Goal: Task Accomplishment & Management: Complete application form

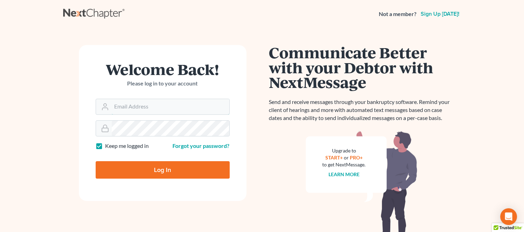
type input "[PERSON_NAME][EMAIL_ADDRESS][DOMAIN_NAME]"
click at [146, 168] on input "Log In" at bounding box center [163, 169] width 134 height 17
type input "Thinking..."
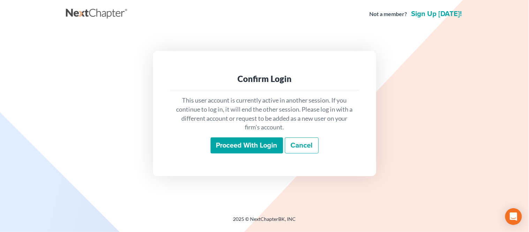
click at [242, 143] on input "Proceed with login" at bounding box center [247, 146] width 73 height 16
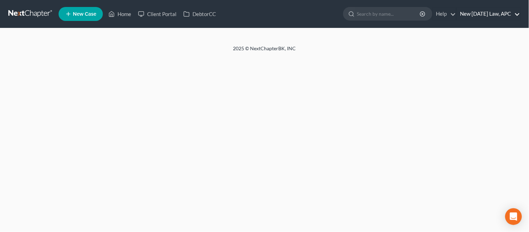
click at [466, 15] on link "New [DATE] Law, APC" at bounding box center [489, 14] width 64 height 13
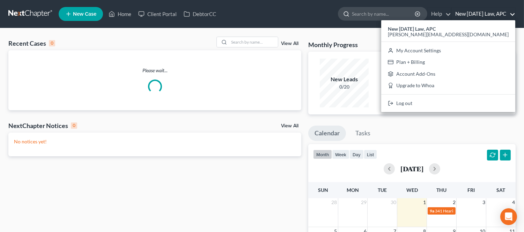
click at [352, 11] on input "search" at bounding box center [384, 13] width 64 height 13
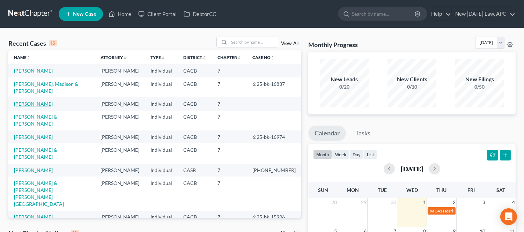
click at [36, 107] on td "[PERSON_NAME]" at bounding box center [51, 103] width 87 height 13
click at [36, 107] on link "[PERSON_NAME]" at bounding box center [33, 104] width 39 height 6
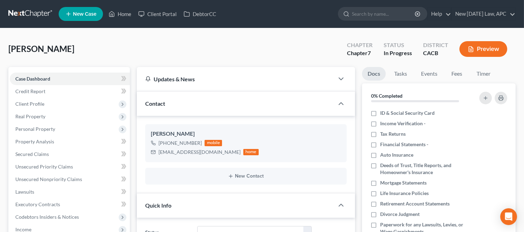
click at [248, 47] on div "[PERSON_NAME] Upgraded Chapter Chapter 7 Status In Progress District CACB Previ…" at bounding box center [261, 52] width 507 height 30
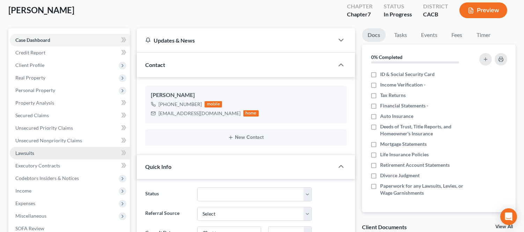
scroll to position [77, 0]
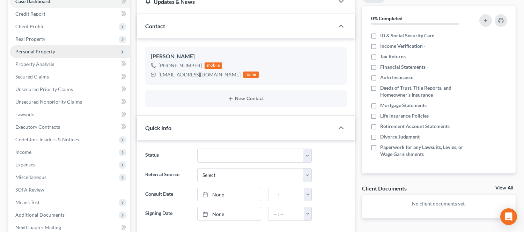
click at [47, 47] on span "Personal Property" at bounding box center [70, 51] width 120 height 13
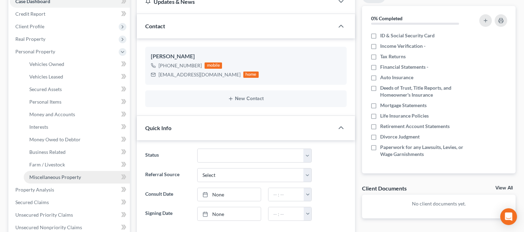
click at [50, 177] on span "Miscellaneous Property" at bounding box center [55, 177] width 52 height 6
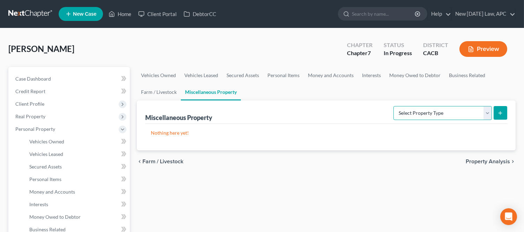
click at [446, 110] on select "Select Property Type Assigned for Creditor Benefit [DATE] Holding for Another N…" at bounding box center [442, 113] width 98 height 14
select select "transferred"
click at [393, 106] on select "Select Property Type Assigned for Creditor Benefit [DATE] Holding for Another N…" at bounding box center [442, 113] width 98 height 14
click at [495, 113] on button "submit" at bounding box center [500, 113] width 14 height 14
select select "Ordinary ([DATE])"
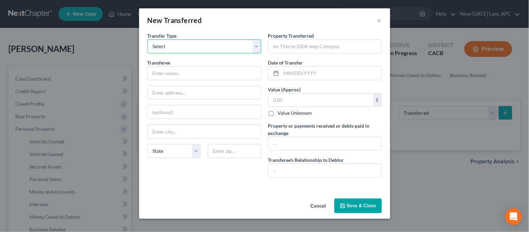
click at [228, 43] on select "Select Ordinary ([DATE]) [DATE]" at bounding box center [205, 46] width 114 height 14
click at [322, 70] on input "text" at bounding box center [332, 73] width 100 height 13
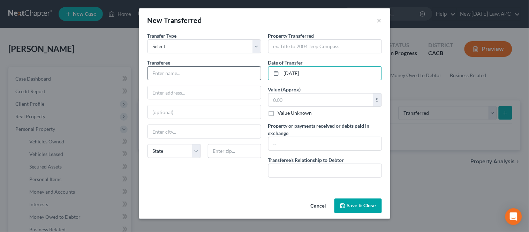
type input "[DATE]"
click at [212, 69] on input "text" at bounding box center [204, 73] width 113 height 13
drag, startPoint x: 213, startPoint y: 71, endPoint x: 212, endPoint y: 57, distance: 13.7
click at [213, 67] on input "[PERSON_NAME]" at bounding box center [204, 73] width 113 height 13
type input "[PERSON_NAME]"
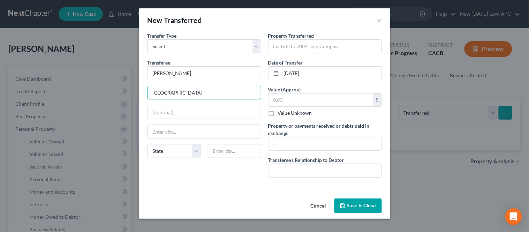
type input "[GEOGRAPHIC_DATA]"
type input "92562"
click at [282, 101] on input "text" at bounding box center [321, 100] width 105 height 13
type input "Murrieta"
click at [290, 172] on input "text" at bounding box center [325, 170] width 113 height 13
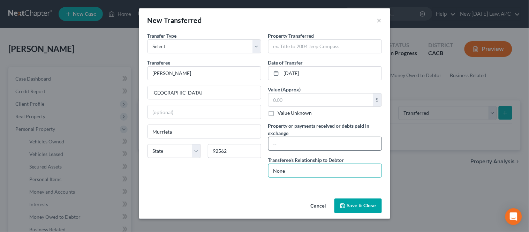
type input "None"
click at [328, 148] on input "text" at bounding box center [325, 143] width 113 height 13
type input "800.00"
click at [295, 99] on input "text" at bounding box center [321, 100] width 105 height 13
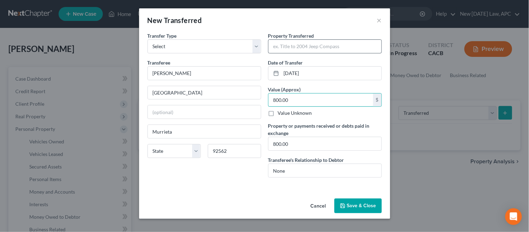
type input "800.00"
click at [297, 51] on input "text" at bounding box center [325, 46] width 113 height 13
type input "2006 [PERSON_NAME] Toy Hauler"
click at [362, 206] on button "Save & Close" at bounding box center [358, 206] width 47 height 15
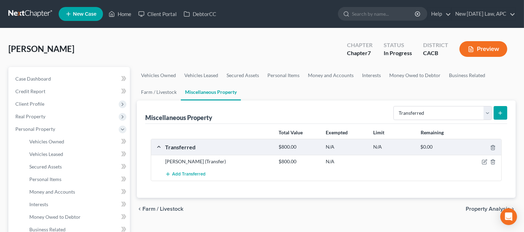
click at [498, 112] on icon "submit" at bounding box center [500, 113] width 6 height 6
select select "Ordinary ([DATE])"
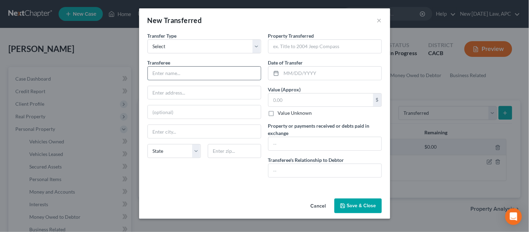
click at [196, 74] on input "text" at bounding box center [204, 73] width 113 height 13
click at [294, 82] on div "Property Transferred * Date of Transfer * Value (Approx) $ Value Unknown Balanc…" at bounding box center [325, 107] width 121 height 151
click at [298, 75] on input "text" at bounding box center [332, 73] width 100 height 13
type input "[DATE]"
click at [319, 47] on input "text" at bounding box center [325, 46] width 113 height 13
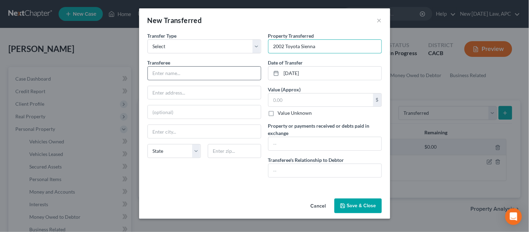
type input "2002 Toyota Sienna"
click at [202, 77] on input "text" at bounding box center [204, 73] width 113 height 13
type input "[PERSON_NAME]"
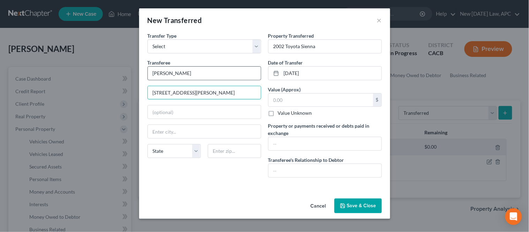
type input "[STREET_ADDRESS][PERSON_NAME]"
type input "92405"
click at [211, 184] on div "An exemption set must first be selected from the Filing Information section. Tr…" at bounding box center [264, 114] width 251 height 164
type input "[GEOGRAPHIC_DATA]"
click at [294, 172] on input "text" at bounding box center [325, 170] width 113 height 13
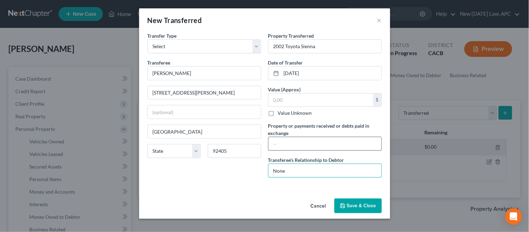
type input "None"
click at [295, 140] on input "text" at bounding box center [325, 143] width 113 height 13
type input "400.00"
click at [244, 166] on div "Transfer Type * Select Ordinary ([DATE]) [DATE] Transferee * [PERSON_NAME] [STR…" at bounding box center [204, 107] width 121 height 151
click at [291, 110] on label "Value Unknown" at bounding box center [295, 113] width 34 height 7
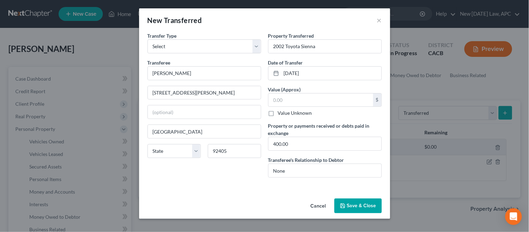
click at [285, 110] on input "Value Unknown" at bounding box center [283, 112] width 5 height 5
checkbox input "true"
type input "0.00"
click at [278, 113] on label "Value Unknown" at bounding box center [295, 113] width 34 height 7
click at [281, 113] on input "Value Unknown" at bounding box center [283, 112] width 5 height 5
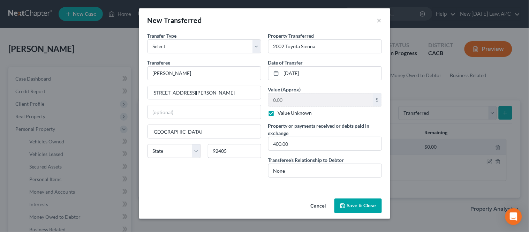
checkbox input "false"
click at [281, 96] on input "0.00" at bounding box center [321, 100] width 105 height 13
type input "2,281.00"
click at [350, 201] on button "Save & Close" at bounding box center [358, 206] width 47 height 15
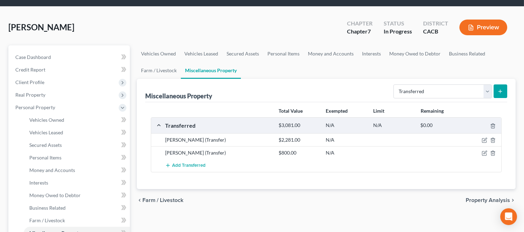
scroll to position [39, 0]
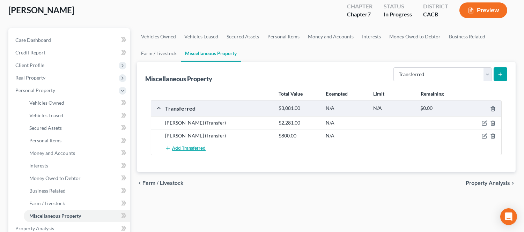
click at [185, 148] on span "Add Transferred" at bounding box center [189, 149] width 34 height 6
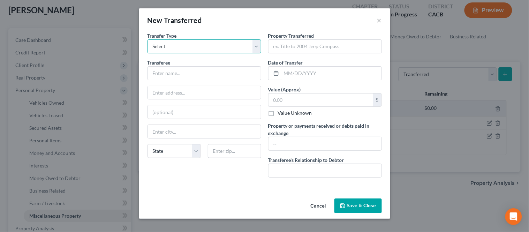
click at [180, 48] on select "Select Ordinary ([DATE]) [DATE]" at bounding box center [205, 46] width 114 height 14
select select "Ordinary ([DATE])"
click at [148, 39] on select "Select Ordinary ([DATE]) [DATE]" at bounding box center [205, 46] width 114 height 14
click at [339, 57] on div "Property Transferred * Date of Transfer * Value (Approx) $ Value Unknown Balanc…" at bounding box center [325, 107] width 121 height 151
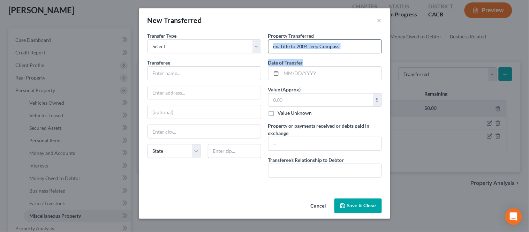
click at [339, 53] on div "Property Transferred * Date of Transfer * Value (Approx) $ Value Unknown Balanc…" at bounding box center [325, 107] width 121 height 151
click at [339, 51] on input "text" at bounding box center [325, 46] width 113 height 13
click at [238, 77] on input "text" at bounding box center [204, 73] width 113 height 13
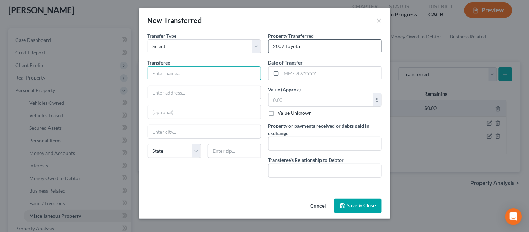
click at [309, 51] on input "2007 Toyota" at bounding box center [325, 46] width 113 height 13
drag, startPoint x: 310, startPoint y: 48, endPoint x: 270, endPoint y: 42, distance: 40.2
click at [270, 42] on input "2007 Toyota" at bounding box center [325, 46] width 113 height 13
type input "2020 Pols"
click at [188, 78] on input "text" at bounding box center [204, 73] width 113 height 13
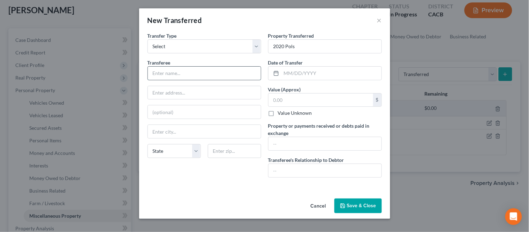
click at [186, 76] on input "text" at bounding box center [204, 73] width 113 height 13
type input "[PERSON_NAME]"
type input "[PERSON_NAME] #15"
click at [196, 134] on input "text" at bounding box center [204, 131] width 113 height 13
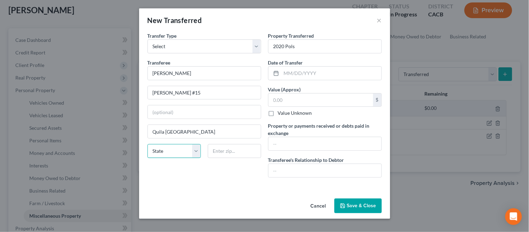
click at [183, 147] on select "State [US_STATE] AK AR AZ CA CO CT DE DC [GEOGRAPHIC_DATA] [GEOGRAPHIC_DATA] GU…" at bounding box center [174, 151] width 53 height 14
drag, startPoint x: 180, startPoint y: 179, endPoint x: 190, endPoint y: 177, distance: 10.2
click at [181, 179] on div "Transfer Type * Select Ordinary ([DATE]) [DATE] Transferee * [PERSON_NAME] [PER…" at bounding box center [204, 107] width 121 height 151
click at [210, 138] on input "Quila [GEOGRAPHIC_DATA]" at bounding box center [204, 131] width 113 height 13
type input "Quila [GEOGRAPHIC_DATA], [GEOGRAPHIC_DATA]"
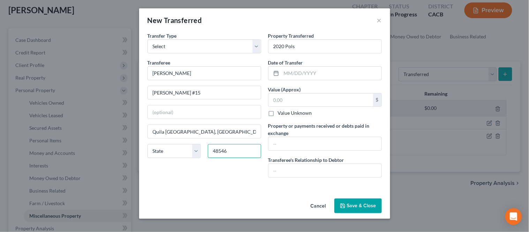
type input "48546"
click at [219, 185] on div "An exemption set must first be selected from the Filing Information section. Tr…" at bounding box center [264, 114] width 251 height 164
click at [285, 100] on input "text" at bounding box center [321, 100] width 105 height 13
type input "2,000.00"
click at [293, 149] on input "text" at bounding box center [325, 143] width 113 height 13
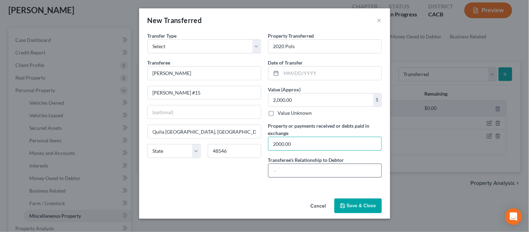
type input "2000.00"
click at [277, 170] on input "text" at bounding box center [325, 170] width 113 height 13
type input "None"
click at [325, 75] on input "text" at bounding box center [332, 73] width 100 height 13
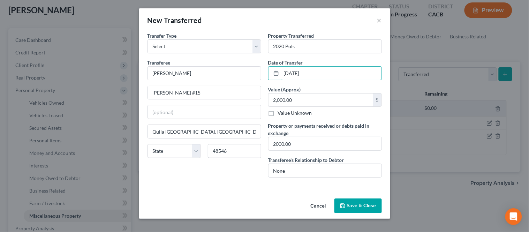
type input "[DATE]"
click at [253, 184] on div "An exemption set must first be selected from the Filing Information section. Tr…" at bounding box center [264, 114] width 251 height 164
click at [363, 208] on button "Save & Close" at bounding box center [358, 206] width 47 height 15
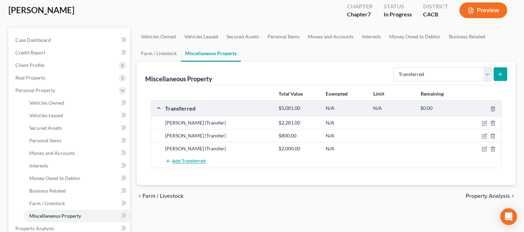
click at [193, 160] on span "Add Transferred" at bounding box center [189, 162] width 34 height 6
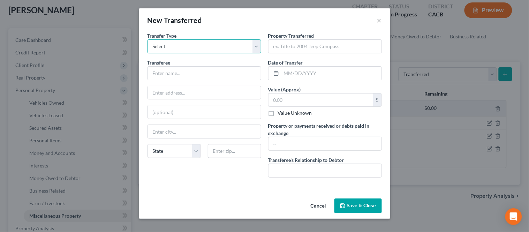
click at [170, 47] on select "Select Ordinary ([DATE]) [DATE]" at bounding box center [205, 46] width 114 height 14
select select "Ordinary ([DATE])"
click at [148, 39] on select "Select Ordinary ([DATE]) [DATE]" at bounding box center [205, 46] width 114 height 14
click at [165, 74] on input "text" at bounding box center [204, 73] width 113 height 13
type input "A"
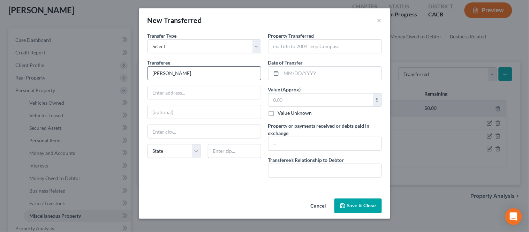
type input "[PERSON_NAME]"
type input "[STREET_ADDRESS]"
type input "92592"
click at [229, 168] on div "Transfer Type * Select Ordinary ([DATE]) [DATE] Transferee * [PERSON_NAME] 3248…" at bounding box center [204, 107] width 121 height 151
type input "Temecula"
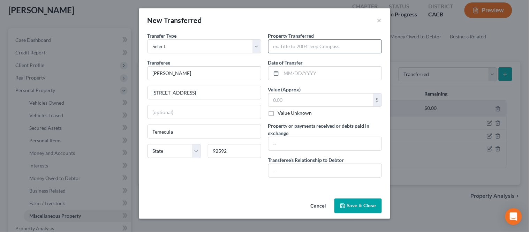
click at [310, 44] on input "text" at bounding box center [325, 46] width 113 height 13
type input "2007 Jet Ski Trailer"
click at [299, 70] on input "text" at bounding box center [332, 73] width 100 height 13
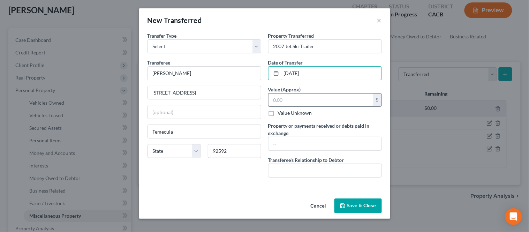
type input "[DATE]"
click at [300, 102] on input "text" at bounding box center [321, 100] width 105 height 13
type input "100.00"
click at [296, 141] on input "text" at bounding box center [325, 143] width 113 height 13
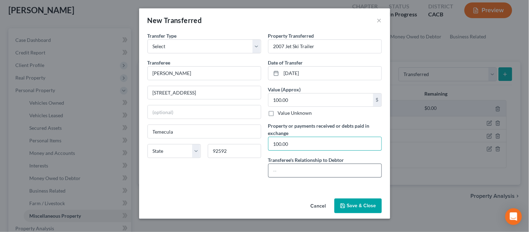
type input "100.00"
click at [296, 168] on input "text" at bounding box center [325, 170] width 113 height 13
type input "None"
click at [276, 188] on div "An exemption set must first be selected from the Filing Information section. Tr…" at bounding box center [264, 114] width 251 height 164
click at [377, 210] on button "Save & Close" at bounding box center [358, 206] width 47 height 15
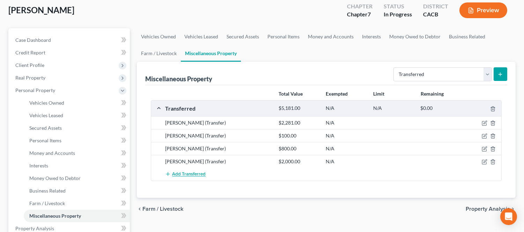
click at [190, 173] on span "Add Transferred" at bounding box center [189, 175] width 34 height 6
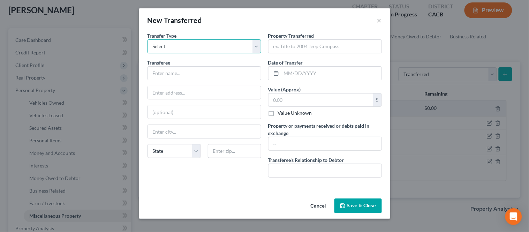
click at [189, 51] on select "Select Ordinary ([DATE]) [DATE]" at bounding box center [205, 46] width 114 height 14
select select "Ordinary ([DATE])"
click at [148, 39] on select "Select Ordinary ([DATE]) [DATE]" at bounding box center [205, 46] width 114 height 14
click at [162, 72] on input "text" at bounding box center [204, 73] width 113 height 13
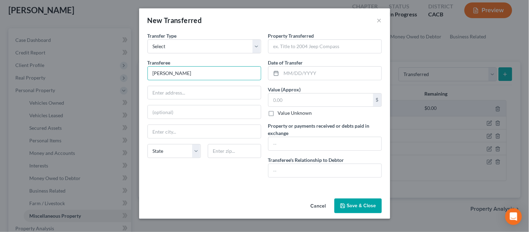
type input "[PERSON_NAME]"
click at [173, 89] on input "text" at bounding box center [204, 92] width 113 height 13
type input "[STREET_ADDRESS]"
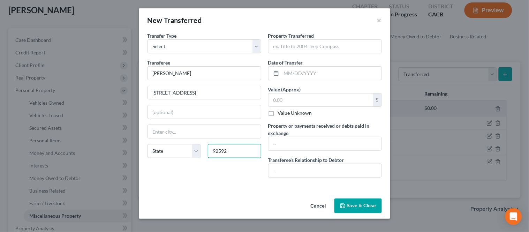
type input "92592"
drag, startPoint x: 218, startPoint y: 183, endPoint x: 243, endPoint y: 156, distance: 36.3
click at [218, 182] on div "Transfer Type * Select Ordinary ([DATE]) [DATE] Transferee * [PERSON_NAME] 3248…" at bounding box center [204, 107] width 121 height 151
type input "Temecula"
click at [299, 77] on input "text" at bounding box center [332, 73] width 100 height 13
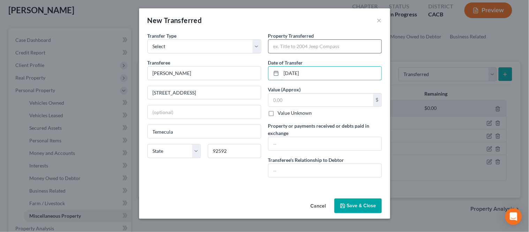
type input "[DATE]"
click at [291, 49] on input "text" at bounding box center [325, 46] width 113 height 13
type input "1996 SeaDoo"
click at [311, 97] on input "text" at bounding box center [321, 100] width 105 height 13
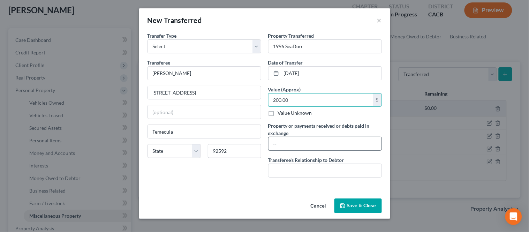
type input "200.00"
click at [307, 149] on input "text" at bounding box center [325, 143] width 113 height 13
type input "200.00"
click at [312, 176] on input "text" at bounding box center [325, 170] width 113 height 13
type input "None"
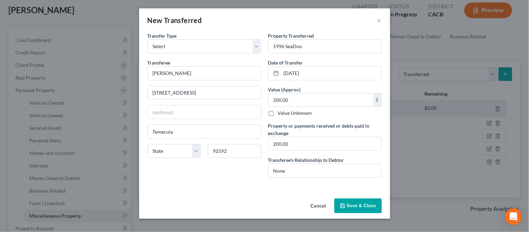
click at [355, 209] on button "Save & Close" at bounding box center [358, 206] width 47 height 15
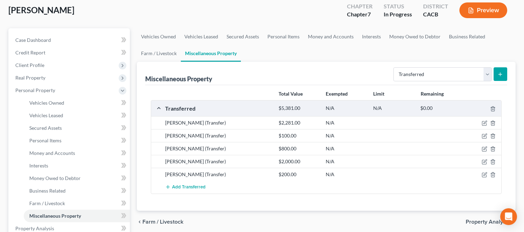
click at [501, 73] on icon "submit" at bounding box center [500, 75] width 6 height 6
click at [196, 186] on span "Add Transferred" at bounding box center [189, 188] width 34 height 6
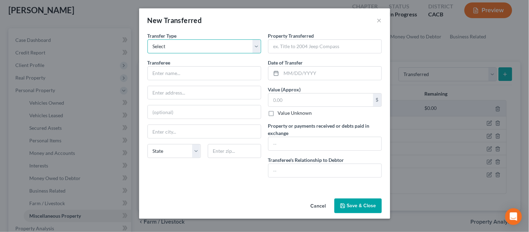
click at [198, 51] on select "Select Ordinary ([DATE]) [DATE]" at bounding box center [205, 46] width 114 height 14
select select "Ordinary ([DATE])"
click at [148, 39] on select "Select Ordinary ([DATE]) [DATE]" at bounding box center [205, 46] width 114 height 14
click at [189, 72] on input "text" at bounding box center [204, 73] width 113 height 13
type input "2"
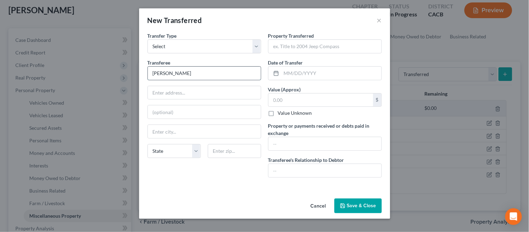
type input "[PERSON_NAME]"
click at [179, 91] on input "text" at bounding box center [204, 92] width 113 height 13
type input "[PERSON_NAME] #15"
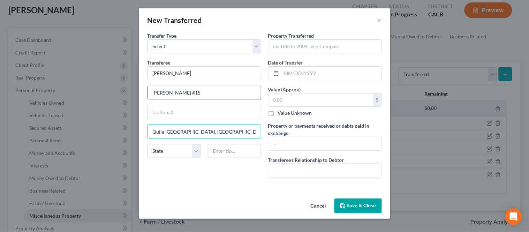
type input "Quila [GEOGRAPHIC_DATA], [GEOGRAPHIC_DATA]"
type input "48546"
click at [205, 177] on div "Transfer Type * Select Ordinary ([DATE]) [DATE] Transferee * [PERSON_NAME] [PER…" at bounding box center [204, 107] width 121 height 151
click at [306, 39] on label "Property Transferred *" at bounding box center [291, 35] width 46 height 7
click at [302, 47] on input "text" at bounding box center [325, 46] width 113 height 13
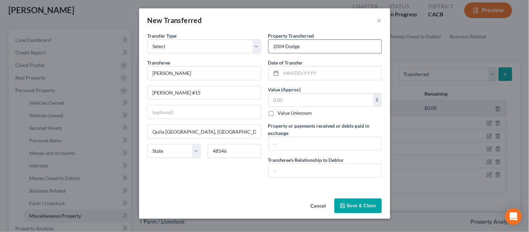
type input "2004 Dodge"
type input "[DATE]"
click at [281, 141] on input "text" at bounding box center [325, 143] width 113 height 13
type input "3000.00"
click at [287, 174] on input "text" at bounding box center [325, 170] width 113 height 13
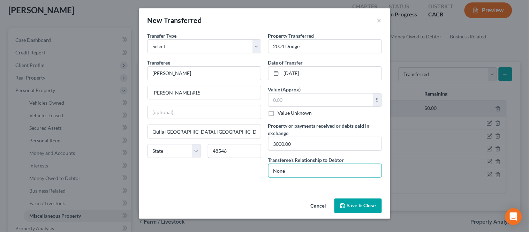
type input "None"
click at [274, 99] on input "text" at bounding box center [321, 100] width 105 height 13
type input "3,000.00"
click at [372, 204] on button "Save & Close" at bounding box center [358, 206] width 47 height 15
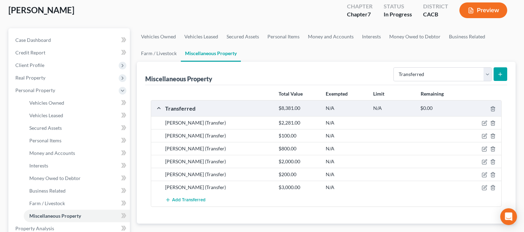
click at [498, 72] on icon "submit" at bounding box center [500, 75] width 6 height 6
click at [181, 205] on button "Add Transferred" at bounding box center [185, 200] width 40 height 13
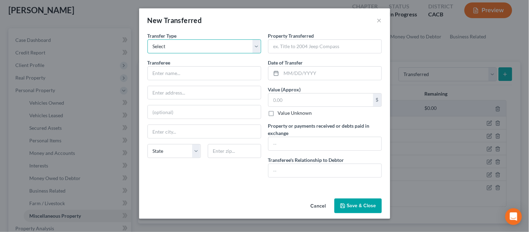
click at [175, 44] on select "Select Ordinary ([DATE]) [DATE]" at bounding box center [205, 46] width 114 height 14
select select "Ordinary ([DATE])"
click at [148, 39] on select "Select Ordinary ([DATE]) [DATE]" at bounding box center [205, 46] width 114 height 14
click at [311, 51] on input "text" at bounding box center [325, 46] width 113 height 13
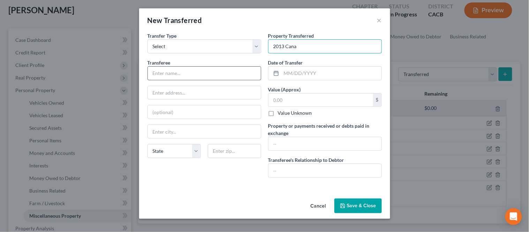
type input "2013 Cana"
click at [240, 70] on input "text" at bounding box center [204, 73] width 113 height 13
type input "[PERSON_NAME]"
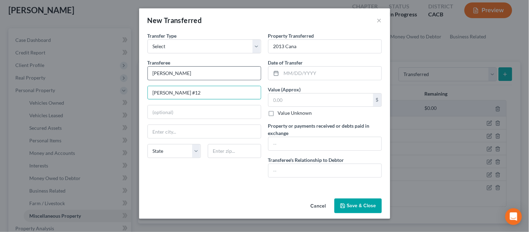
type input "[PERSON_NAME] #12"
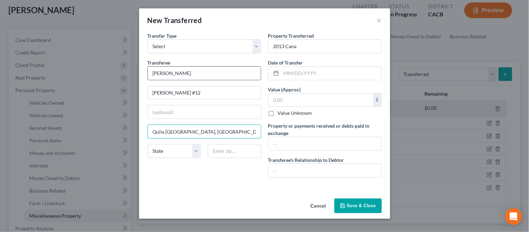
type input "Quila [GEOGRAPHIC_DATA], [GEOGRAPHIC_DATA]"
type input "48546"
click at [247, 170] on div "Transfer Type * Select Ordinary ([DATE]) [DATE] Transferee * [PERSON_NAME] [PER…" at bounding box center [204, 107] width 121 height 151
click at [304, 74] on input "text" at bounding box center [332, 73] width 100 height 13
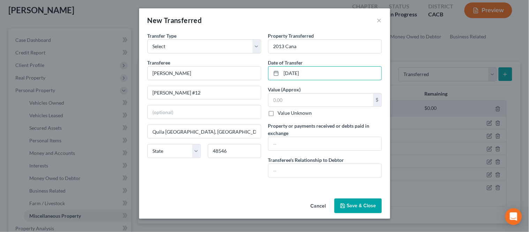
type input "[DATE]"
click at [305, 110] on label "Value Unknown" at bounding box center [295, 113] width 34 height 7
click at [285, 110] on input "Value Unknown" at bounding box center [283, 112] width 5 height 5
checkbox input "true"
type input "0.00"
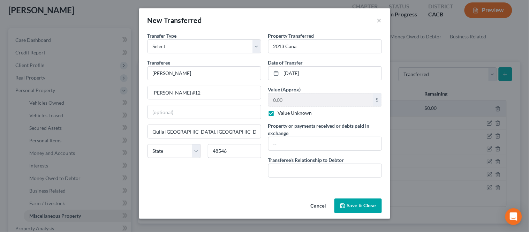
click at [278, 116] on label "Value Unknown" at bounding box center [295, 113] width 34 height 7
click at [281, 114] on input "Value Unknown" at bounding box center [283, 112] width 5 height 5
checkbox input "false"
click at [276, 104] on input "0.00" at bounding box center [321, 100] width 105 height 13
type input "1,000.00"
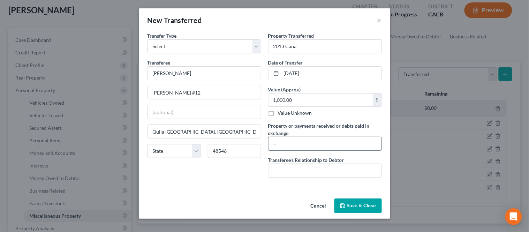
click at [297, 141] on input "text" at bounding box center [325, 143] width 113 height 13
type input "1000.00"
click at [290, 164] on div at bounding box center [325, 171] width 114 height 14
click at [298, 172] on input "text" at bounding box center [325, 170] width 113 height 13
type input "None"
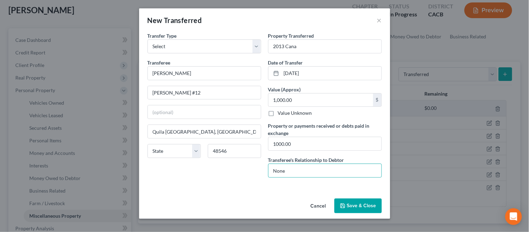
click at [353, 203] on button "Save & Close" at bounding box center [358, 206] width 47 height 15
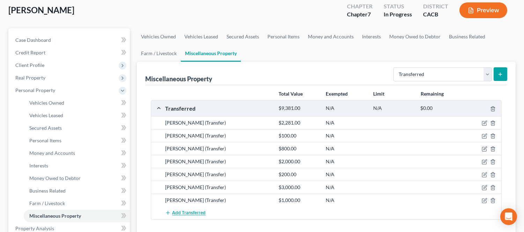
click at [177, 209] on button "Add Transferred" at bounding box center [185, 213] width 40 height 13
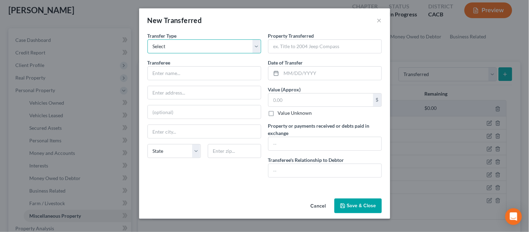
click at [178, 44] on select "Select Ordinary ([DATE]) [DATE]" at bounding box center [205, 46] width 114 height 14
select select "Ordinary ([DATE])"
click at [148, 39] on select "Select Ordinary ([DATE]) [DATE]" at bounding box center [205, 46] width 114 height 14
click at [166, 73] on input "text" at bounding box center [204, 73] width 113 height 13
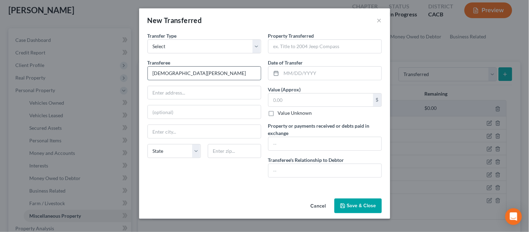
type input "[DEMOGRAPHIC_DATA][PERSON_NAME]"
type input "[STREET_ADDRESS]"
type input "900.7"
click at [309, 68] on input "text" at bounding box center [332, 73] width 100 height 13
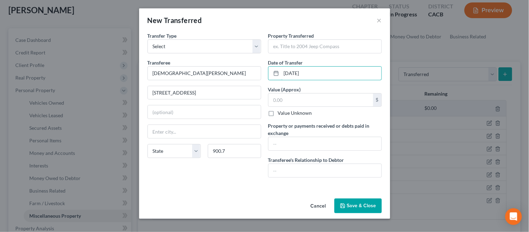
type input "[DATE]"
click at [302, 111] on label "Value Unknown" at bounding box center [295, 113] width 34 height 7
click at [285, 111] on input "Value Unknown" at bounding box center [283, 112] width 5 height 5
checkbox input "true"
type input "0.00"
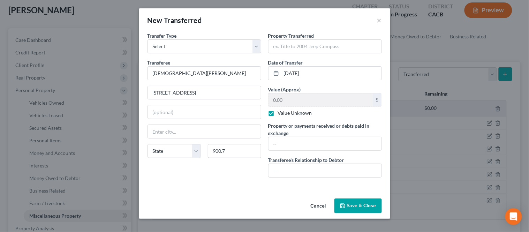
click at [278, 113] on label "Value Unknown" at bounding box center [295, 113] width 34 height 7
click at [281, 113] on input "Value Unknown" at bounding box center [283, 112] width 5 height 5
checkbox input "false"
click at [280, 143] on input "text" at bounding box center [325, 143] width 113 height 13
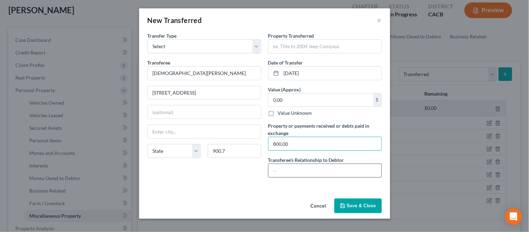
type input "800.00"
click at [298, 166] on input "text" at bounding box center [325, 170] width 113 height 13
type input "None"
click at [327, 49] on input "text" at bounding box center [325, 46] width 113 height 13
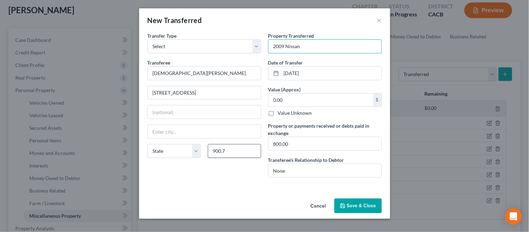
type input "2009 Nissan"
click at [225, 153] on input "900.7" at bounding box center [234, 151] width 53 height 14
type input "90037"
click at [226, 169] on div "Transfer Type * Select Ordinary ([DATE]) [DATE] Transferee * [PERSON_NAME] 129 …" at bounding box center [204, 107] width 121 height 151
type input "[GEOGRAPHIC_DATA]"
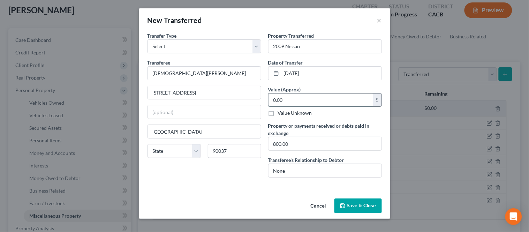
click at [285, 102] on input "0.00" at bounding box center [321, 100] width 105 height 13
type input "800.00"
click at [248, 176] on div "Transfer Type * Select Ordinary ([DATE]) [DATE] Transferee * [PERSON_NAME] 129 …" at bounding box center [204, 107] width 121 height 151
click at [350, 207] on button "Save & Close" at bounding box center [358, 206] width 47 height 15
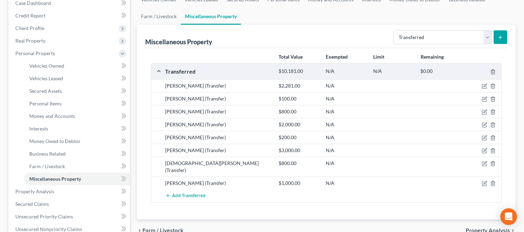
scroll to position [116, 0]
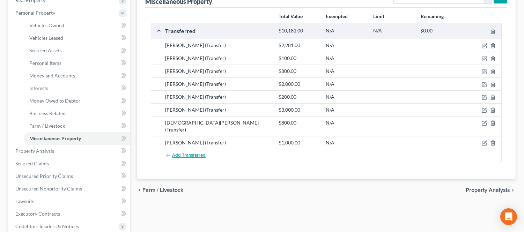
click at [182, 153] on span "Add Transferred" at bounding box center [189, 156] width 34 height 6
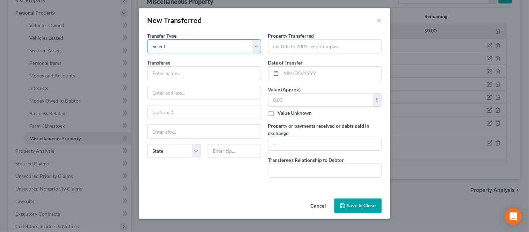
click at [184, 44] on select "Select Ordinary ([DATE]) [DATE]" at bounding box center [205, 46] width 114 height 14
select select "Ordinary ([DATE])"
click at [148, 39] on select "Select Ordinary ([DATE]) [DATE]" at bounding box center [205, 46] width 114 height 14
click at [281, 70] on div at bounding box center [275, 73] width 13 height 13
click at [282, 72] on input "text" at bounding box center [332, 73] width 100 height 13
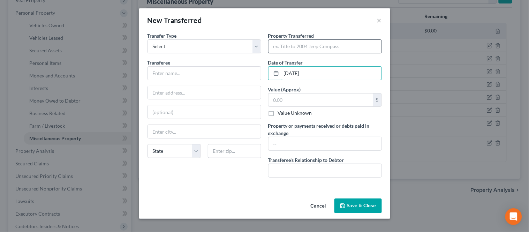
type input "[DATE]"
click at [349, 41] on input "text" at bounding box center [325, 46] width 113 height 13
type input "1998 Toyota"
click at [201, 70] on input "text" at bounding box center [204, 73] width 113 height 13
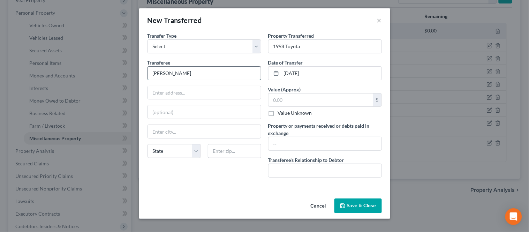
type input "[PERSON_NAME]"
type input "[STREET_ADDRESS]"
type input "Apt 1"
type input "92703"
click at [238, 176] on div "Transfer Type * Select Ordinary ([DATE]) [DATE] Transferee * [PERSON_NAME] [STR…" at bounding box center [204, 107] width 121 height 151
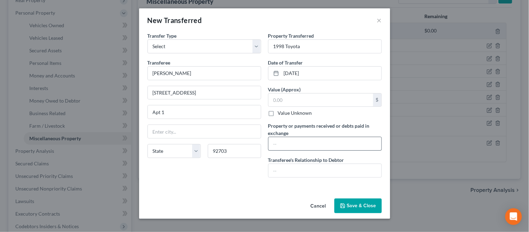
type input "Santa [PERSON_NAME]"
click at [290, 97] on input "text" at bounding box center [321, 100] width 105 height 13
click at [295, 140] on input "text" at bounding box center [325, 143] width 113 height 13
type input "300.00"
click at [276, 174] on input "text" at bounding box center [325, 170] width 113 height 13
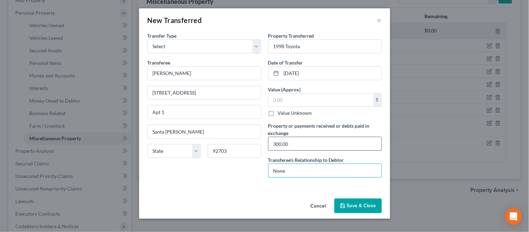
type input "None"
click at [311, 146] on input "300.00" at bounding box center [325, 143] width 113 height 13
type input "300.00, trade for motorbike"
click at [364, 213] on button "Save & Close" at bounding box center [358, 206] width 47 height 15
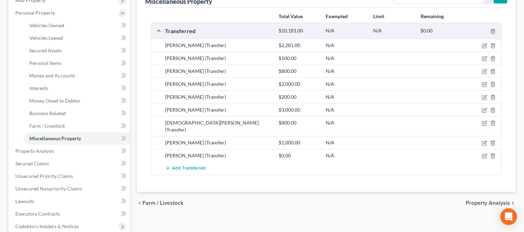
click at [186, 170] on div "Total Value Exempted Limit Remaining Transferred $10,181.00 N/A N/A $0.00 [PERS…" at bounding box center [326, 100] width 362 height 184
click at [190, 166] on span "Add Transferred" at bounding box center [189, 169] width 34 height 6
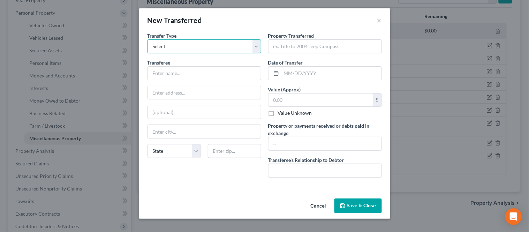
click at [199, 42] on select "Select Ordinary ([DATE]) [DATE]" at bounding box center [205, 46] width 114 height 14
select select "Ordinary ([DATE])"
click at [148, 39] on select "Select Ordinary ([DATE]) [DATE]" at bounding box center [205, 46] width 114 height 14
click at [291, 70] on input "text" at bounding box center [332, 73] width 100 height 13
type input "[DATE]"
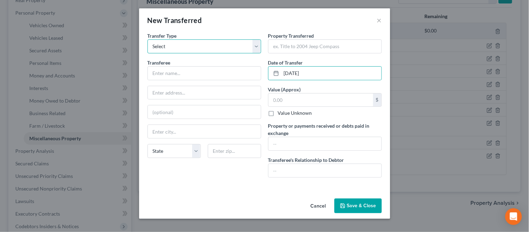
click at [229, 50] on select "Select Ordinary ([DATE]) [DATE]" at bounding box center [205, 46] width 114 height 14
click at [148, 39] on select "Select Ordinary ([DATE]) [DATE]" at bounding box center [205, 46] width 114 height 14
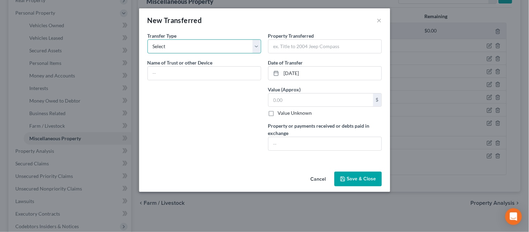
click at [215, 48] on select "Select Ordinary ([DATE]) [DATE]" at bounding box center [205, 46] width 114 height 14
select select "Ordinary ([DATE])"
click at [148, 39] on select "Select Ordinary ([DATE]) [DATE]" at bounding box center [205, 46] width 114 height 14
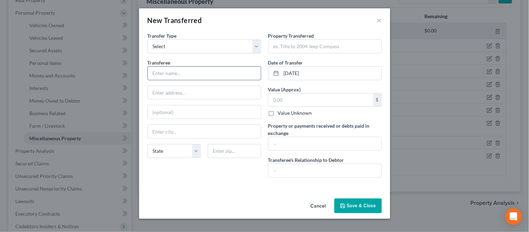
click at [189, 69] on input "text" at bounding box center [204, 73] width 113 height 13
type input "R"
type input "[PERSON_NAME]"
type input "[PERSON_NAME] #12"
drag, startPoint x: 220, startPoint y: 132, endPoint x: 198, endPoint y: 130, distance: 21.7
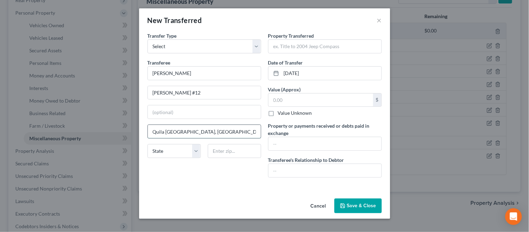
click at [198, 130] on input "Quila [GEOGRAPHIC_DATA], [GEOGRAPHIC_DATA] 48546" at bounding box center [204, 131] width 113 height 13
type input "Quila [GEOGRAPHIC_DATA], [GEOGRAPHIC_DATA]"
click at [221, 154] on input "text" at bounding box center [234, 151] width 53 height 14
paste input "48546"
type input "48546"
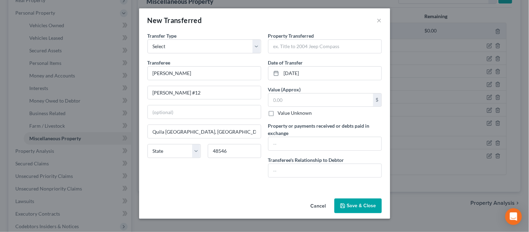
click at [215, 165] on div "Transfer Type * Select Ordinary ([DATE]) [DATE] Transferee * [PERSON_NAME] [PER…" at bounding box center [204, 107] width 121 height 151
click at [306, 48] on input "text" at bounding box center [325, 46] width 113 height 13
type input "1992 Mtymv"
type input "400"
type input "400.00"
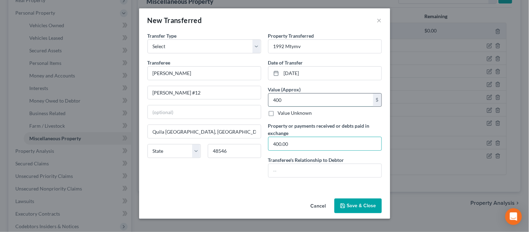
click at [302, 98] on input "400" at bounding box center [321, 100] width 105 height 13
type input "400.00"
click at [288, 177] on input "text" at bounding box center [325, 170] width 113 height 13
type input "None"
click at [360, 202] on button "Save & Close" at bounding box center [358, 206] width 47 height 15
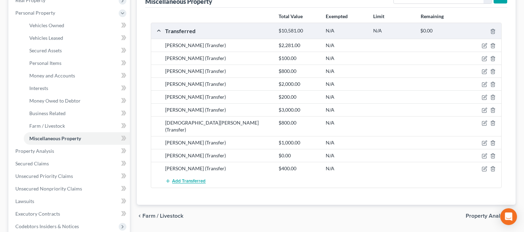
click at [190, 179] on span "Add Transferred" at bounding box center [189, 182] width 34 height 6
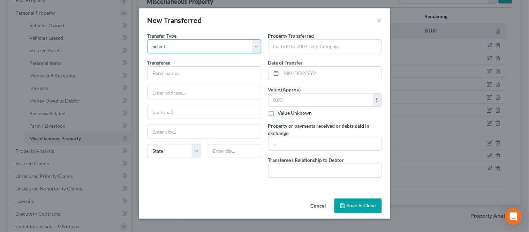
click at [193, 48] on select "Select Ordinary ([DATE]) [DATE]" at bounding box center [205, 46] width 114 height 14
select select "Ordinary ([DATE])"
click at [148, 39] on select "Select Ordinary ([DATE]) [DATE]" at bounding box center [205, 46] width 114 height 14
click at [182, 70] on input "text" at bounding box center [204, 73] width 113 height 13
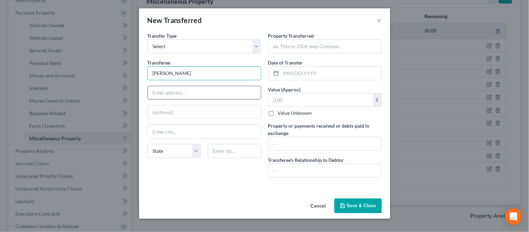
type input "[PERSON_NAME]"
click at [216, 88] on input "text" at bounding box center [204, 92] width 113 height 13
type input "Constitucion #34"
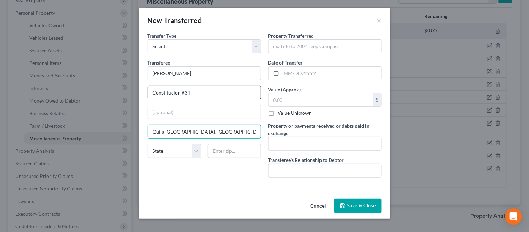
type input "Quila [GEOGRAPHIC_DATA], [GEOGRAPHIC_DATA]"
type input "48546"
click at [212, 181] on div "Transfer Type * Select Ordinary ([DATE]) [DATE] Transferee * [PERSON_NAME] Cons…" at bounding box center [204, 107] width 121 height 151
click at [304, 51] on input "text" at bounding box center [325, 46] width 113 height 13
type input "1997 Yamaha"
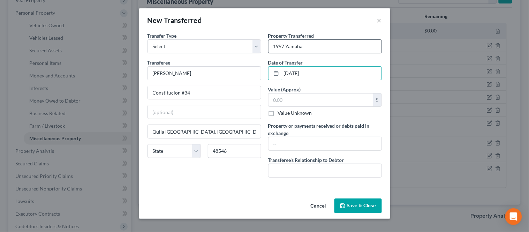
type input "[DATE]"
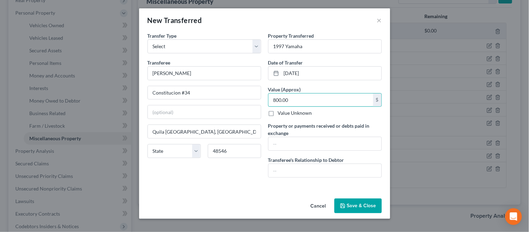
type input "800.00"
type input "None"
click at [358, 208] on button "Save & Close" at bounding box center [358, 206] width 47 height 15
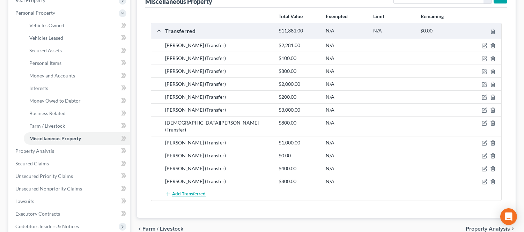
click at [198, 192] on span "Add Transferred" at bounding box center [189, 195] width 34 height 6
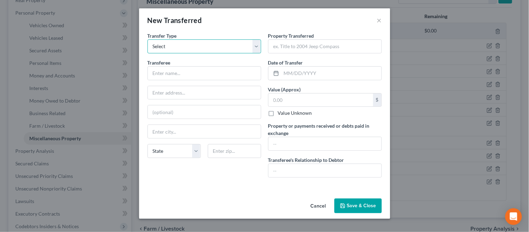
drag, startPoint x: 207, startPoint y: 40, endPoint x: 201, endPoint y: 47, distance: 8.9
click at [207, 40] on select "Select Ordinary ([DATE]) [DATE]" at bounding box center [205, 46] width 114 height 14
select select "Ordinary ([DATE])"
click at [148, 39] on select "Select Ordinary ([DATE]) [DATE]" at bounding box center [205, 46] width 114 height 14
click at [178, 71] on input "text" at bounding box center [204, 73] width 113 height 13
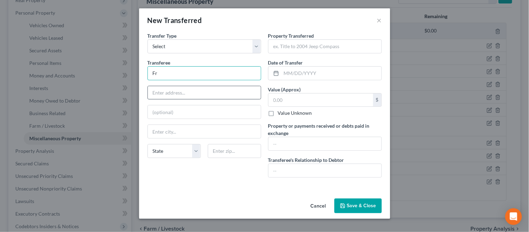
type input "[PERSON_NAME]"
click at [183, 91] on input "text" at bounding box center [204, 92] width 113 height 13
type input "[PERSON_NAME] #12"
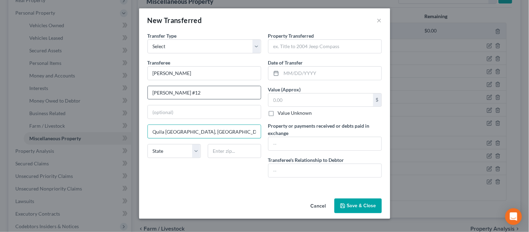
type input "Quila [GEOGRAPHIC_DATA], [GEOGRAPHIC_DATA]"
type input "48546"
click at [290, 74] on input "text" at bounding box center [332, 73] width 100 height 13
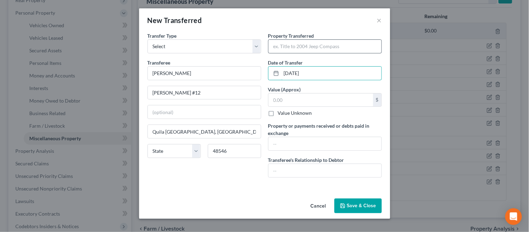
type input "[DATE]"
click at [308, 45] on input "text" at bounding box center [325, 46] width 113 height 13
type input "2006 Dodge"
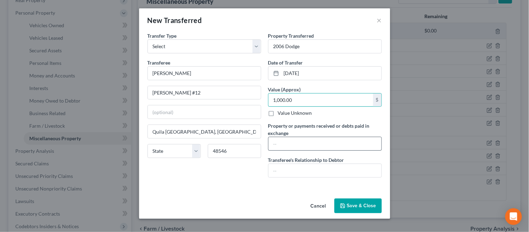
type input "1,000.00"
click at [299, 146] on input "text" at bounding box center [325, 143] width 113 height 13
type input "1,000.00"
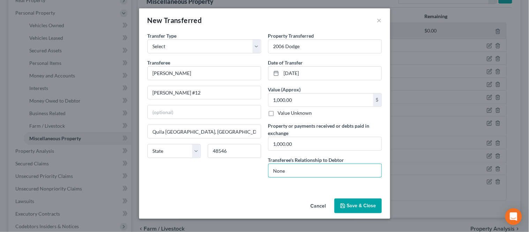
type input "None"
click at [357, 204] on button "Save & Close" at bounding box center [358, 206] width 47 height 15
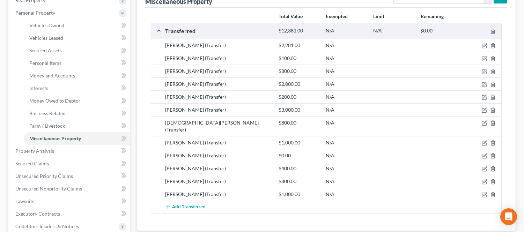
click at [187, 201] on button "Add Transferred" at bounding box center [185, 207] width 40 height 13
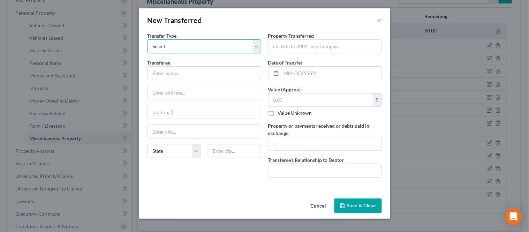
click at [168, 53] on select "Select Ordinary ([DATE]) [DATE]" at bounding box center [205, 46] width 114 height 14
select select "Ordinary ([DATE])"
click at [148, 39] on select "Select Ordinary ([DATE]) [DATE]" at bounding box center [205, 46] width 114 height 14
click at [166, 78] on input "text" at bounding box center [204, 73] width 113 height 13
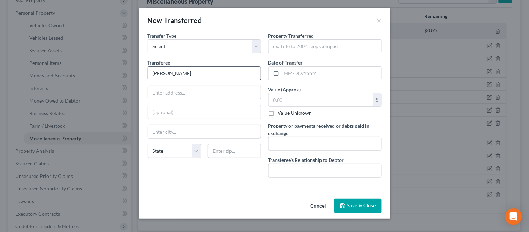
type input "[PERSON_NAME]"
type input "[STREET_ADDRESS]"
type input "90810"
click at [192, 178] on div "Transfer Type * Select Ordinary ([DATE]) [DATE] Transferee * [PERSON_NAME] 1342…" at bounding box center [204, 107] width 121 height 151
type input "[GEOGRAPHIC_DATA]"
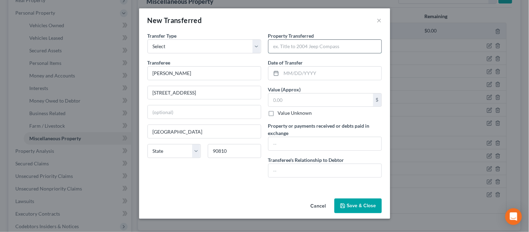
click at [312, 48] on input "text" at bounding box center [325, 46] width 113 height 13
type input "2004 Toyota"
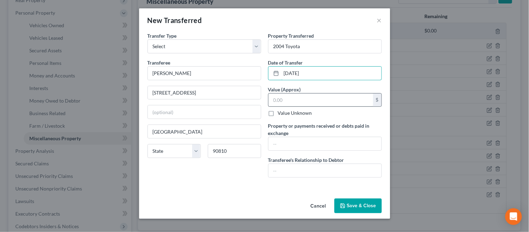
type input "[DATE]"
click at [288, 99] on input "text" at bounding box center [321, 100] width 105 height 13
type input "300.00"
click at [276, 141] on input "text" at bounding box center [325, 143] width 113 height 13
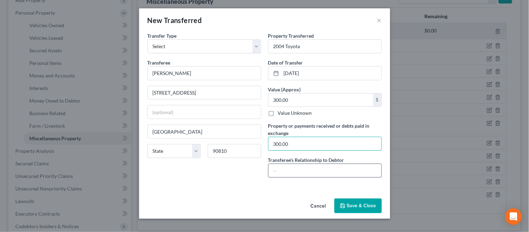
type input "300.00"
click at [277, 166] on input "text" at bounding box center [325, 170] width 113 height 13
type input "None"
click at [352, 201] on button "Save & Close" at bounding box center [358, 206] width 47 height 15
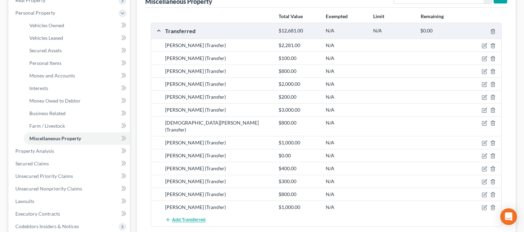
click at [192, 217] on span "Add Transferred" at bounding box center [189, 220] width 34 height 6
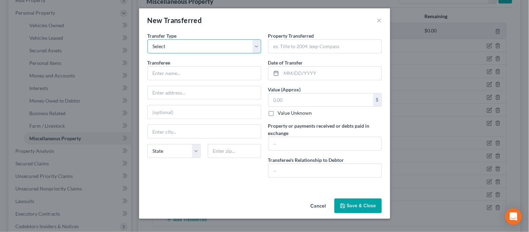
click at [189, 51] on select "Select Ordinary ([DATE]) [DATE]" at bounding box center [205, 46] width 114 height 14
click at [148, 39] on select "Select Ordinary ([DATE]) [DATE]" at bounding box center [205, 46] width 114 height 14
click at [180, 45] on select "Select Ordinary ([DATE]) [DATE]" at bounding box center [205, 46] width 114 height 14
click at [148, 39] on select "Select Ordinary ([DATE]) [DATE]" at bounding box center [205, 46] width 114 height 14
click at [177, 49] on select "Select Ordinary ([DATE]) [DATE]" at bounding box center [205, 46] width 114 height 14
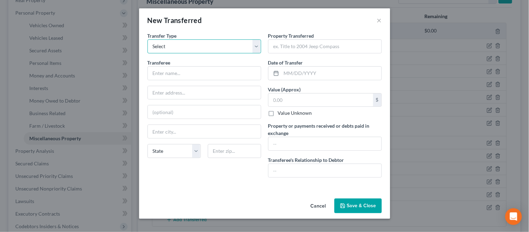
select select "Ordinary ([DATE])"
click at [148, 39] on select "Select Ordinary ([DATE]) [DATE]" at bounding box center [205, 46] width 114 height 14
click at [174, 67] on input "text" at bounding box center [204, 73] width 113 height 13
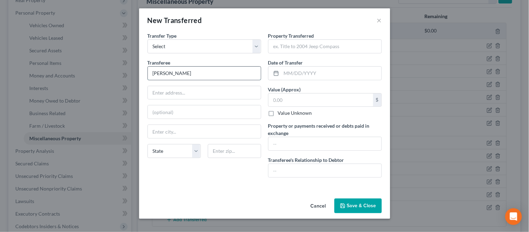
type input "[PERSON_NAME]"
type input "[STREET_ADDRESS]"
type input "90604"
click at [190, 212] on div "Cancel Save & Close" at bounding box center [264, 207] width 251 height 23
type input "Whittier"
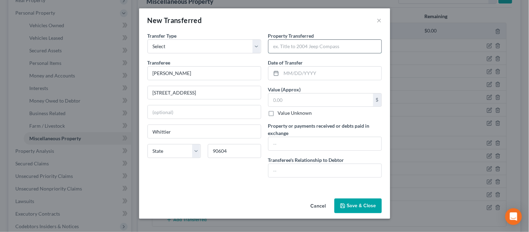
click at [284, 51] on input "text" at bounding box center [325, 46] width 113 height 13
click at [284, 71] on input "text" at bounding box center [332, 73] width 100 height 13
type input "[DATE]"
click at [305, 105] on input "text" at bounding box center [321, 100] width 105 height 13
type input "500.00"
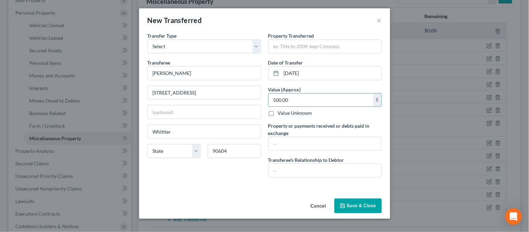
click at [309, 157] on label "Transferee's Relationship to Debtor" at bounding box center [306, 159] width 76 height 7
click at [309, 148] on input "text" at bounding box center [325, 143] width 113 height 13
type input "500.00"
click at [312, 168] on input "text" at bounding box center [325, 170] width 113 height 13
type input "None"
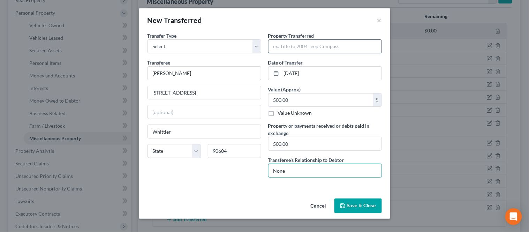
click at [278, 41] on input "text" at bounding box center [325, 46] width 113 height 13
type input "2000 Lexus"
click at [358, 200] on button "Save & Close" at bounding box center [358, 206] width 47 height 15
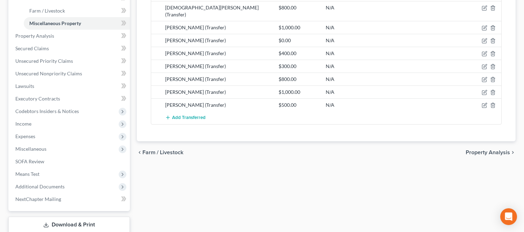
scroll to position [232, 0]
click at [181, 114] on span "Add Transferred" at bounding box center [189, 117] width 34 height 6
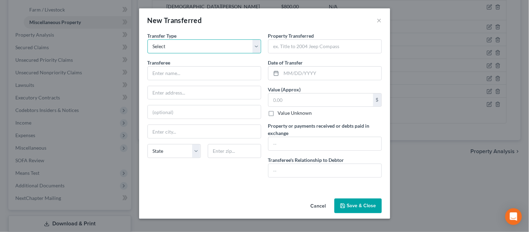
click at [184, 45] on select "Select Ordinary ([DATE]) [DATE]" at bounding box center [205, 46] width 114 height 14
click at [148, 39] on select "Select Ordinary ([DATE]) [DATE]" at bounding box center [205, 46] width 114 height 14
click at [184, 50] on select "Select Ordinary ([DATE]) [DATE]" at bounding box center [205, 46] width 114 height 14
select select "Ordinary ([DATE])"
click at [148, 39] on select "Select Ordinary ([DATE]) [DATE]" at bounding box center [205, 46] width 114 height 14
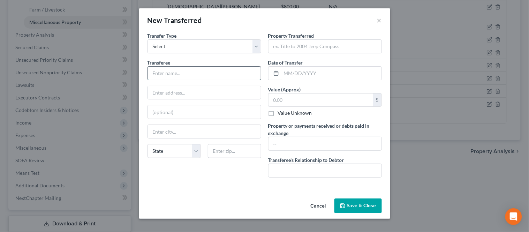
click at [183, 70] on input "text" at bounding box center [204, 73] width 113 height 13
type input "[PERSON_NAME] [PERSON_NAME]"
click at [182, 91] on input "[STREET_ADDRESS]" at bounding box center [204, 92] width 113 height 13
type input "[STREET_ADDRESS]"
click at [237, 162] on div "State [US_STATE] AK AR AZ CA CO CT DE DC [GEOGRAPHIC_DATA] [GEOGRAPHIC_DATA] GU…" at bounding box center [204, 154] width 121 height 20
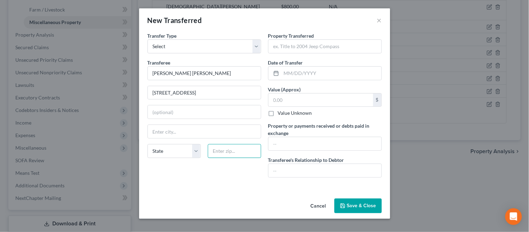
click at [236, 155] on input "text" at bounding box center [234, 151] width 53 height 14
type input "90242"
click at [221, 175] on div "Transfer Type * Select Ordinary ([DATE]) [DATE] Transferee * [PERSON_NAME] [PER…" at bounding box center [204, 107] width 121 height 151
type input "[PERSON_NAME]"
click at [310, 67] on input "text" at bounding box center [332, 73] width 100 height 13
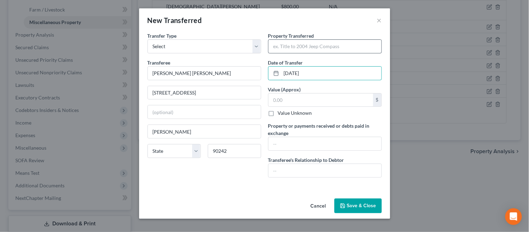
type input "[DATE]"
click at [311, 43] on input "text" at bounding box center [325, 46] width 113 height 13
type input "2022 Toyota"
click at [307, 97] on input "text" at bounding box center [321, 100] width 105 height 13
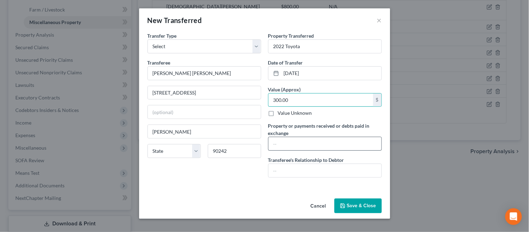
type input "300.00"
click at [311, 150] on input "text" at bounding box center [325, 143] width 113 height 13
type input "300.00"
click at [299, 173] on input "text" at bounding box center [325, 170] width 113 height 13
type input "None"
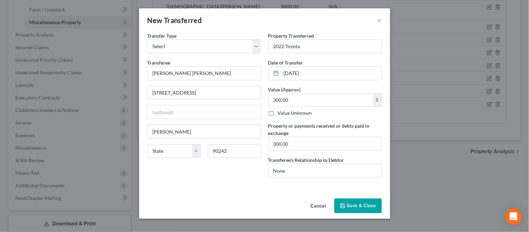
click at [366, 202] on button "Save & Close" at bounding box center [358, 206] width 47 height 15
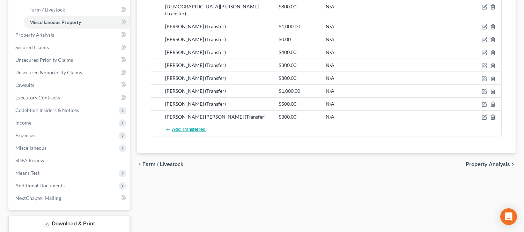
click at [189, 127] on span "Add Transferred" at bounding box center [189, 130] width 34 height 6
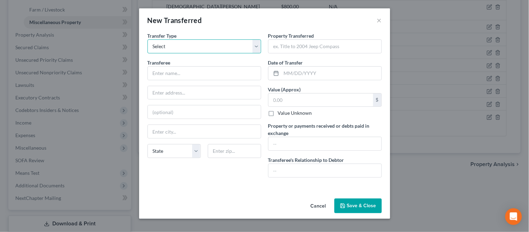
click at [203, 46] on select "Select Ordinary ([DATE]) [DATE]" at bounding box center [205, 46] width 114 height 14
select select "Ordinary ([DATE])"
click at [148, 39] on select "Select Ordinary ([DATE]) [DATE]" at bounding box center [205, 46] width 114 height 14
click at [190, 65] on div "Transferee *" at bounding box center [205, 69] width 114 height 21
click at [186, 69] on input "text" at bounding box center [204, 73] width 113 height 13
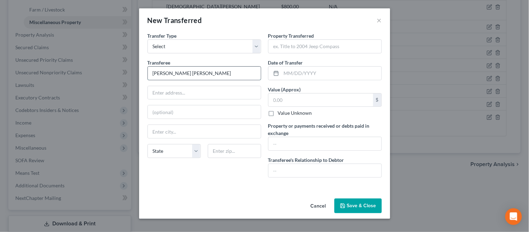
type input "[PERSON_NAME] [PERSON_NAME]"
type input "[STREET_ADDRESS]"
type input "90280"
click at [215, 186] on div "An exemption set must first be selected from the Filing Information section. Tr…" at bounding box center [264, 114] width 251 height 164
type input "[GEOGRAPHIC_DATA]"
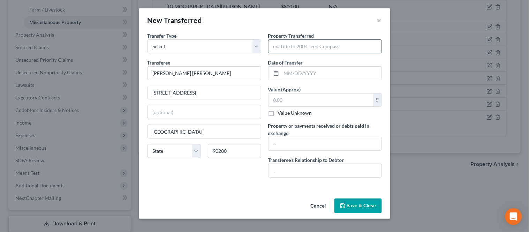
click at [307, 43] on input "text" at bounding box center [325, 46] width 113 height 13
type input "[DATE]"
click at [299, 69] on input "text" at bounding box center [332, 73] width 100 height 13
type input "4"
drag, startPoint x: 304, startPoint y: 49, endPoint x: 273, endPoint y: 50, distance: 31.1
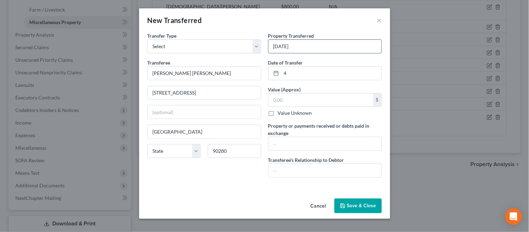
click at [273, 50] on input "[DATE]" at bounding box center [325, 46] width 113 height 13
click at [335, 103] on input "text" at bounding box center [321, 100] width 105 height 13
click at [323, 78] on input "4" at bounding box center [332, 73] width 100 height 13
drag, startPoint x: 300, startPoint y: 75, endPoint x: 276, endPoint y: 74, distance: 24.1
click at [276, 74] on div "4" at bounding box center [325, 73] width 114 height 14
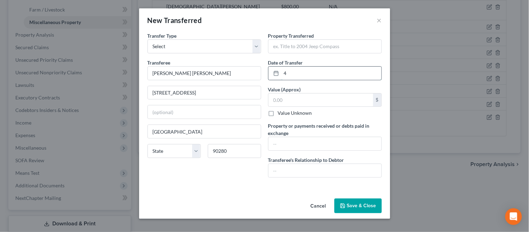
paste input "[DATE]"
type input "[DATE]"
click at [308, 53] on div "Property Transferred * Date of Transfer * [DATE] Value (Approx) $ Value Unknown…" at bounding box center [325, 107] width 121 height 151
click at [309, 47] on input "text" at bounding box center [325, 46] width 113 height 13
type input "1998 Toyota"
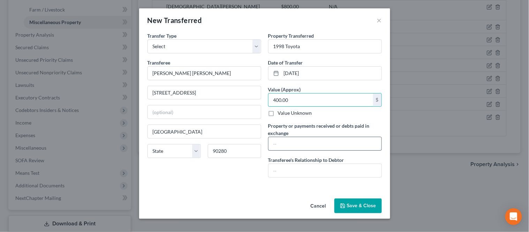
type input "400.00"
click at [294, 149] on input "text" at bounding box center [325, 143] width 113 height 13
type input "400.00"
click at [285, 167] on input "text" at bounding box center [325, 170] width 113 height 13
type input "None"
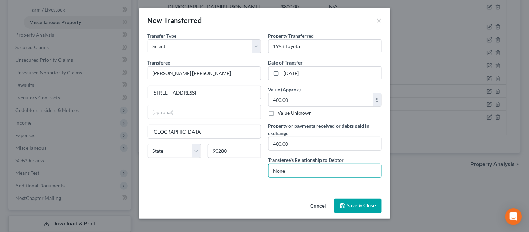
click at [356, 206] on button "Save & Close" at bounding box center [358, 206] width 47 height 15
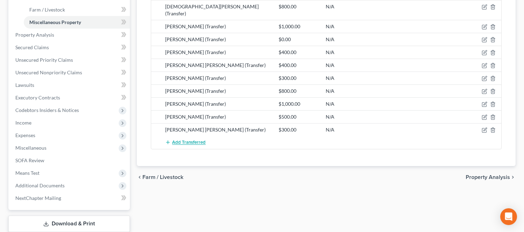
click at [184, 140] on span "Add Transferred" at bounding box center [189, 143] width 34 height 6
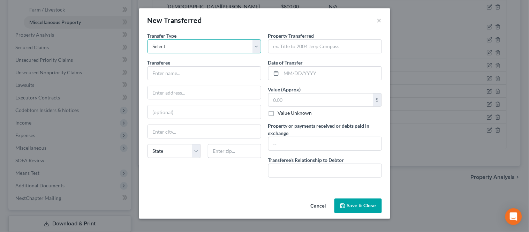
click at [198, 46] on select "Select Ordinary ([DATE]) [DATE]" at bounding box center [205, 46] width 114 height 14
click at [148, 39] on select "Select Ordinary ([DATE]) [DATE]" at bounding box center [205, 46] width 114 height 14
click at [182, 65] on div "Transferee *" at bounding box center [205, 69] width 114 height 21
drag, startPoint x: 184, startPoint y: 46, endPoint x: 180, endPoint y: 52, distance: 7.7
click at [184, 46] on select "Select Ordinary ([DATE]) [DATE]" at bounding box center [205, 46] width 114 height 14
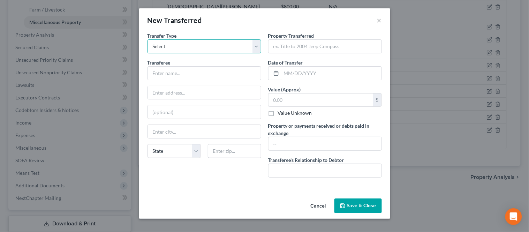
select select "Ordinary ([DATE])"
click at [148, 39] on select "Select Ordinary ([DATE]) [DATE]" at bounding box center [205, 46] width 114 height 14
click at [173, 70] on input "text" at bounding box center [204, 73] width 113 height 13
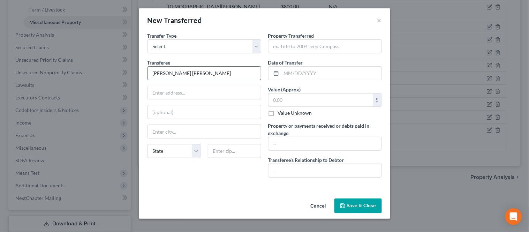
type input "[PERSON_NAME] [PERSON_NAME]"
type input "[STREET_ADDRESS]"
type input "90813"
type input "[GEOGRAPHIC_DATA]"
click at [290, 42] on input "text" at bounding box center [325, 46] width 113 height 13
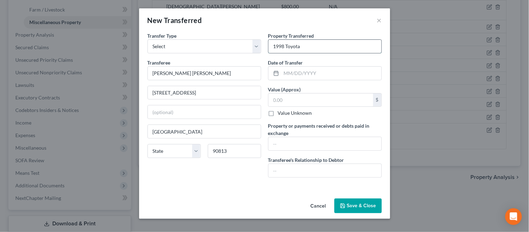
type input "1998 Toyota"
click at [301, 68] on input "text" at bounding box center [332, 73] width 100 height 13
type input "[DATE]"
click at [291, 102] on input "text" at bounding box center [321, 100] width 105 height 13
type input "600.00"
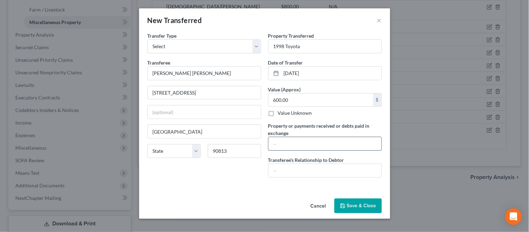
click at [294, 139] on input "text" at bounding box center [325, 143] width 113 height 13
type input "600.00"
click at [290, 163] on label "Transferee's Relationship to Debtor" at bounding box center [306, 159] width 76 height 7
click at [287, 168] on input "text" at bounding box center [325, 170] width 113 height 13
type input "None"
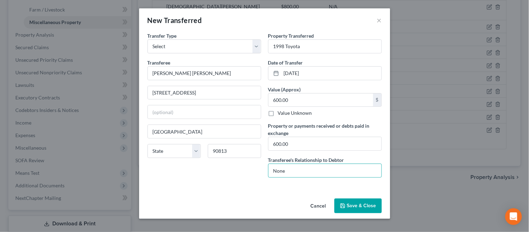
click at [344, 201] on button "Save & Close" at bounding box center [358, 206] width 47 height 15
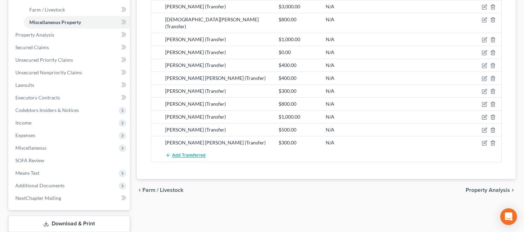
click at [176, 153] on span "Add Transferred" at bounding box center [189, 156] width 34 height 6
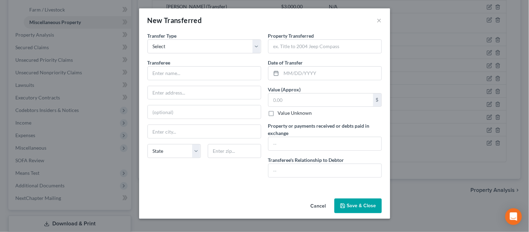
click at [180, 55] on div "Transfer Type * Select Ordinary ([DATE]) [DATE] Transferee * State [US_STATE] A…" at bounding box center [204, 107] width 121 height 151
drag, startPoint x: 181, startPoint y: 47, endPoint x: 180, endPoint y: 51, distance: 3.6
click at [181, 47] on select "Select Ordinary ([DATE]) [DATE]" at bounding box center [205, 46] width 114 height 14
select select "Ordinary ([DATE])"
click at [148, 39] on select "Select Ordinary ([DATE]) [DATE]" at bounding box center [205, 46] width 114 height 14
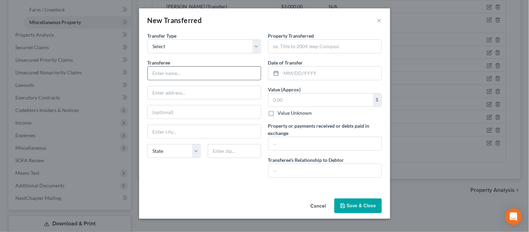
click at [175, 68] on input "text" at bounding box center [204, 73] width 113 height 13
type input "Cyress [PERSON_NAME]"
type input "[STREET_ADDRESS]"
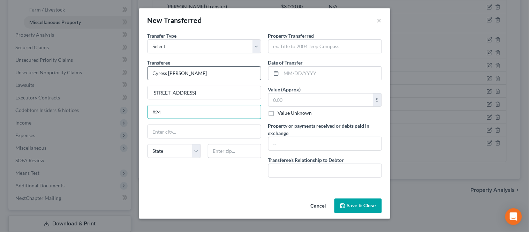
type input "#24"
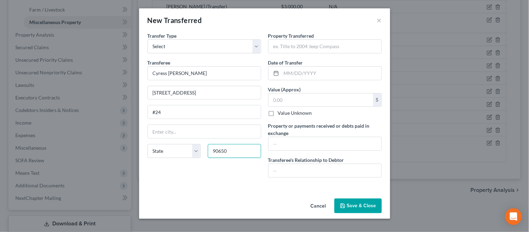
type input "90650"
click at [201, 191] on div "An exemption set must first be selected from the Filing Information section. Tr…" at bounding box center [264, 114] width 251 height 164
type input "[GEOGRAPHIC_DATA]"
click at [319, 49] on input "text" at bounding box center [325, 46] width 113 height 13
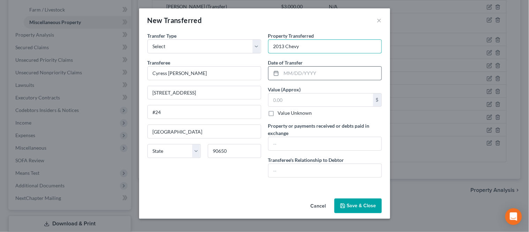
type input "2013 Chevy"
click at [310, 70] on input "text" at bounding box center [332, 73] width 100 height 13
type input "[DATE]"
click at [300, 99] on input "text" at bounding box center [321, 100] width 105 height 13
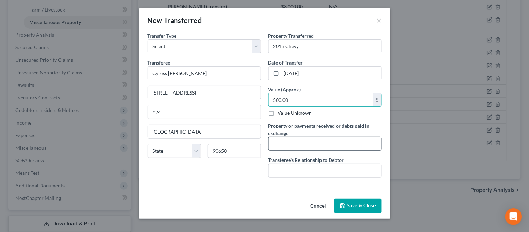
type input "500.00"
click at [294, 144] on input "text" at bounding box center [325, 143] width 113 height 13
type input "500.00"
click at [291, 171] on input "text" at bounding box center [325, 170] width 113 height 13
click at [342, 208] on polyline "button" at bounding box center [343, 207] width 2 height 2
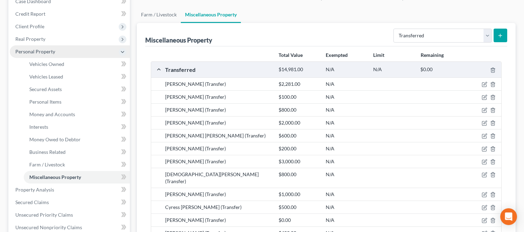
scroll to position [0, 0]
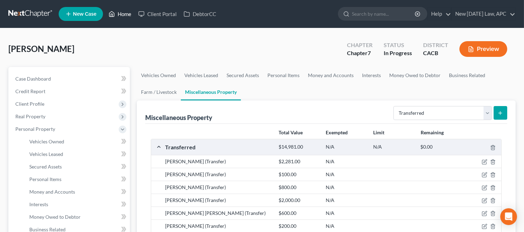
click at [113, 12] on icon at bounding box center [112, 14] width 6 height 8
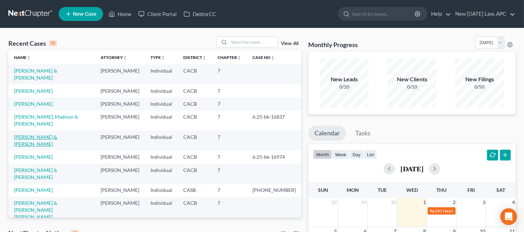
click at [34, 147] on link "[PERSON_NAME] & [PERSON_NAME]" at bounding box center [35, 140] width 43 height 13
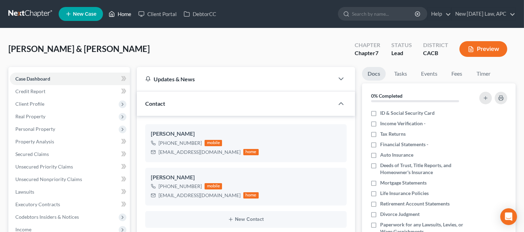
click at [126, 17] on link "Home" at bounding box center [120, 14] width 30 height 13
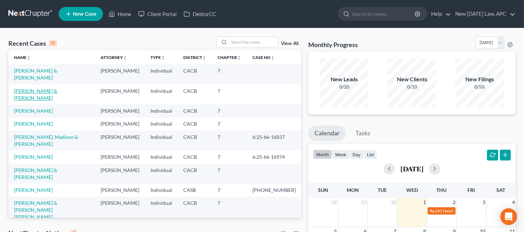
click at [47, 89] on link "[PERSON_NAME] & [PERSON_NAME]" at bounding box center [35, 94] width 43 height 13
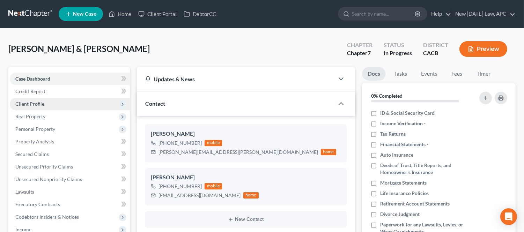
click at [39, 105] on span "Client Profile" at bounding box center [29, 104] width 29 height 6
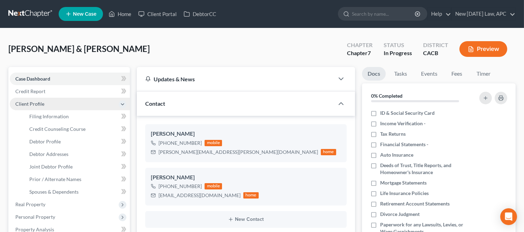
drag, startPoint x: 46, startPoint y: 102, endPoint x: 46, endPoint y: 98, distance: 4.2
click at [46, 99] on span "Client Profile" at bounding box center [70, 104] width 120 height 13
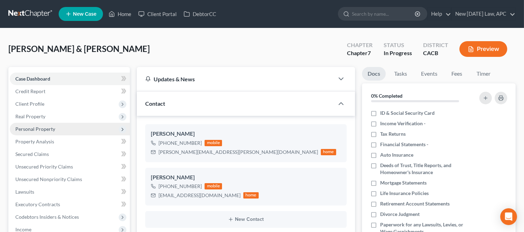
click at [53, 129] on span "Personal Property" at bounding box center [35, 129] width 40 height 6
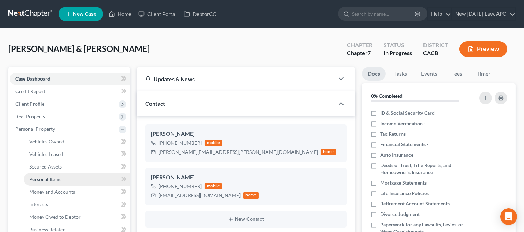
click at [55, 180] on span "Personal Items" at bounding box center [45, 179] width 32 height 6
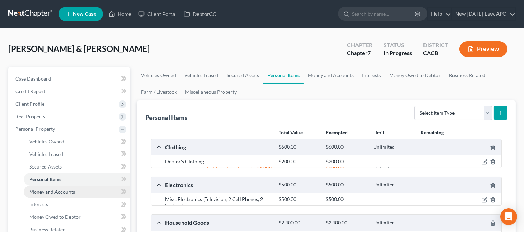
click at [57, 192] on span "Money and Accounts" at bounding box center [52, 192] width 46 height 6
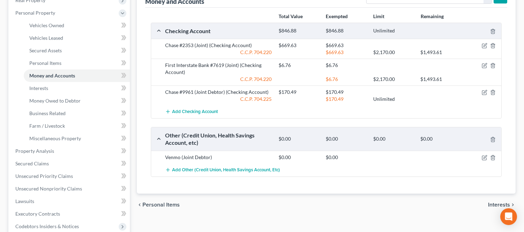
scroll to position [77, 0]
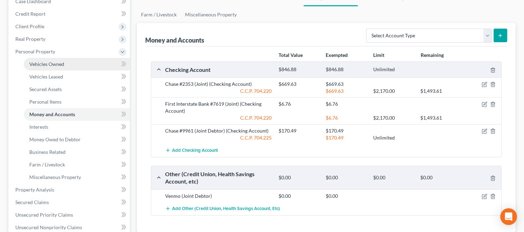
click at [57, 61] on span "Vehicles Owned" at bounding box center [46, 64] width 35 height 6
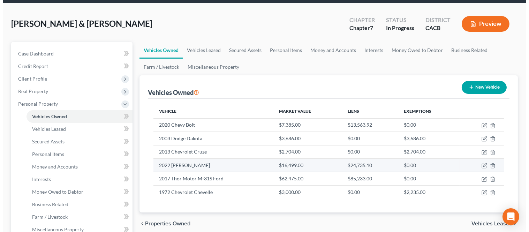
scroll to position [39, 0]
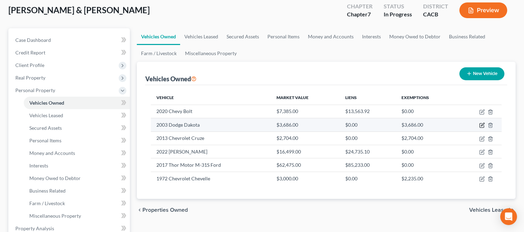
click at [480, 124] on icon "button" at bounding box center [482, 125] width 6 height 6
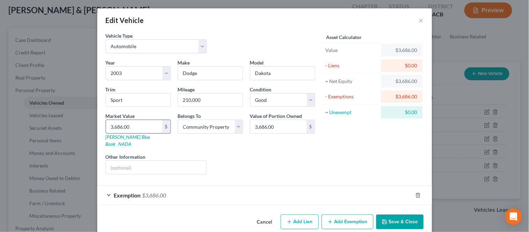
click at [145, 123] on input "3,686.00" at bounding box center [134, 126] width 56 height 13
click at [276, 153] on div "Liens Select" at bounding box center [264, 163] width 109 height 21
click at [192, 186] on div "Exemption $3,686.00" at bounding box center [254, 195] width 315 height 18
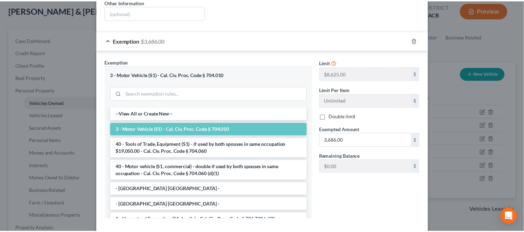
scroll to position [185, 0]
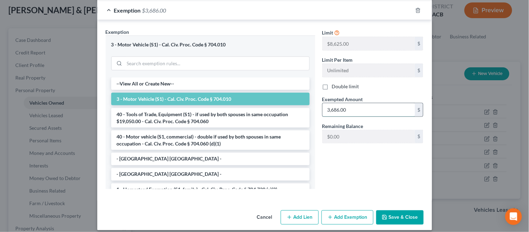
click at [348, 106] on input "3,686.00" at bounding box center [369, 109] width 92 height 13
click at [351, 147] on div "Limit $8,625.00 $ Limit Per Item Unlimited $ Double limit Exempted Amount * 3,6…" at bounding box center [373, 111] width 109 height 166
click at [388, 210] on button "Save & Close" at bounding box center [400, 217] width 47 height 15
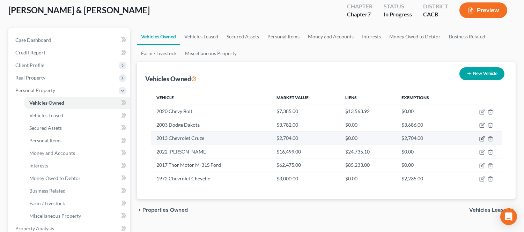
click at [481, 137] on icon "button" at bounding box center [482, 139] width 6 height 6
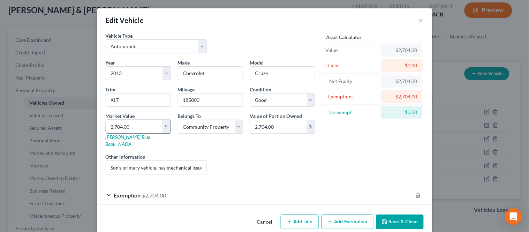
click at [152, 129] on input "2,704.00" at bounding box center [134, 126] width 56 height 13
click at [390, 215] on button "Save & Close" at bounding box center [400, 222] width 47 height 15
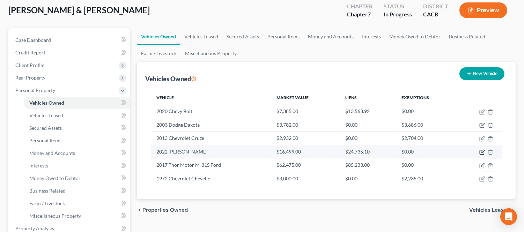
click at [483, 151] on icon "button" at bounding box center [482, 151] width 3 height 3
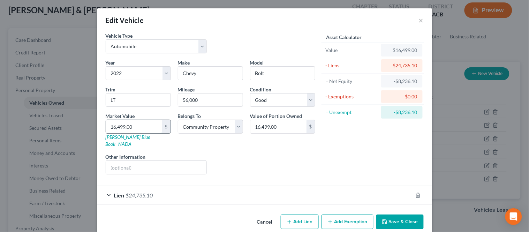
click at [123, 125] on input "16,499.00" at bounding box center [134, 126] width 56 height 13
click at [301, 159] on div "Liens Select" at bounding box center [264, 163] width 109 height 21
click at [399, 217] on button "Save & Close" at bounding box center [400, 222] width 47 height 15
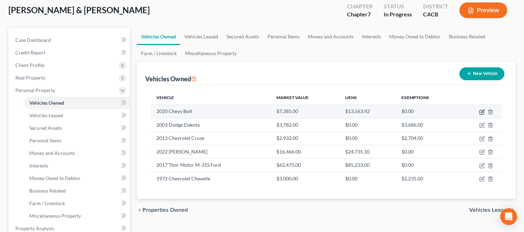
click at [483, 111] on icon "button" at bounding box center [482, 111] width 3 height 3
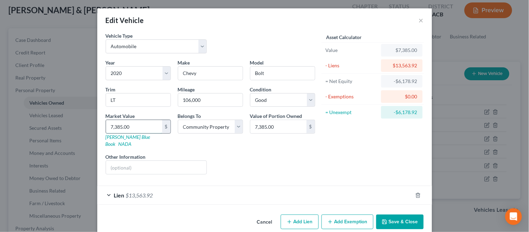
click at [136, 123] on input "7,385.00" at bounding box center [134, 126] width 56 height 13
click at [387, 215] on button "Save & Close" at bounding box center [400, 222] width 47 height 15
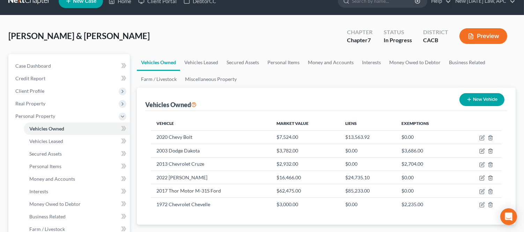
scroll to position [0, 0]
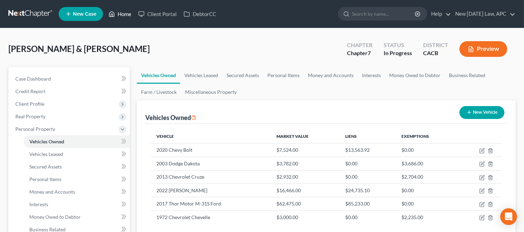
click at [120, 13] on link "Home" at bounding box center [120, 14] width 30 height 13
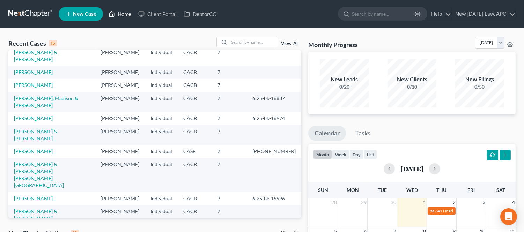
scroll to position [77, 0]
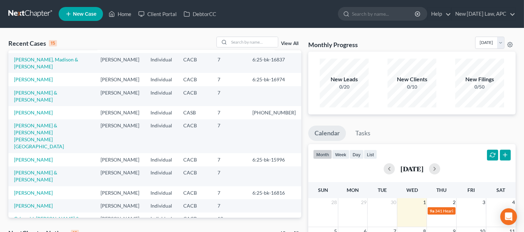
click at [46, 150] on td "[PERSON_NAME] & [PERSON_NAME] [PERSON_NAME][GEOGRAPHIC_DATA]" at bounding box center [51, 136] width 87 height 34
click at [44, 149] on link "[PERSON_NAME] & [PERSON_NAME] [PERSON_NAME][GEOGRAPHIC_DATA]" at bounding box center [39, 135] width 50 height 27
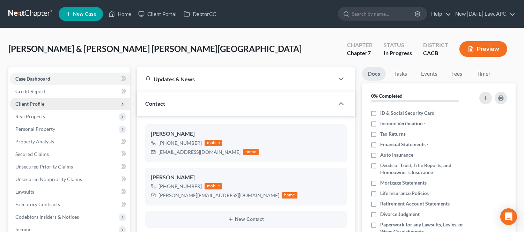
click at [32, 103] on span "Client Profile" at bounding box center [29, 104] width 29 height 6
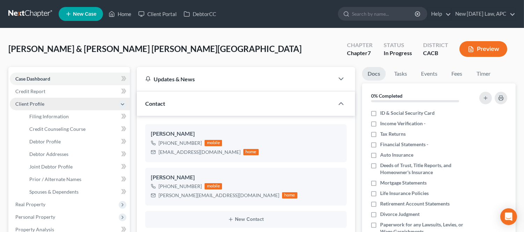
scroll to position [4415, 0]
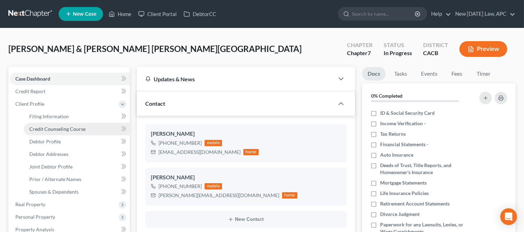
click at [46, 131] on span "Credit Counseling Course" at bounding box center [57, 129] width 56 height 6
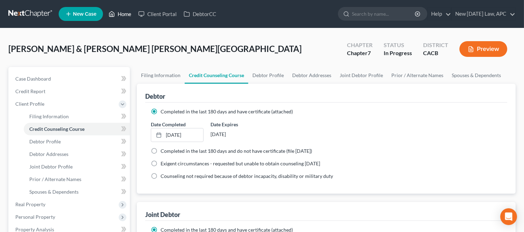
click at [124, 16] on link "Home" at bounding box center [120, 14] width 30 height 13
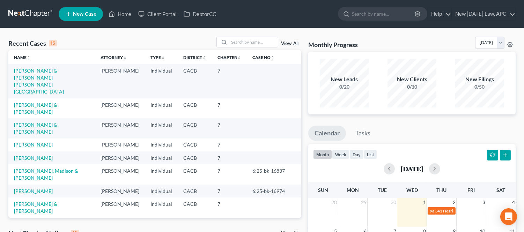
click at [158, 43] on div "Recent Cases 15 View All" at bounding box center [154, 44] width 293 height 14
click at [54, 122] on link "[PERSON_NAME] & [PERSON_NAME]" at bounding box center [35, 128] width 43 height 13
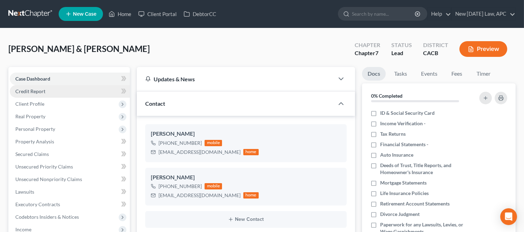
click at [40, 92] on span "Credit Report" at bounding box center [30, 91] width 30 height 6
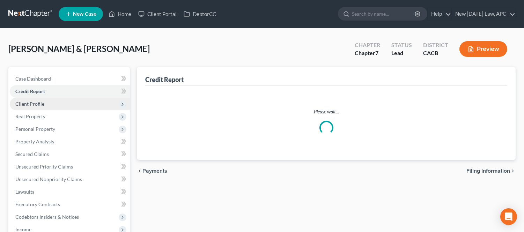
click at [40, 105] on span "Client Profile" at bounding box center [29, 104] width 29 height 6
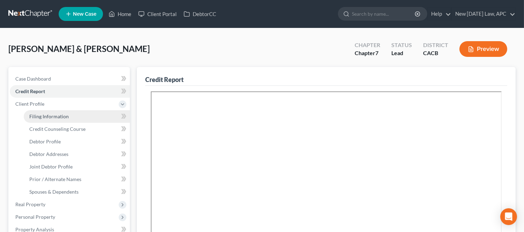
click at [44, 113] on span "Filing Information" at bounding box center [48, 116] width 39 height 6
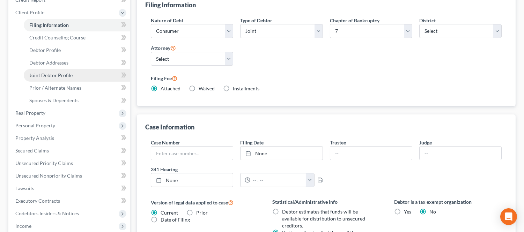
scroll to position [77, 0]
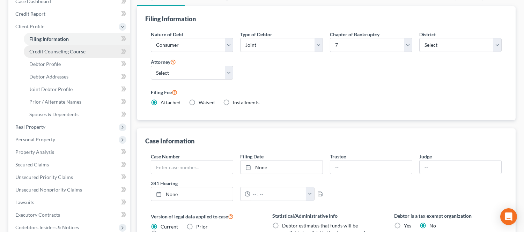
click at [46, 49] on span "Credit Counseling Course" at bounding box center [57, 52] width 56 height 6
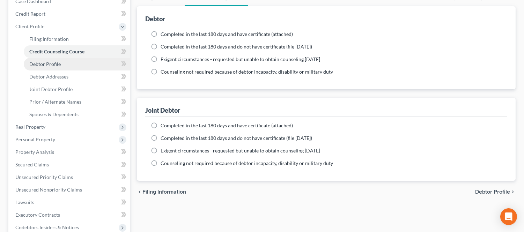
click at [53, 61] on span "Debtor Profile" at bounding box center [44, 64] width 31 height 6
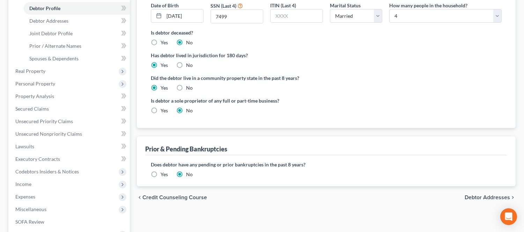
scroll to position [116, 0]
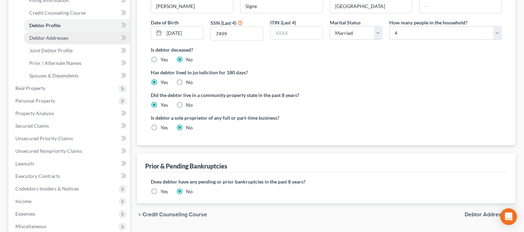
click at [60, 38] on span "Debtor Addresses" at bounding box center [48, 38] width 39 height 6
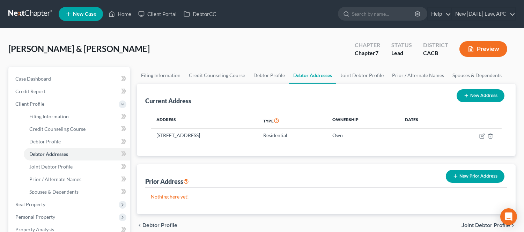
scroll to position [39, 0]
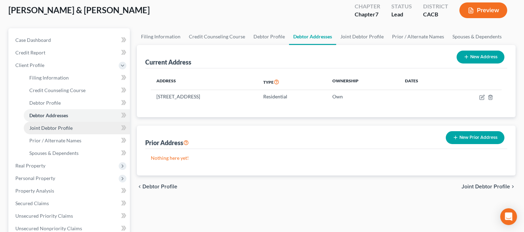
click at [67, 130] on span "Joint Debtor Profile" at bounding box center [50, 128] width 43 height 6
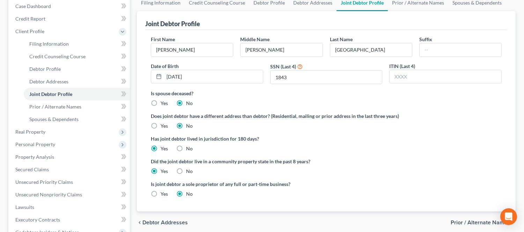
scroll to position [77, 0]
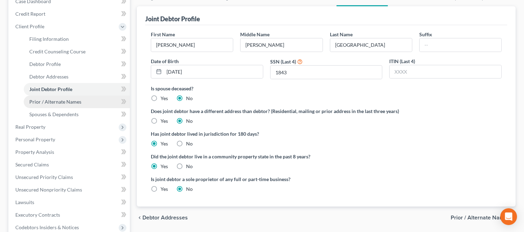
click at [63, 103] on span "Prior / Alternate Names" at bounding box center [55, 102] width 52 height 6
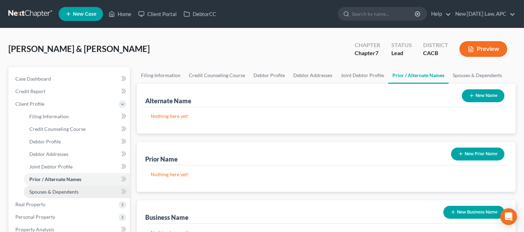
click at [70, 189] on span "Spouses & Dependents" at bounding box center [53, 192] width 49 height 6
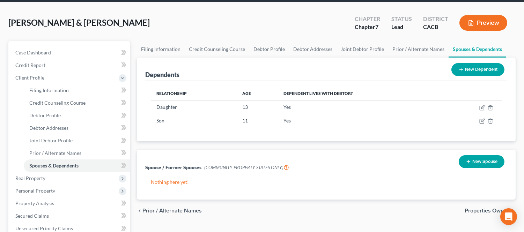
scroll to position [39, 0]
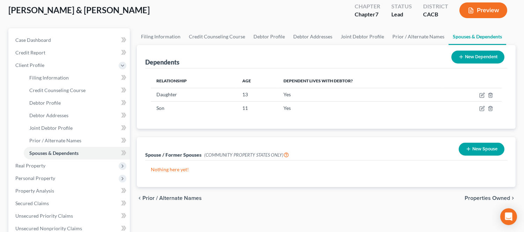
click at [477, 147] on button "New Spouse" at bounding box center [482, 149] width 46 height 13
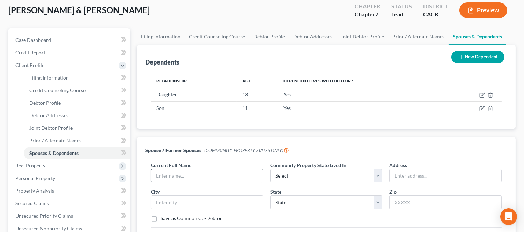
click at [211, 183] on div at bounding box center [207, 176] width 112 height 14
click at [211, 180] on input "text" at bounding box center [207, 175] width 112 height 13
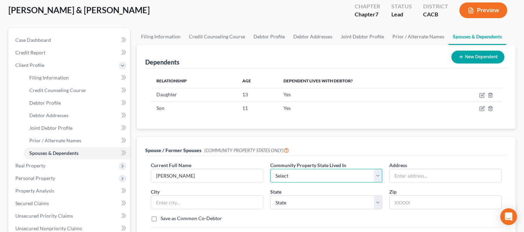
click at [286, 174] on select "Select AZ CA GU ID LA NV NM PR [GEOGRAPHIC_DATA] [GEOGRAPHIC_DATA] [GEOGRAPHIC_…" at bounding box center [326, 176] width 112 height 14
click at [270, 169] on select "Select AZ CA GU ID LA NV NM PR [GEOGRAPHIC_DATA] [GEOGRAPHIC_DATA] [GEOGRAPHIC_…" at bounding box center [326, 176] width 112 height 14
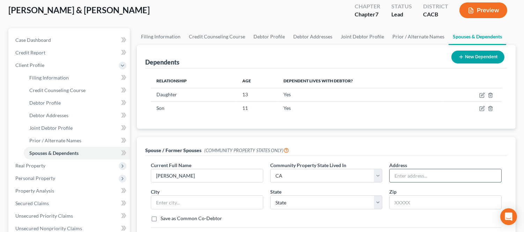
click at [415, 175] on input "text" at bounding box center [445, 175] width 112 height 13
click at [389, 216] on div "Save as Common Co-Debtor" at bounding box center [326, 218] width 351 height 7
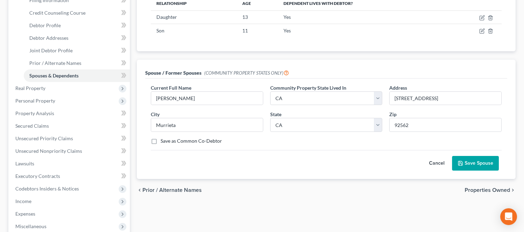
click at [469, 163] on button "Save Spouse" at bounding box center [475, 163] width 47 height 15
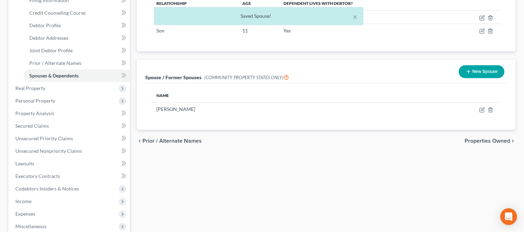
click at [482, 62] on div "New Spouse" at bounding box center [481, 71] width 51 height 18
click at [474, 73] on button "New Spouse" at bounding box center [482, 71] width 46 height 13
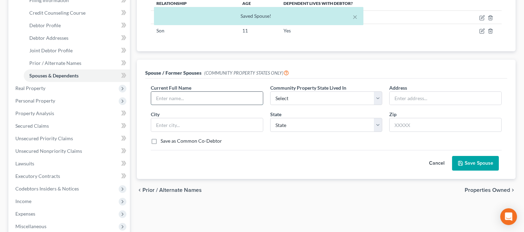
drag, startPoint x: 207, startPoint y: 103, endPoint x: 206, endPoint y: 97, distance: 6.4
click at [207, 103] on input "text" at bounding box center [207, 98] width 112 height 13
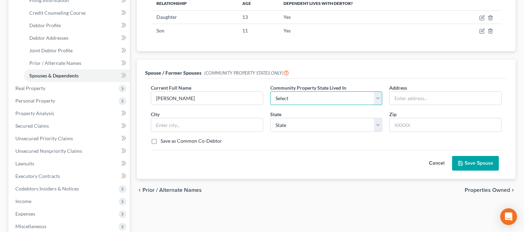
click at [333, 101] on select "Select AZ CA GU ID LA NV NM PR [GEOGRAPHIC_DATA] [GEOGRAPHIC_DATA] [GEOGRAPHIC_…" at bounding box center [326, 98] width 112 height 14
click at [270, 91] on select "Select AZ CA GU ID LA NV NM PR [GEOGRAPHIC_DATA] [GEOGRAPHIC_DATA] [GEOGRAPHIC_…" at bounding box center [326, 98] width 112 height 14
click at [399, 102] on input "text" at bounding box center [445, 98] width 112 height 13
click at [382, 153] on div "Cancel Save Spouse" at bounding box center [326, 160] width 351 height 21
click at [454, 163] on button "Save Spouse" at bounding box center [475, 163] width 47 height 15
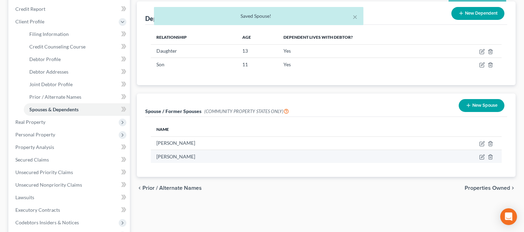
scroll to position [39, 0]
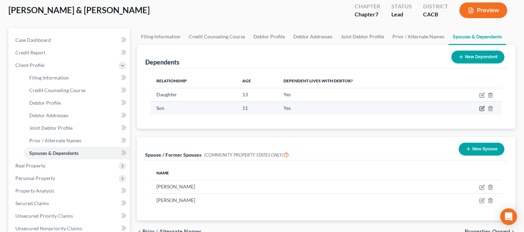
click at [480, 107] on icon "button" at bounding box center [482, 109] width 6 height 6
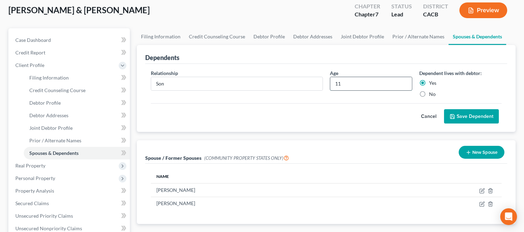
click at [352, 85] on input "11" at bounding box center [371, 83] width 82 height 13
click at [466, 118] on button "Save Dependent" at bounding box center [471, 116] width 55 height 15
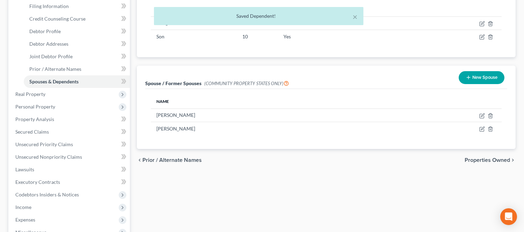
scroll to position [116, 0]
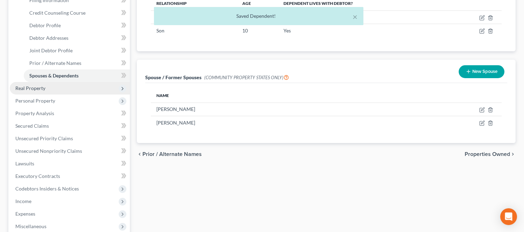
click at [54, 89] on span "Real Property" at bounding box center [70, 88] width 120 height 13
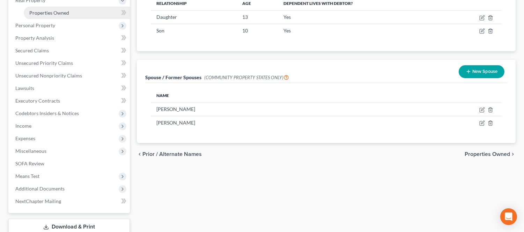
click at [58, 9] on link "Properties Owned" at bounding box center [77, 13] width 106 height 13
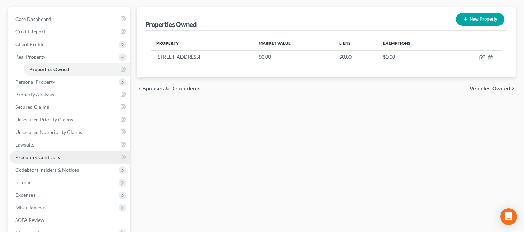
scroll to position [77, 0]
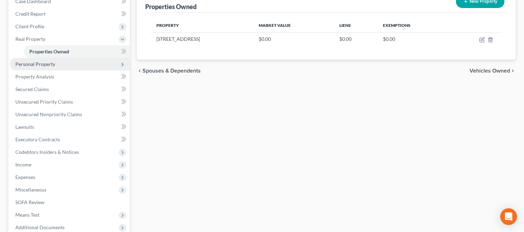
click at [36, 65] on span "Personal Property" at bounding box center [35, 64] width 40 height 6
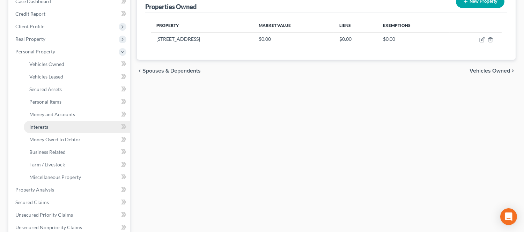
click at [47, 126] on span "Interests" at bounding box center [38, 127] width 19 height 6
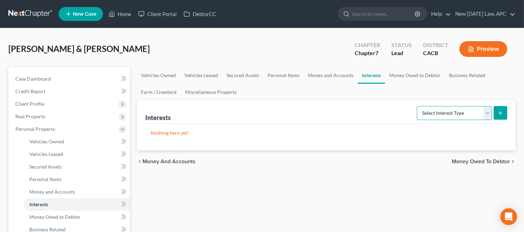
click at [436, 112] on select "Select Interest Type 401K Annuity Bond Education IRA Government Bond Government…" at bounding box center [454, 113] width 75 height 14
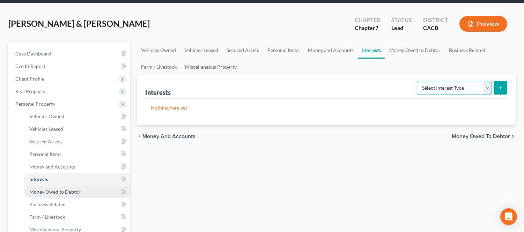
scroll to position [39, 0]
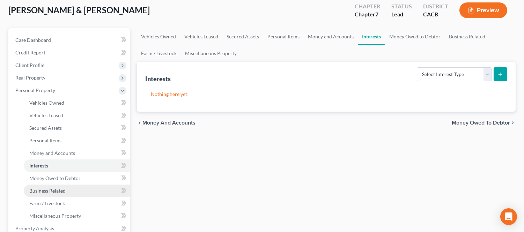
click at [61, 193] on span "Business Related" at bounding box center [47, 191] width 36 height 6
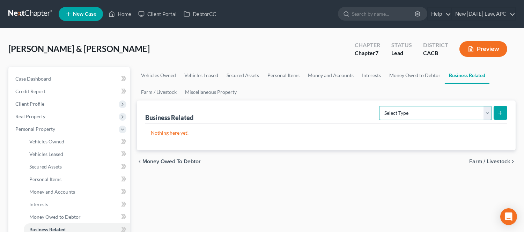
click at [410, 112] on select "Select Type Customer Lists Franchises Inventory Licenses Machinery Office Equip…" at bounding box center [435, 113] width 113 height 14
click at [379, 106] on select "Select Type Customer Lists Franchises Inventory Licenses Machinery Office Equip…" at bounding box center [435, 113] width 113 height 14
click at [501, 117] on button "submit" at bounding box center [500, 113] width 14 height 14
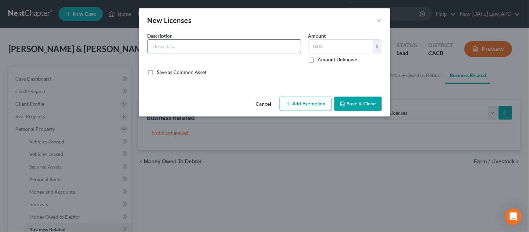
click at [182, 46] on input "text" at bounding box center [224, 46] width 153 height 13
click at [351, 107] on button "Save & Close" at bounding box center [358, 104] width 47 height 15
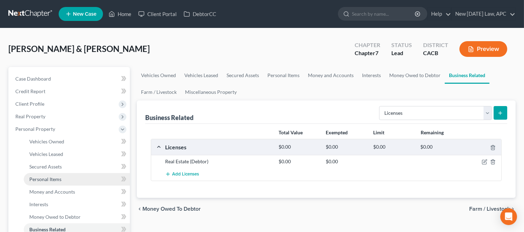
click at [50, 179] on span "Personal Items" at bounding box center [45, 179] width 32 height 6
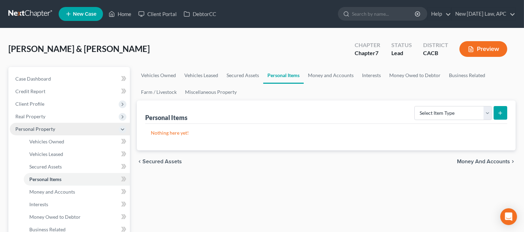
click at [44, 123] on span "Personal Property" at bounding box center [70, 129] width 120 height 13
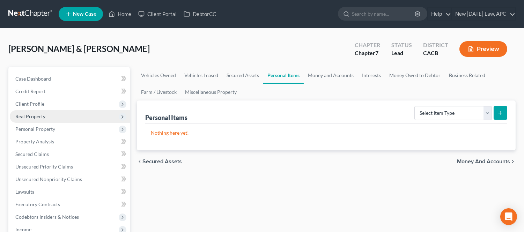
click at [42, 113] on span "Real Property" at bounding box center [30, 116] width 30 height 6
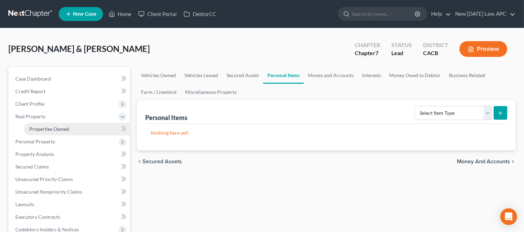
click at [61, 127] on span "Properties Owned" at bounding box center [49, 129] width 40 height 6
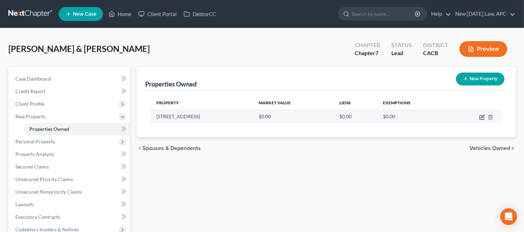
click at [480, 118] on icon "button" at bounding box center [482, 117] width 6 height 6
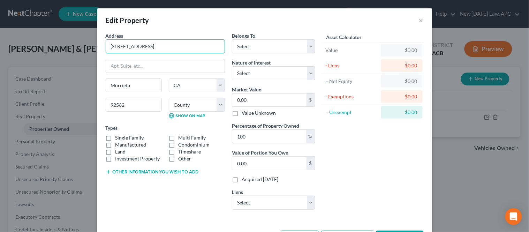
drag, startPoint x: 166, startPoint y: 47, endPoint x: 94, endPoint y: 49, distance: 73.0
click at [94, 49] on div "Edit Property × Address * 23550 Mountainside [GEOGRAPHIC_DATA] [US_STATE][GEOGR…" at bounding box center [264, 116] width 529 height 232
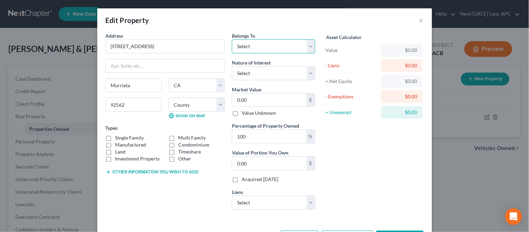
click at [249, 50] on select "Select Debtor 1 Only Debtor 2 Only Debtor 1 And Debtor 2 Only At Least One Of T…" at bounding box center [273, 46] width 83 height 14
click at [232, 39] on select "Select Debtor 1 Only Debtor 2 Only Debtor 1 And Debtor 2 Only At Least One Of T…" at bounding box center [273, 46] width 83 height 14
click at [245, 99] on input "0.00" at bounding box center [269, 100] width 74 height 13
click at [326, 121] on div "Asset Calculator Value $787,500.00 - Liens $0.00 = Net Equity $7,875.00 - Exemp…" at bounding box center [373, 123] width 109 height 183
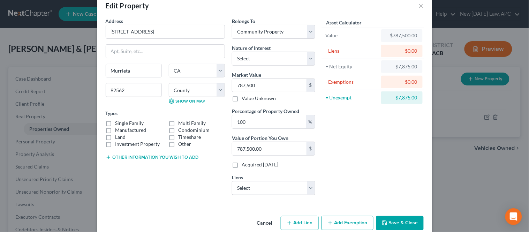
scroll to position [27, 0]
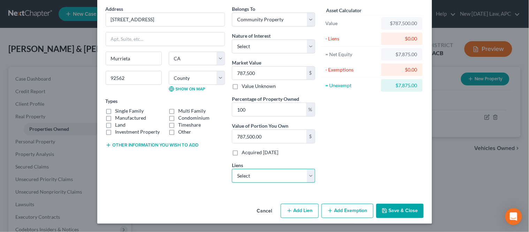
click at [276, 177] on select "Select Us Bk Hm Mtg - $367,197.00 Us Bank - $147,952.00" at bounding box center [273, 176] width 83 height 14
click at [232, 169] on select "Select Us Bk Hm Mtg - $367,197.00 Us Bank - $147,952.00" at bounding box center [273, 176] width 83 height 14
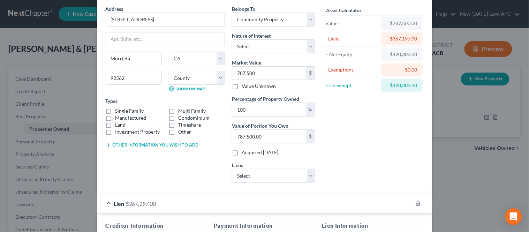
click at [116, 111] on label "Single Family" at bounding box center [130, 110] width 29 height 7
click at [118, 111] on input "Single Family" at bounding box center [120, 109] width 5 height 5
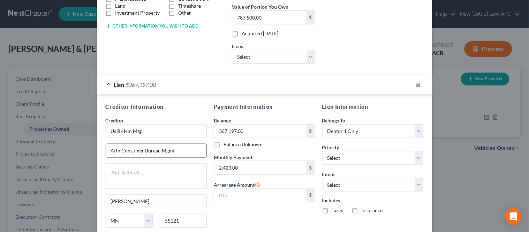
scroll to position [155, 0]
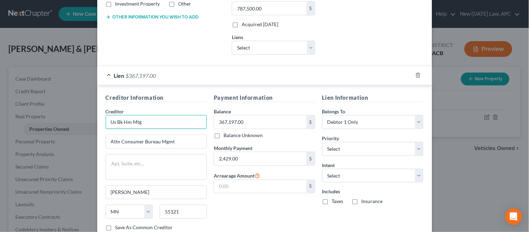
click at [113, 123] on input "Us Bk Hm Mtg" at bounding box center [157, 122] width 102 height 14
click at [154, 125] on input "US Bank Hm Mtg" at bounding box center [157, 122] width 102 height 14
drag, startPoint x: 154, startPoint y: 125, endPoint x: 128, endPoint y: 122, distance: 25.2
click at [128, 122] on input "US Bank Hm Mtg" at bounding box center [157, 122] width 102 height 14
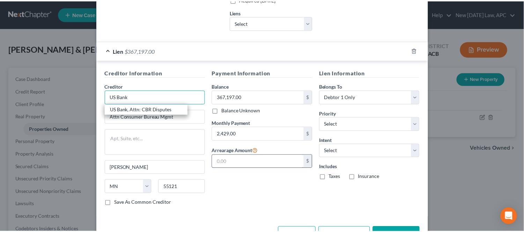
scroll to position [194, 0]
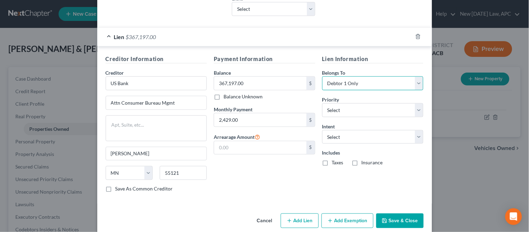
click at [349, 86] on select "Select Debtor 1 Only Debtor 2 Only Debtor 1 And Debtor 2 Only At Least One Of T…" at bounding box center [373, 83] width 102 height 14
click at [322, 76] on select "Select Debtor 1 Only Debtor 2 Only Debtor 1 And Debtor 2 Only At Least One Of T…" at bounding box center [373, 83] width 102 height 14
click at [397, 220] on button "Save & Close" at bounding box center [400, 221] width 47 height 15
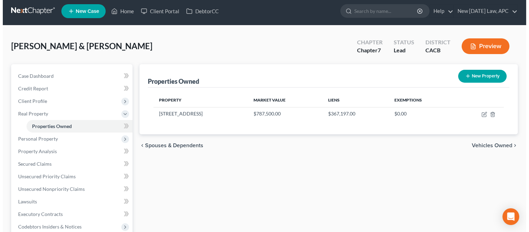
scroll to position [0, 0]
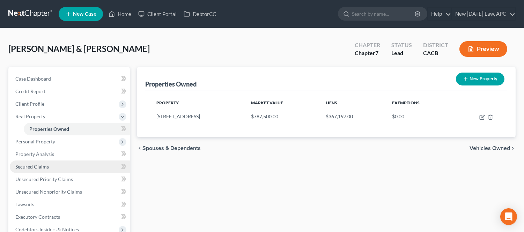
click at [51, 166] on link "Secured Claims" at bounding box center [70, 167] width 120 height 13
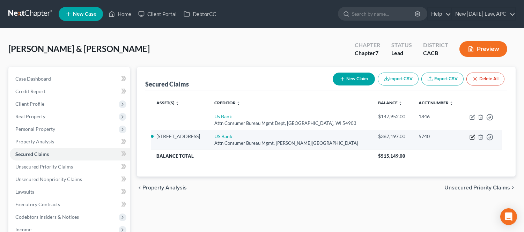
click at [470, 137] on icon "button" at bounding box center [472, 137] width 4 height 4
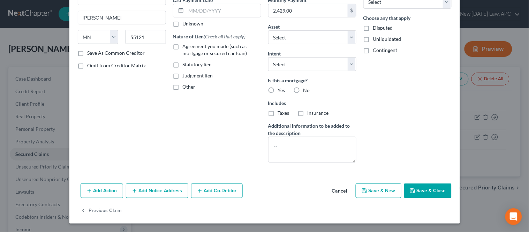
click at [135, 192] on button "Add Notice Address" at bounding box center [157, 191] width 62 height 15
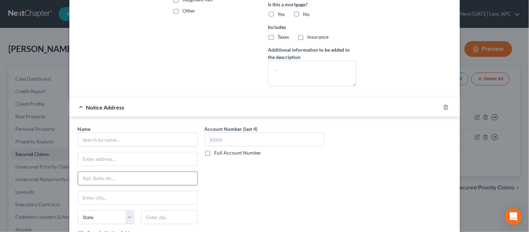
scroll to position [177, 0]
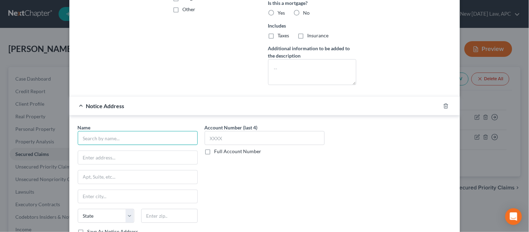
click at [100, 142] on input "text" at bounding box center [138, 138] width 120 height 14
click at [84, 156] on input "text" at bounding box center [137, 157] width 119 height 13
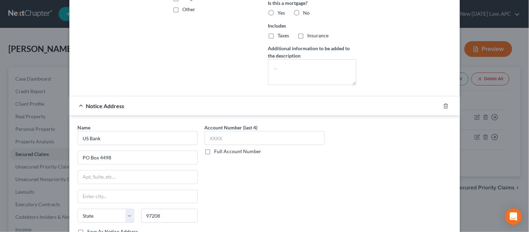
click at [225, 176] on div "Account Number (last 4) Full Account Number" at bounding box center [264, 182] width 127 height 117
click at [211, 139] on input "text" at bounding box center [265, 138] width 120 height 14
click at [267, 179] on div "Account Number (last 4) 5740 Full Account Number" at bounding box center [264, 182] width 127 height 117
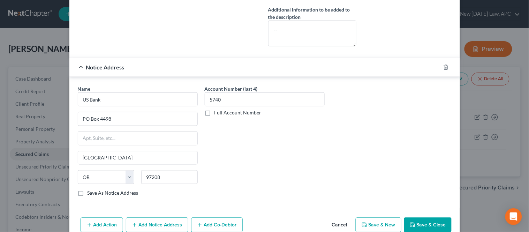
click at [269, 176] on div "Account Number (last 4) 5740 Full Account Number" at bounding box center [264, 143] width 127 height 117
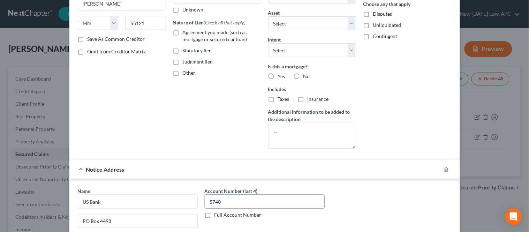
scroll to position [77, 0]
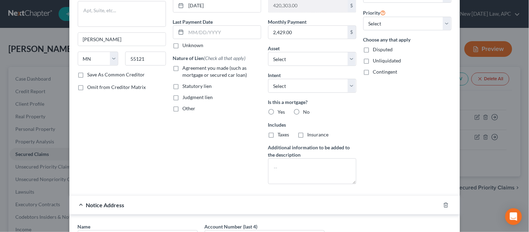
click at [278, 113] on label "Yes" at bounding box center [281, 112] width 7 height 7
click at [281, 113] on input "Yes" at bounding box center [283, 111] width 5 height 5
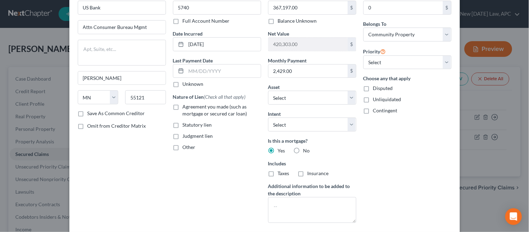
scroll to position [0, 0]
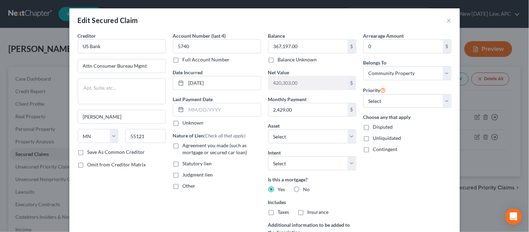
click at [183, 144] on label "Agreement you made (such as mortgage or secured car loan)" at bounding box center [222, 149] width 79 height 14
click at [186, 144] on input "Agreement you made (such as mortgage or secured car loan)" at bounding box center [188, 144] width 5 height 5
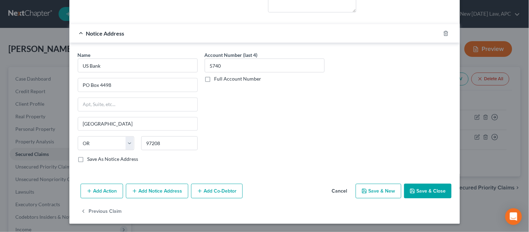
scroll to position [250, 0]
click at [419, 187] on button "Save & Close" at bounding box center [427, 191] width 47 height 15
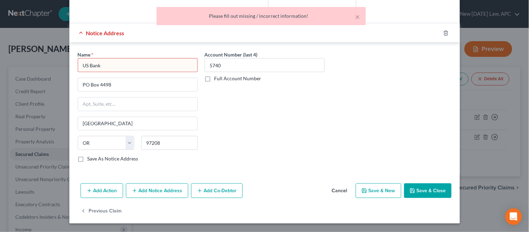
click at [138, 64] on input "US Bank" at bounding box center [138, 65] width 120 height 14
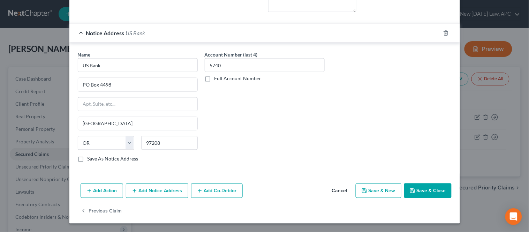
click at [275, 120] on div "Account Number (last 4) 5740 Full Account Number" at bounding box center [264, 109] width 127 height 117
click at [422, 193] on button "Save & Close" at bounding box center [427, 191] width 47 height 15
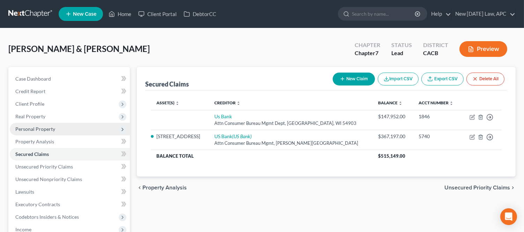
click at [46, 126] on span "Personal Property" at bounding box center [35, 129] width 40 height 6
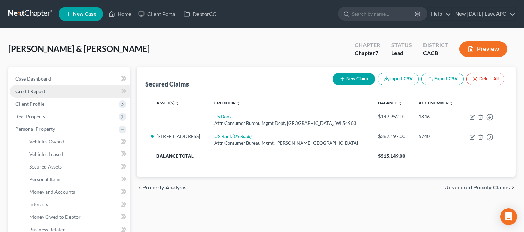
click at [28, 95] on link "Credit Report" at bounding box center [70, 91] width 120 height 13
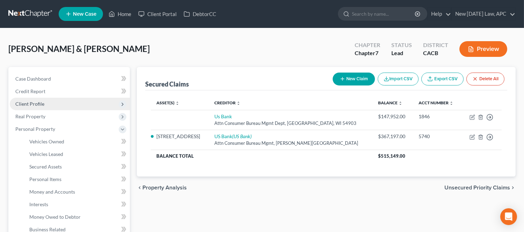
click at [30, 102] on span "Client Profile" at bounding box center [29, 104] width 29 height 6
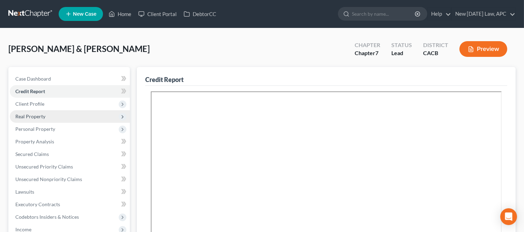
click at [41, 116] on span "Real Property" at bounding box center [30, 116] width 30 height 6
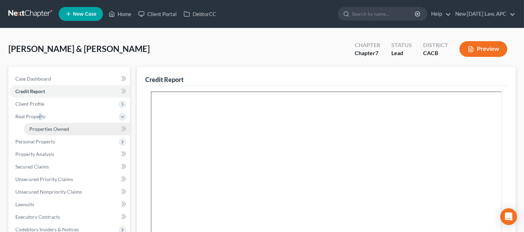
click at [40, 125] on link "Properties Owned" at bounding box center [77, 129] width 106 height 13
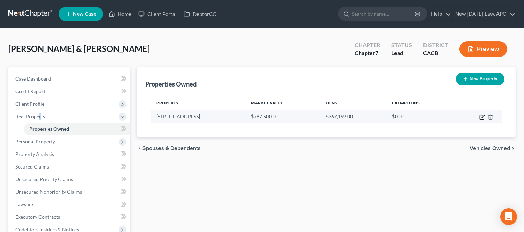
click at [484, 117] on icon "button" at bounding box center [482, 117] width 6 height 6
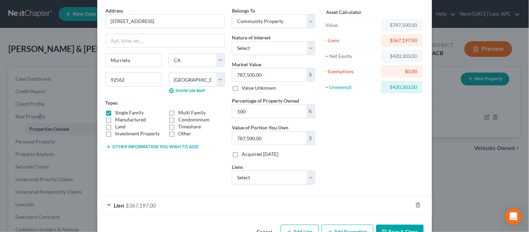
scroll to position [39, 0]
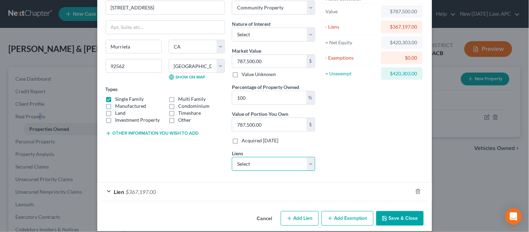
click at [260, 164] on select "Select Us Bank - $147,952.00" at bounding box center [273, 164] width 83 height 14
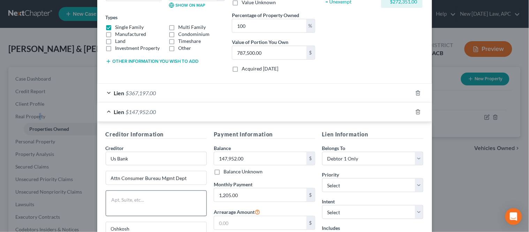
scroll to position [155, 0]
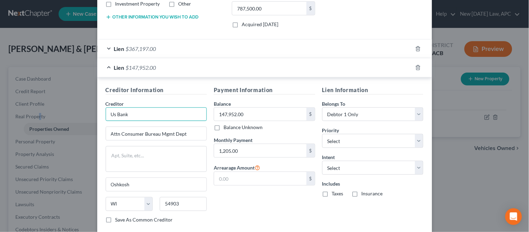
click at [112, 112] on input "Us Bank" at bounding box center [157, 114] width 102 height 14
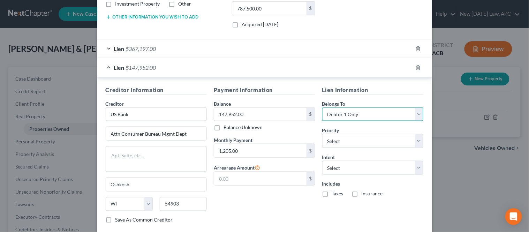
click at [361, 109] on select "Select Debtor 1 Only Debtor 2 Only Debtor 1 And Debtor 2 Only At Least One Of T…" at bounding box center [373, 114] width 102 height 14
click at [322, 107] on select "Select Debtor 1 Only Debtor 2 Only Debtor 1 And Debtor 2 Only At Least One Of T…" at bounding box center [373, 114] width 102 height 14
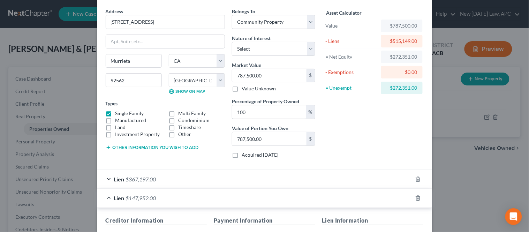
scroll to position [0, 0]
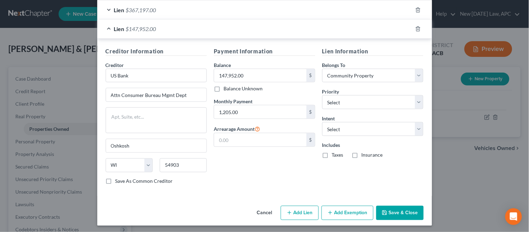
click at [350, 214] on button "Add Exemption" at bounding box center [348, 213] width 52 height 15
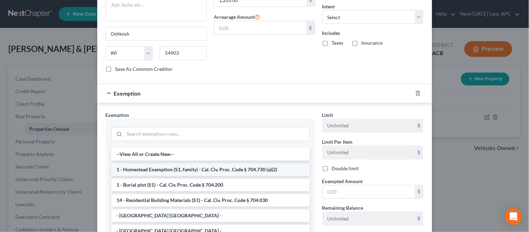
scroll to position [310, 0]
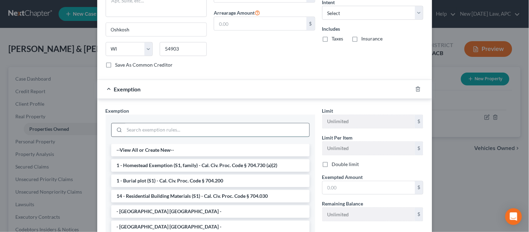
click at [179, 131] on input "search" at bounding box center [217, 130] width 185 height 13
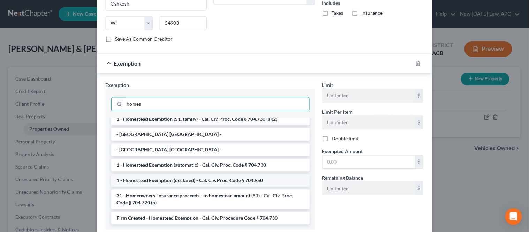
scroll to position [349, 0]
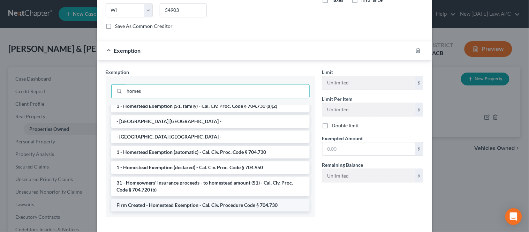
click at [209, 205] on li "Firm Created - Homestead Exemption - Cal. Civ. Procedure Code § 704.730" at bounding box center [210, 205] width 199 height 13
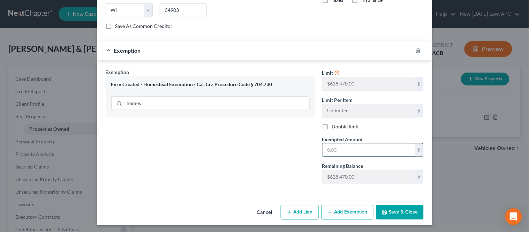
click at [344, 151] on input "text" at bounding box center [369, 149] width 92 height 13
click at [399, 222] on div "Cancel Add Lien Add Lease Add Exemption Save & Close" at bounding box center [264, 213] width 335 height 23
click at [395, 217] on button "Save & Close" at bounding box center [400, 212] width 47 height 15
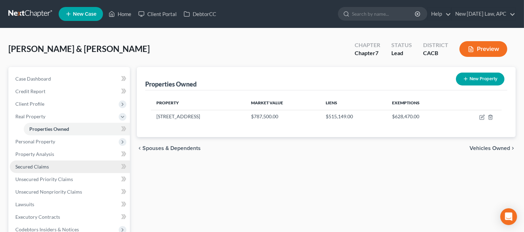
click at [42, 168] on span "Secured Claims" at bounding box center [32, 167] width 34 height 6
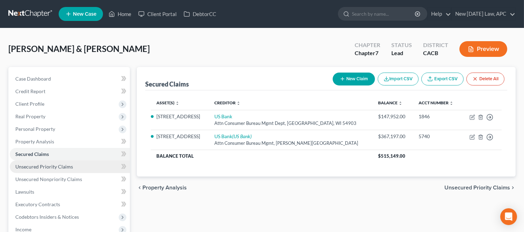
click at [44, 164] on span "Unsecured Priority Claims" at bounding box center [44, 167] width 58 height 6
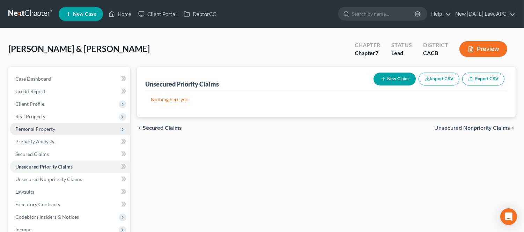
click at [47, 125] on span "Personal Property" at bounding box center [70, 129] width 120 height 13
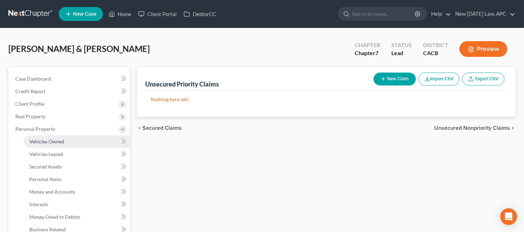
click at [60, 145] on link "Vehicles Owned" at bounding box center [77, 141] width 106 height 13
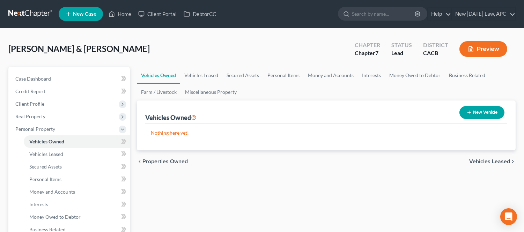
click at [469, 113] on icon "button" at bounding box center [469, 113] width 6 height 6
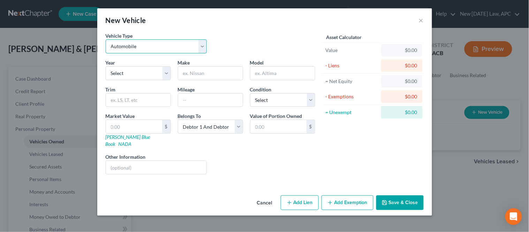
click at [135, 46] on select "Select Automobile Truck Trailer Watercraft Aircraft Motor Home Atv Other Vehicle" at bounding box center [157, 46] width 102 height 14
click at [156, 34] on div "Vehicle Type Select Automobile Truck Trailer Watercraft Aircraft Motor Home Atv…" at bounding box center [156, 42] width 109 height 21
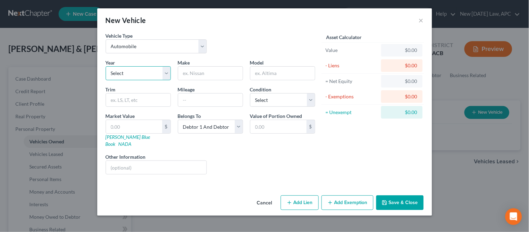
click at [138, 77] on select "Select 2026 2025 2024 2023 2022 2021 2020 2019 2018 2017 2016 2015 2014 2013 20…" at bounding box center [138, 73] width 65 height 14
click at [106, 66] on select "Select 2026 2025 2024 2023 2022 2021 2020 2019 2018 2017 2016 2015 2014 2013 20…" at bounding box center [138, 73] width 65 height 14
click at [185, 75] on input "text" at bounding box center [210, 73] width 65 height 13
click at [162, 101] on input "text" at bounding box center [138, 100] width 65 height 13
click at [222, 101] on input "text" at bounding box center [210, 100] width 65 height 13
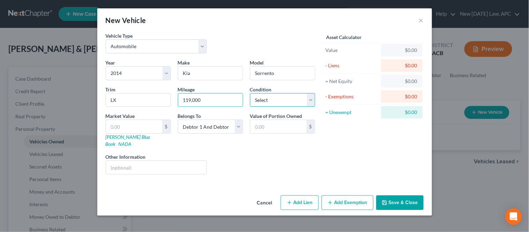
click at [263, 103] on select "Select Excellent Very Good Good Fair Poor" at bounding box center [282, 100] width 65 height 14
click at [250, 93] on select "Select Excellent Very Good Good Fair Poor" at bounding box center [282, 100] width 65 height 14
click at [222, 127] on select "Select Debtor 1 Only Debtor 2 Only Debtor 1 And Debtor 2 Only At Least One Of T…" at bounding box center [210, 127] width 65 height 14
click at [178, 120] on select "Select Debtor 1 Only Debtor 2 Only Debtor 1 And Debtor 2 Only At Least One Of T…" at bounding box center [210, 127] width 65 height 14
click at [251, 162] on div "Liens Select" at bounding box center [264, 163] width 109 height 21
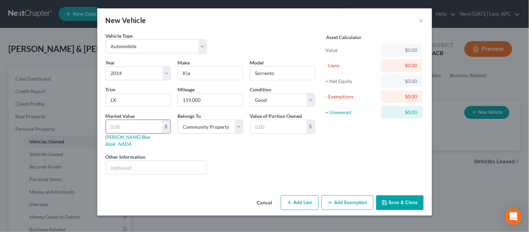
click at [128, 129] on input "text" at bounding box center [134, 126] width 56 height 13
click at [228, 163] on div "Liens Select" at bounding box center [264, 163] width 109 height 21
click at [395, 195] on button "Save & Close" at bounding box center [400, 202] width 47 height 15
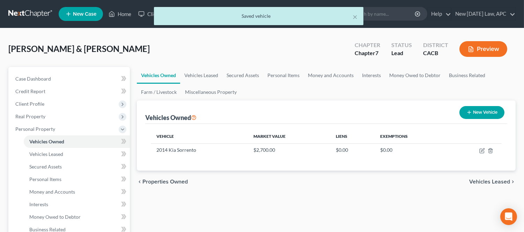
click at [478, 112] on button "New Vehicle" at bounding box center [481, 112] width 45 height 13
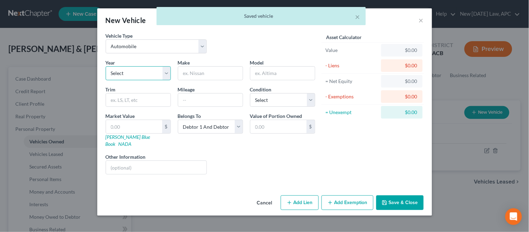
click at [139, 75] on select "Select 2026 2025 2024 2023 2022 2021 2020 2019 2018 2017 2016 2015 2014 2013 20…" at bounding box center [138, 73] width 65 height 14
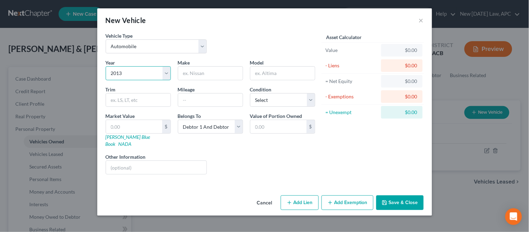
click at [106, 66] on select "Select 2026 2025 2024 2023 2022 2021 2020 2019 2018 2017 2016 2015 2014 2013 20…" at bounding box center [138, 73] width 65 height 14
click at [193, 79] on input "text" at bounding box center [210, 73] width 65 height 13
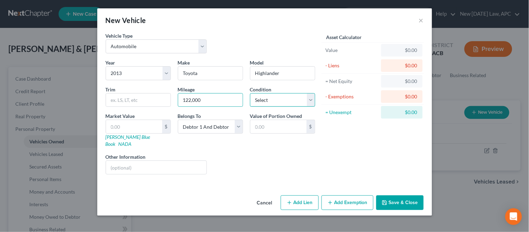
click at [287, 94] on select "Select Excellent Very Good Good Fair Poor" at bounding box center [282, 100] width 65 height 14
click at [250, 93] on select "Select Excellent Very Good Good Fair Poor" at bounding box center [282, 100] width 65 height 14
click at [129, 121] on input "text" at bounding box center [134, 126] width 56 height 13
click at [232, 134] on div "Belongs To * Select Debtor 1 Only Debtor 2 Only Debtor 1 And Debtor 2 Only At L…" at bounding box center [210, 129] width 72 height 35
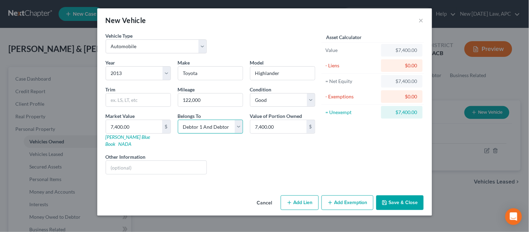
click at [229, 130] on select "Select Debtor 1 Only Debtor 2 Only Debtor 1 And Debtor 2 Only At Least One Of T…" at bounding box center [210, 127] width 65 height 14
click at [178, 120] on select "Select Debtor 1 Only Debtor 2 Only Debtor 1 And Debtor 2 Only At Least One Of T…" at bounding box center [210, 127] width 65 height 14
click at [350, 198] on button "Add Exemption" at bounding box center [348, 202] width 52 height 15
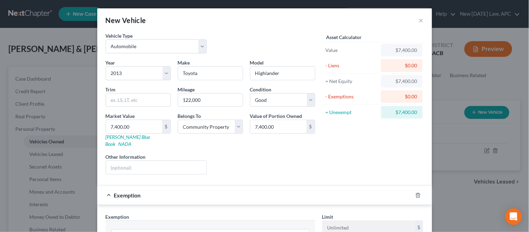
scroll to position [39, 0]
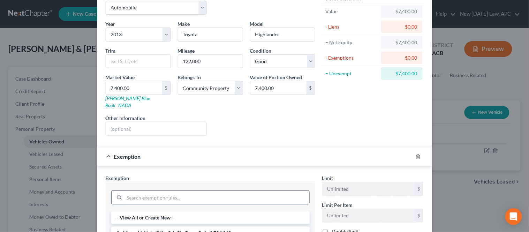
click at [173, 192] on input "search" at bounding box center [217, 197] width 185 height 13
click at [180, 211] on li "3 - Motor Vehicle (S1) - Cal. Civ. Proc. Code § 704.010" at bounding box center [210, 217] width 199 height 13
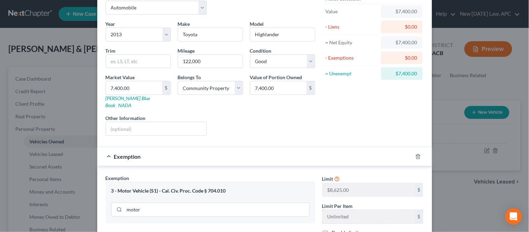
scroll to position [77, 0]
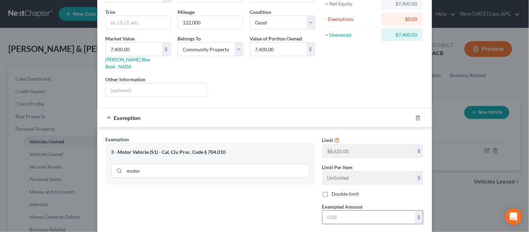
click at [328, 211] on input "text" at bounding box center [369, 217] width 92 height 13
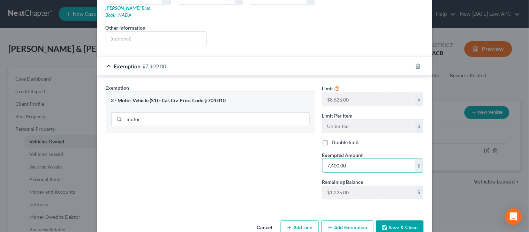
scroll to position [140, 0]
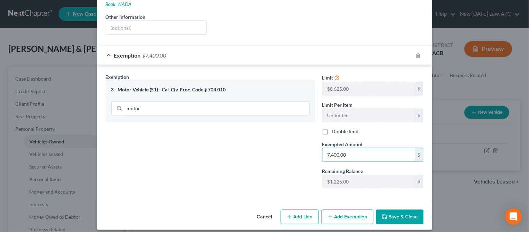
click at [403, 211] on button "Save & Close" at bounding box center [400, 217] width 47 height 15
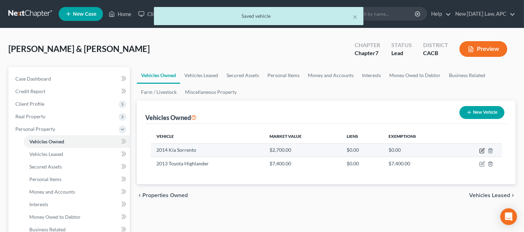
click at [482, 151] on icon "button" at bounding box center [482, 151] width 6 height 6
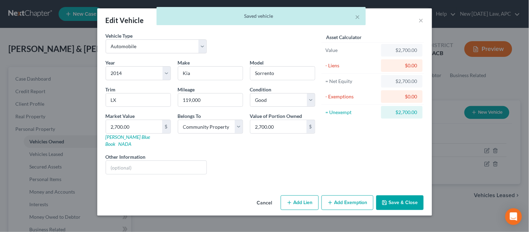
click at [338, 193] on div "Cancel Add Lien Add Lease Add Exemption Save & Close" at bounding box center [264, 204] width 335 height 23
click at [337, 197] on button "Add Exemption" at bounding box center [348, 202] width 52 height 15
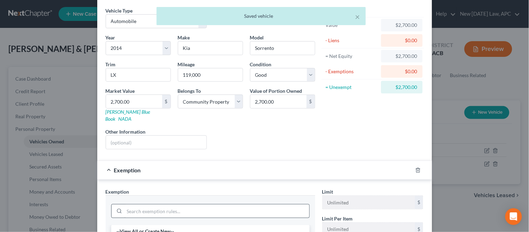
scroll to position [39, 0]
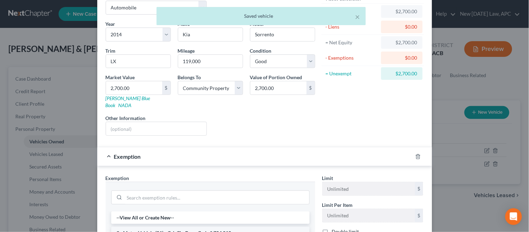
click at [162, 227] on li "3 - Motor Vehicle (S1) - Cal. Civ. Proc. Code § 704.010" at bounding box center [210, 233] width 199 height 13
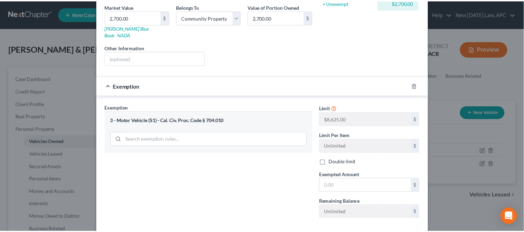
scroll to position [116, 0]
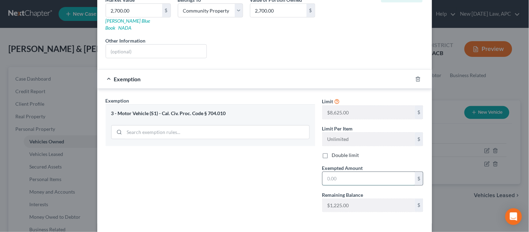
click at [344, 173] on input "text" at bounding box center [369, 178] width 92 height 13
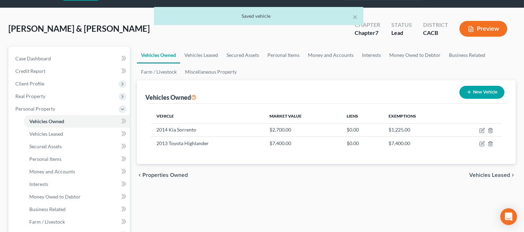
scroll to position [39, 0]
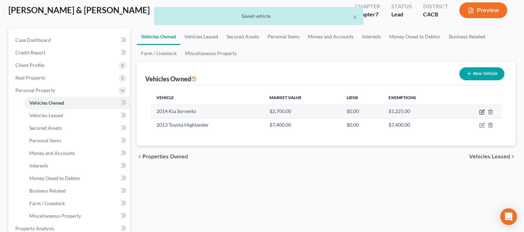
click at [484, 111] on icon "button" at bounding box center [482, 112] width 6 height 6
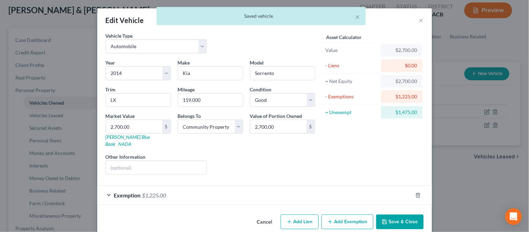
click at [417, 20] on div "× Saved vehicle" at bounding box center [261, 18] width 529 height 22
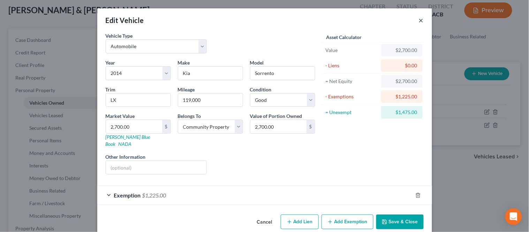
click at [419, 21] on button "×" at bounding box center [421, 20] width 5 height 8
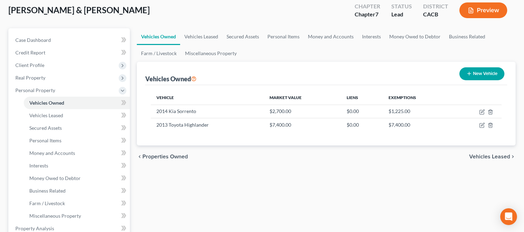
click at [479, 69] on button "New Vehicle" at bounding box center [481, 73] width 45 height 13
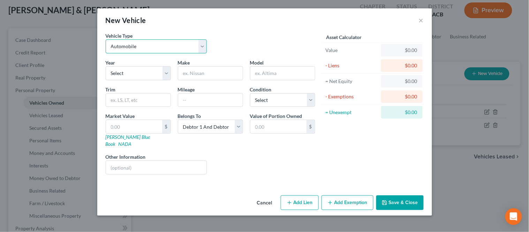
click at [150, 45] on select "Select Automobile Truck Trailer Watercraft Aircraft Motor Home Atv Other Vehicle" at bounding box center [157, 46] width 102 height 14
click at [106, 39] on select "Select Automobile Truck Trailer Watercraft Aircraft Motor Home Atv Other Vehicle" at bounding box center [157, 46] width 102 height 14
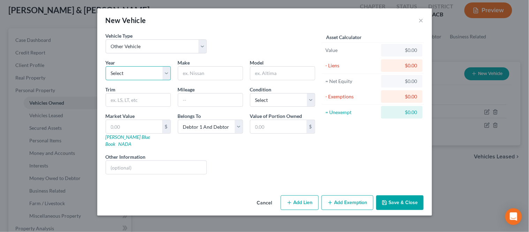
click at [137, 74] on select "Select 2026 2025 2024 2023 2022 2021 2020 2019 2018 2017 2016 2015 2014 2013 20…" at bounding box center [138, 73] width 65 height 14
click at [106, 66] on select "Select 2026 2025 2024 2023 2022 2021 2020 2019 2018 2017 2016 2015 2014 2013 20…" at bounding box center [138, 73] width 65 height 14
click at [201, 76] on input "text" at bounding box center [210, 73] width 65 height 13
click at [261, 102] on select "Select Excellent Very Good Good Fair Poor" at bounding box center [282, 100] width 65 height 14
click at [250, 93] on select "Select Excellent Very Good Good Fair Poor" at bounding box center [282, 100] width 65 height 14
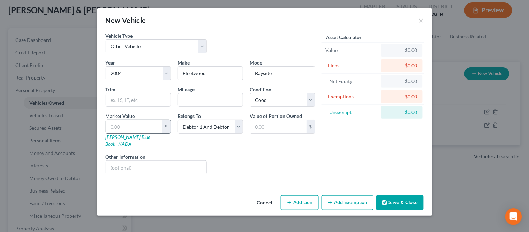
click at [113, 123] on input "text" at bounding box center [134, 126] width 56 height 13
click at [207, 130] on select "Select Debtor 1 Only Debtor 2 Only Debtor 1 And Debtor 2 Only At Least One Of T…" at bounding box center [210, 127] width 65 height 14
click at [178, 120] on select "Select Debtor 1 Only Debtor 2 Only Debtor 1 And Debtor 2 Only At Least One Of T…" at bounding box center [210, 127] width 65 height 14
click at [261, 170] on div "Year Select 2026 2025 2024 2023 2022 2021 2020 2019 2018 2017 2016 2015 2014 20…" at bounding box center [210, 119] width 217 height 121
click at [410, 195] on button "Save & Close" at bounding box center [400, 202] width 47 height 15
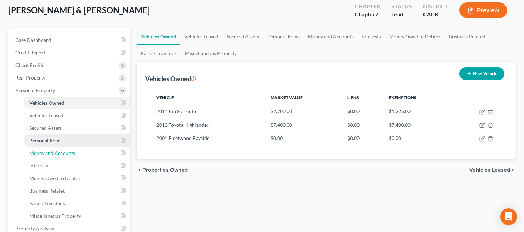
drag, startPoint x: 57, startPoint y: 149, endPoint x: 59, endPoint y: 146, distance: 3.8
click at [57, 149] on link "Money and Accounts" at bounding box center [77, 153] width 106 height 13
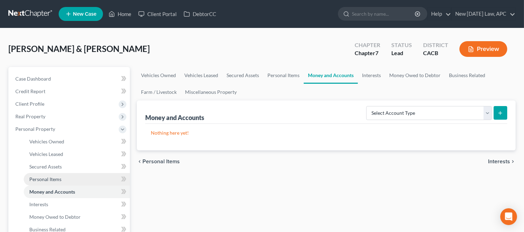
click at [58, 181] on span "Personal Items" at bounding box center [45, 179] width 32 height 6
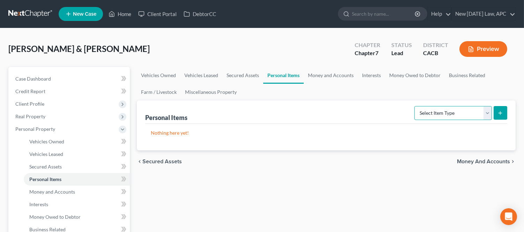
click at [442, 111] on select "Select Item Type Clothing Collectibles Of Value Electronics Firearms Household …" at bounding box center [452, 113] width 77 height 14
click at [415, 106] on select "Select Item Type Clothing Collectibles Of Value Electronics Firearms Household …" at bounding box center [452, 113] width 77 height 14
click at [502, 112] on icon "submit" at bounding box center [500, 113] width 6 height 6
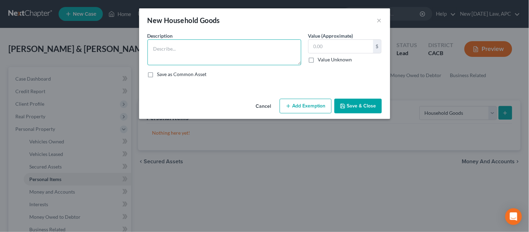
click at [203, 56] on textarea at bounding box center [225, 52] width 154 height 26
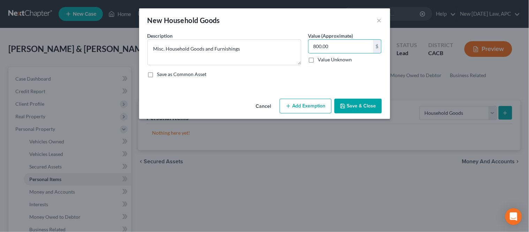
click at [304, 101] on button "Add Exemption" at bounding box center [306, 106] width 52 height 15
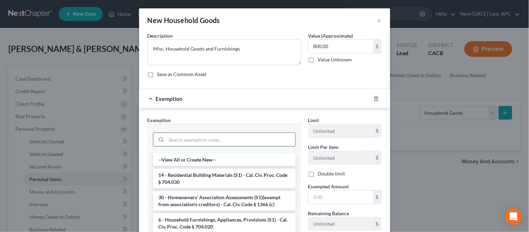
click at [195, 140] on input "search" at bounding box center [230, 139] width 129 height 13
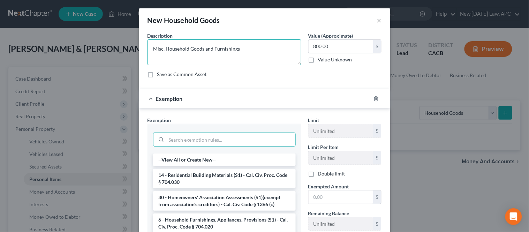
click at [280, 56] on textarea "Misc. Household Goods and Furnishings" at bounding box center [225, 52] width 154 height 26
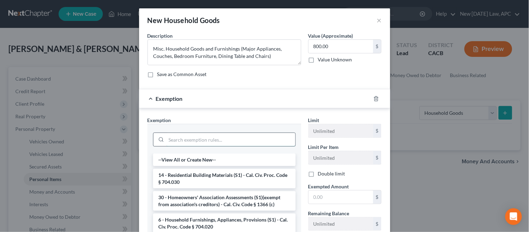
click at [221, 141] on input "search" at bounding box center [230, 139] width 129 height 13
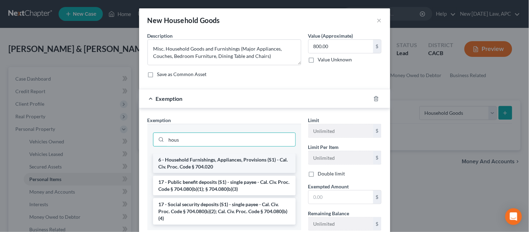
click at [199, 157] on li "6 - Household Furnishings, Appliances, Provisions (S1) - Cal. Civ. Proc. Code §…" at bounding box center [224, 164] width 143 height 20
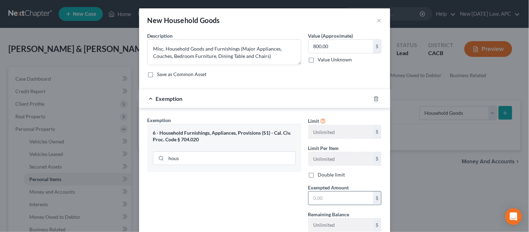
click at [321, 197] on input "text" at bounding box center [341, 198] width 65 height 13
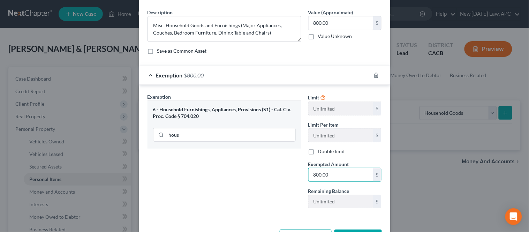
scroll to position [50, 0]
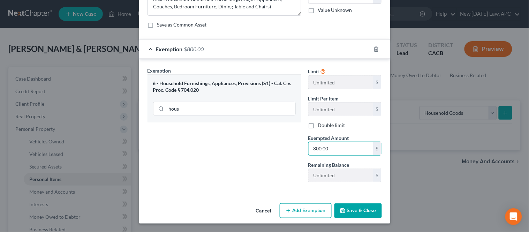
click at [359, 212] on button "Save & Close" at bounding box center [358, 210] width 47 height 15
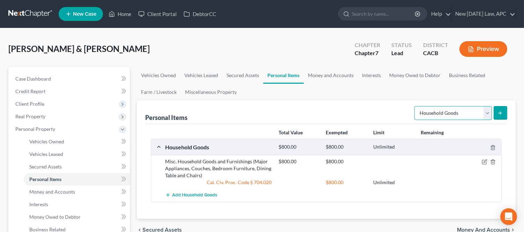
click at [454, 114] on select "Select Item Type Clothing Collectibles Of Value Electronics Firearms Household …" at bounding box center [452, 113] width 77 height 14
click at [415, 106] on select "Select Item Type Clothing Collectibles Of Value Electronics Firearms Household …" at bounding box center [452, 113] width 77 height 14
click at [492, 115] on form "Select Item Type Clothing Collectibles Of Value Electronics Firearms Household …" at bounding box center [460, 113] width 93 height 14
click at [500, 113] on icon "submit" at bounding box center [500, 113] width 6 height 6
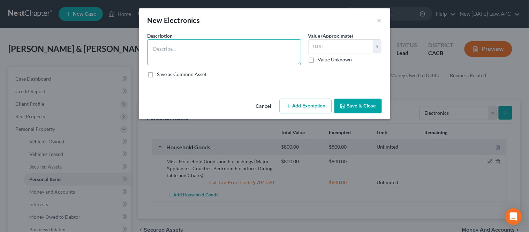
click at [187, 56] on textarea at bounding box center [225, 52] width 154 height 26
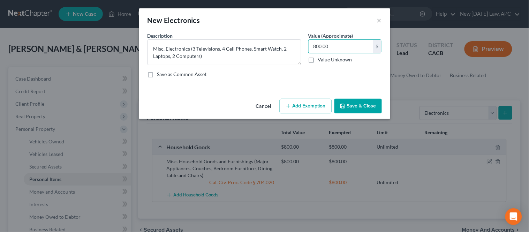
click at [324, 102] on button "Add Exemption" at bounding box center [306, 106] width 52 height 15
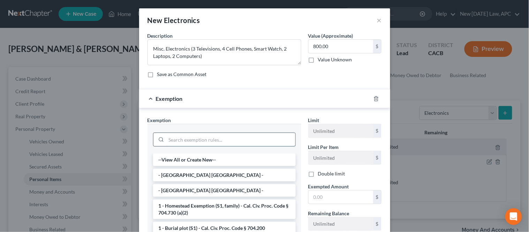
click at [225, 142] on input "search" at bounding box center [230, 139] width 129 height 13
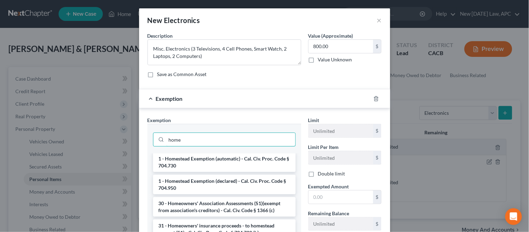
scroll to position [55, 0]
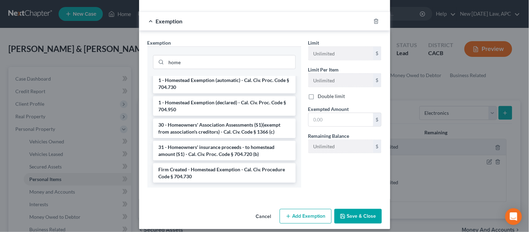
click at [215, 182] on li "Firm Created - Homestead Exemption - Cal. Civ. Procedure Code § 704.730" at bounding box center [224, 173] width 143 height 20
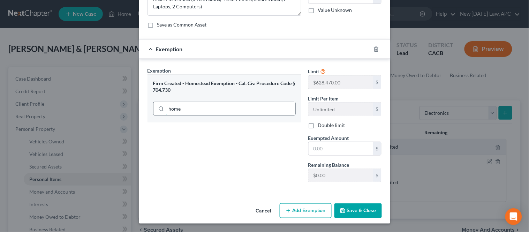
click at [201, 106] on div "Firm Created - Homestead Exemption - Cal. Civ. Procedure Code § 704.730 home" at bounding box center [225, 98] width 154 height 48
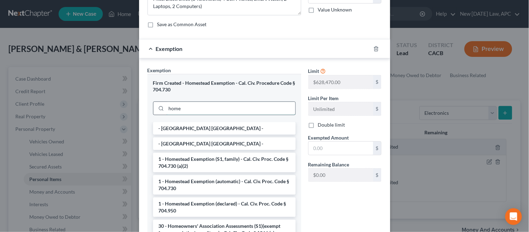
scroll to position [77, 0]
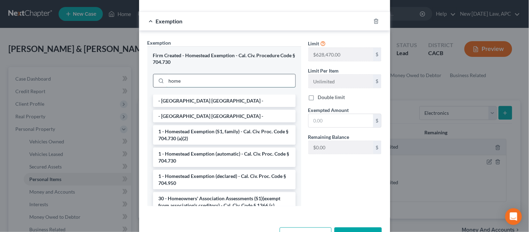
drag, startPoint x: 191, startPoint y: 82, endPoint x: 168, endPoint y: 77, distance: 23.7
click at [168, 82] on input "home" at bounding box center [230, 80] width 129 height 13
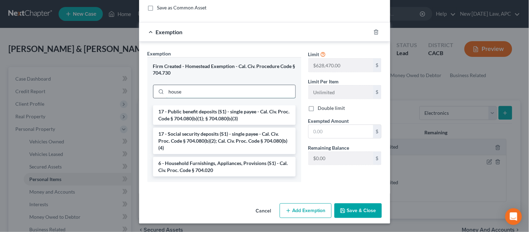
scroll to position [50, 0]
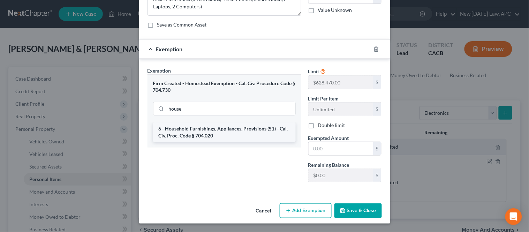
click at [202, 128] on li "6 - Household Furnishings, Appliances, Provisions (S1) - Cal. Civ. Proc. Code §…" at bounding box center [224, 132] width 143 height 20
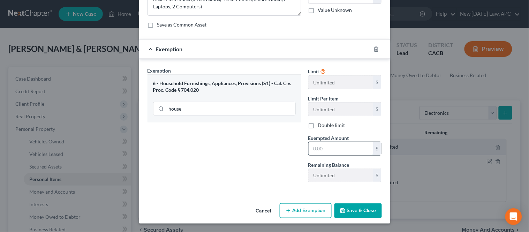
click at [331, 154] on input "text" at bounding box center [341, 148] width 65 height 13
drag, startPoint x: 343, startPoint y: 227, endPoint x: 348, endPoint y: 211, distance: 16.0
click at [344, 226] on div "New Electronics × An exemption set must first be selected from the Filing Infor…" at bounding box center [264, 116] width 529 height 232
click at [351, 206] on button "Save & Close" at bounding box center [358, 210] width 47 height 15
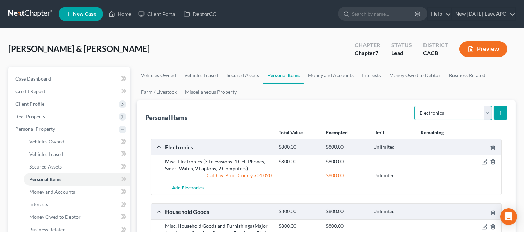
click at [446, 119] on select "Select Item Type Clothing Collectibles Of Value Electronics Firearms Household …" at bounding box center [452, 113] width 77 height 14
click at [415, 106] on select "Select Item Type Clothing Collectibles Of Value Electronics Firearms Household …" at bounding box center [452, 113] width 77 height 14
click at [496, 110] on button "submit" at bounding box center [500, 113] width 14 height 14
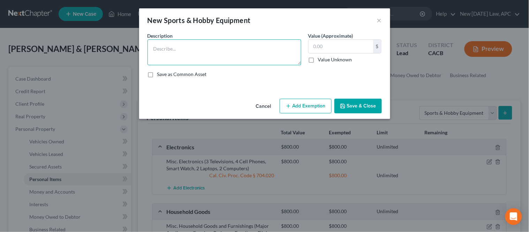
click at [185, 56] on textarea at bounding box center [225, 52] width 154 height 26
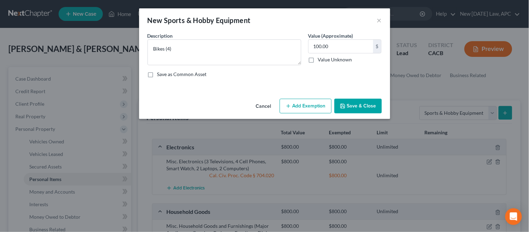
click at [291, 105] on icon "button" at bounding box center [289, 106] width 6 height 6
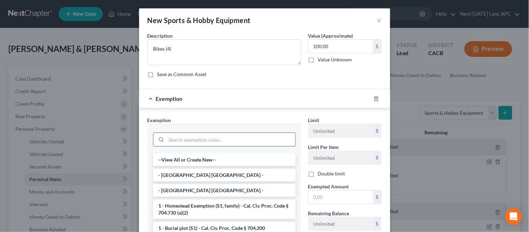
click at [206, 140] on input "search" at bounding box center [230, 139] width 129 height 13
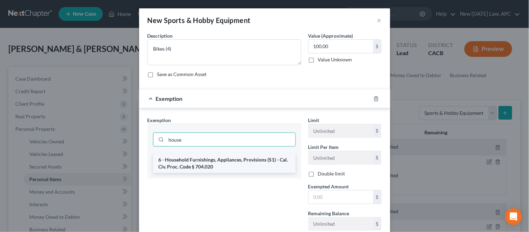
click at [219, 162] on li "6 - Household Furnishings, Appliances, Provisions (S1) - Cal. Civ. Proc. Code §…" at bounding box center [224, 164] width 143 height 20
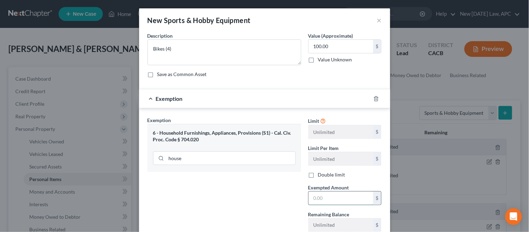
click at [331, 199] on input "text" at bounding box center [341, 198] width 65 height 13
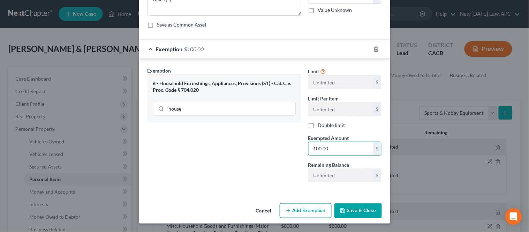
click at [367, 215] on button "Save & Close" at bounding box center [358, 210] width 47 height 15
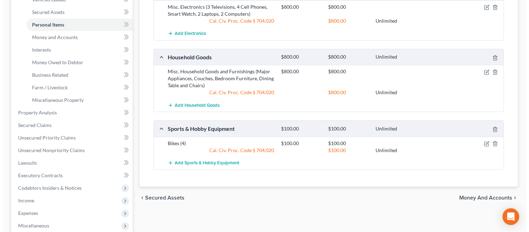
scroll to position [155, 0]
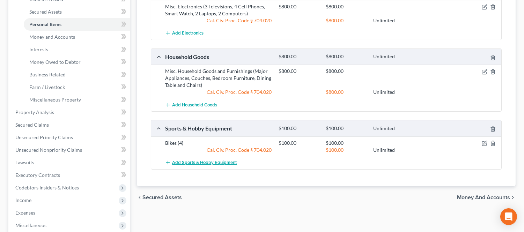
click at [218, 165] on span "Add Sports & Hobby Equipment" at bounding box center [204, 163] width 65 height 6
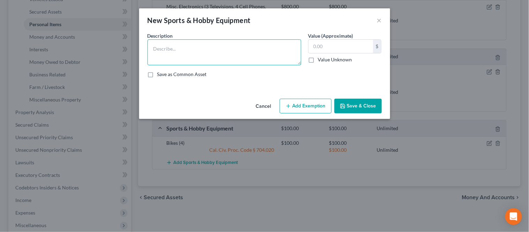
click at [207, 64] on textarea at bounding box center [225, 52] width 154 height 26
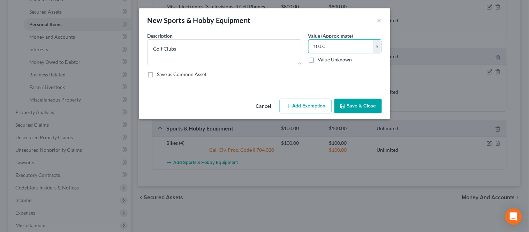
click at [302, 112] on button "Add Exemption" at bounding box center [306, 106] width 52 height 15
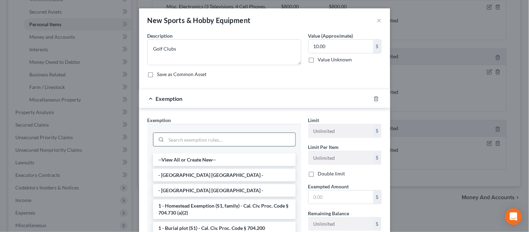
click at [214, 142] on input "search" at bounding box center [230, 139] width 129 height 13
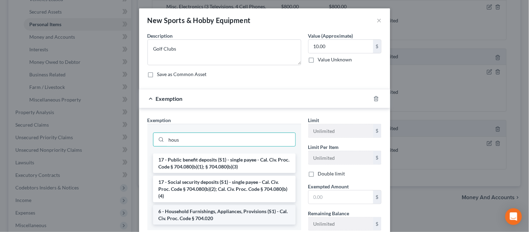
click at [200, 210] on li "6 - Household Furnishings, Appliances, Provisions (S1) - Cal. Civ. Proc. Code §…" at bounding box center [224, 215] width 143 height 20
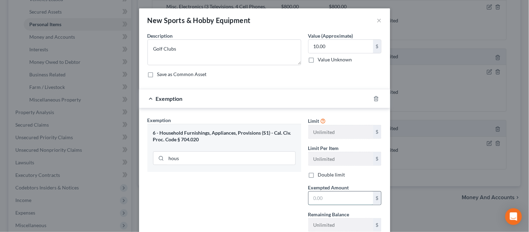
click at [319, 196] on input "text" at bounding box center [341, 198] width 65 height 13
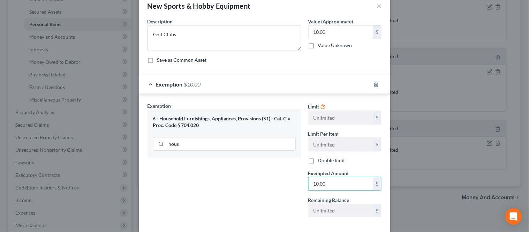
scroll to position [39, 0]
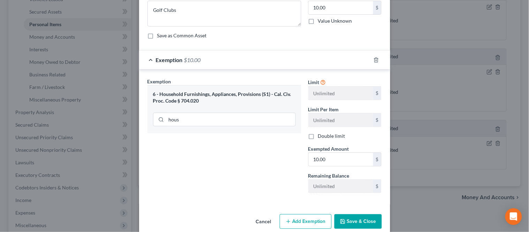
click at [361, 222] on button "Save & Close" at bounding box center [358, 221] width 47 height 15
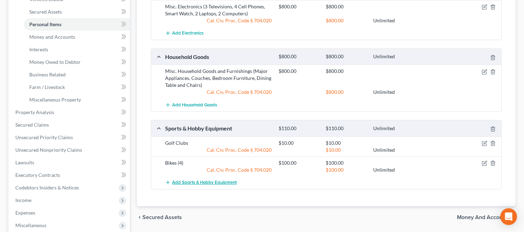
click at [185, 180] on span "Add Sports & Hobby Equipment" at bounding box center [204, 183] width 65 height 6
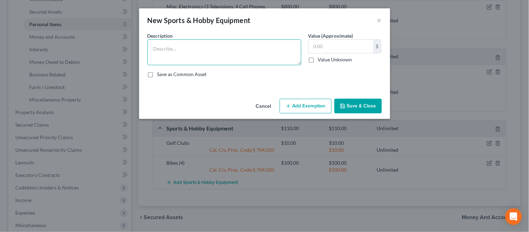
click at [201, 46] on textarea at bounding box center [225, 52] width 154 height 26
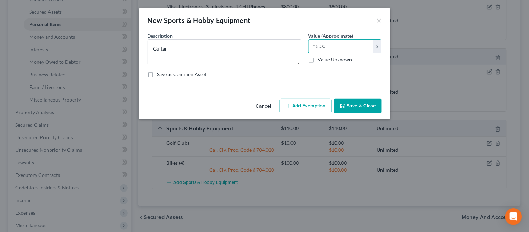
click at [313, 105] on button "Add Exemption" at bounding box center [306, 106] width 52 height 15
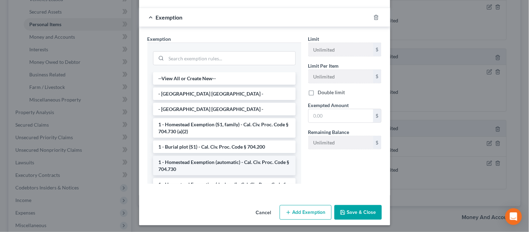
scroll to position [83, 0]
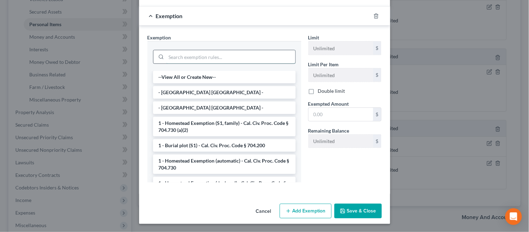
click at [198, 61] on input "search" at bounding box center [230, 56] width 129 height 13
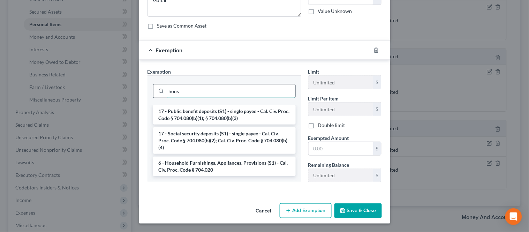
scroll to position [49, 0]
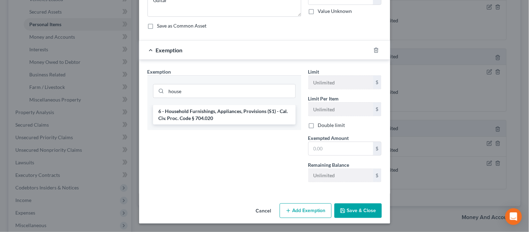
click at [235, 104] on div "house" at bounding box center [225, 90] width 154 height 30
click at [235, 111] on li "6 - Household Furnishings, Appliances, Provisions (S1) - Cal. Civ. Proc. Code §…" at bounding box center [224, 115] width 143 height 20
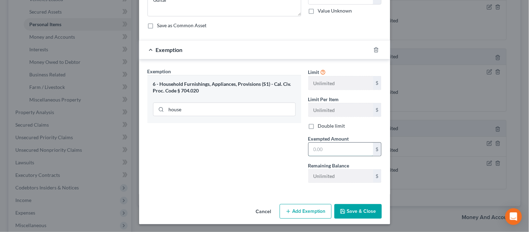
click at [336, 146] on input "text" at bounding box center [341, 149] width 65 height 13
click at [362, 219] on div "Cancel Add Exemption Save & Close" at bounding box center [264, 212] width 251 height 23
click at [362, 215] on button "Save & Close" at bounding box center [358, 211] width 47 height 15
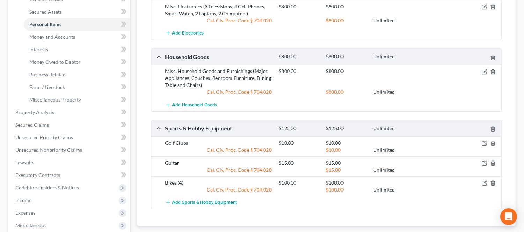
click at [224, 203] on span "Add Sports & Hobby Equipment" at bounding box center [204, 203] width 65 height 6
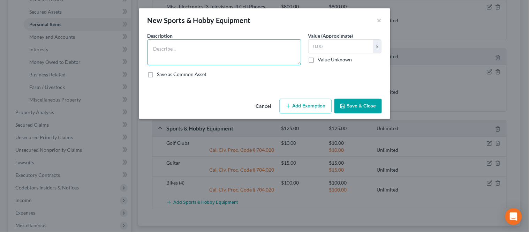
click at [244, 58] on textarea at bounding box center [225, 52] width 154 height 26
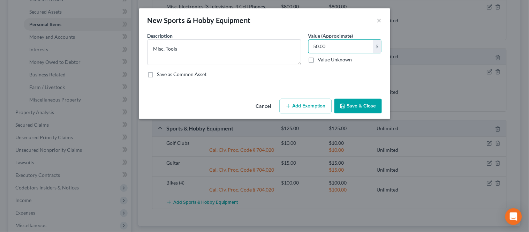
click at [297, 106] on button "Add Exemption" at bounding box center [306, 106] width 52 height 15
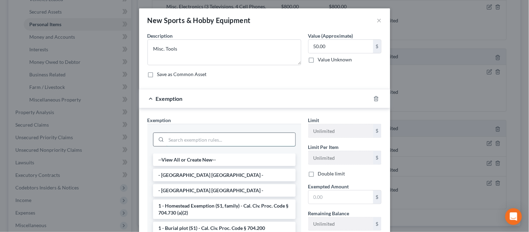
click at [223, 137] on input "search" at bounding box center [230, 139] width 129 height 13
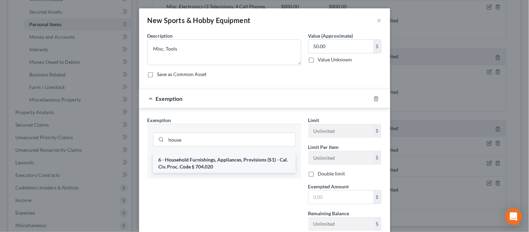
click at [233, 154] on li "6 - Household Furnishings, Appliances, Provisions (S1) - Cal. Civ. Proc. Code §…" at bounding box center [224, 164] width 143 height 20
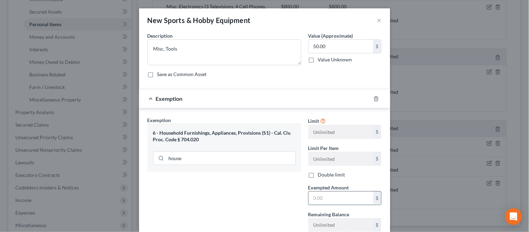
click at [318, 198] on input "text" at bounding box center [341, 198] width 65 height 13
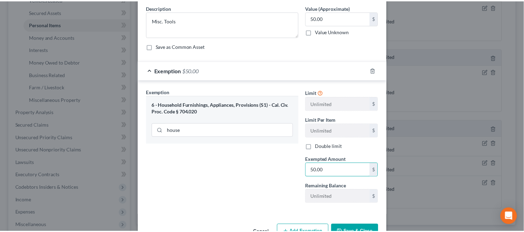
scroll to position [50, 0]
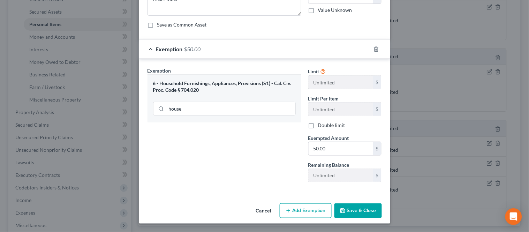
click at [345, 205] on button "Save & Close" at bounding box center [358, 210] width 47 height 15
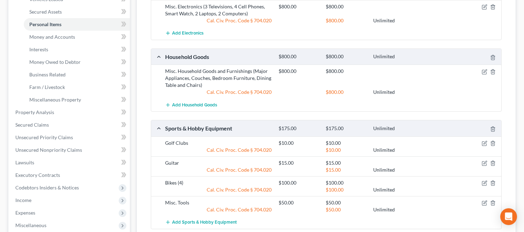
scroll to position [0, 0]
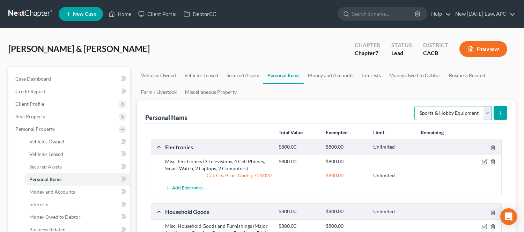
click at [445, 113] on select "Select Item Type Clothing Collectibles Of Value Electronics Firearms Household …" at bounding box center [452, 113] width 77 height 14
click at [415, 106] on select "Select Item Type Clothing Collectibles Of Value Electronics Firearms Household …" at bounding box center [452, 113] width 77 height 14
click at [503, 113] on button "submit" at bounding box center [500, 113] width 14 height 14
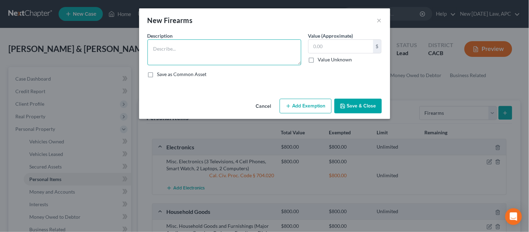
click at [211, 62] on textarea at bounding box center [225, 52] width 154 height 26
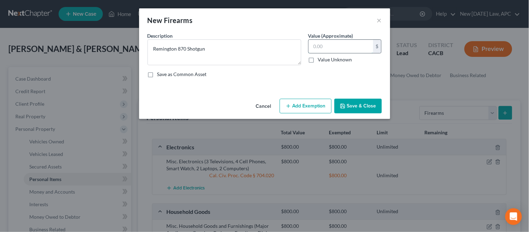
click at [342, 50] on input "text" at bounding box center [341, 46] width 65 height 13
click at [348, 106] on button "Save & Close" at bounding box center [358, 106] width 47 height 15
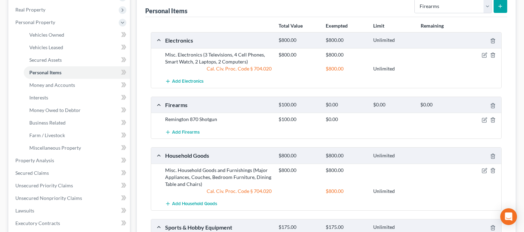
scroll to position [116, 0]
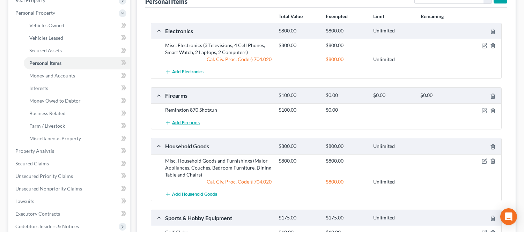
click at [181, 125] on span "Add Firearms" at bounding box center [186, 123] width 28 height 6
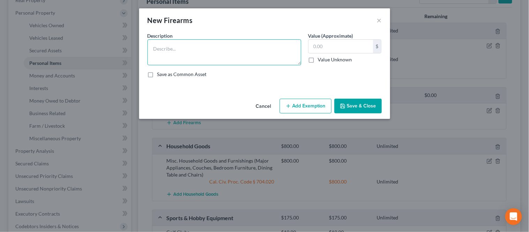
click at [211, 42] on textarea at bounding box center [225, 52] width 154 height 26
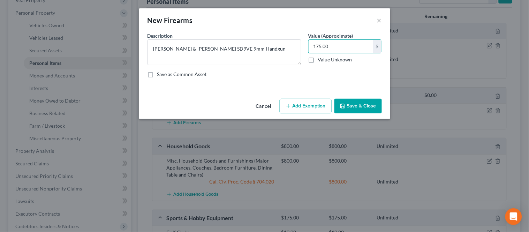
click at [361, 102] on button "Save & Close" at bounding box center [358, 106] width 47 height 15
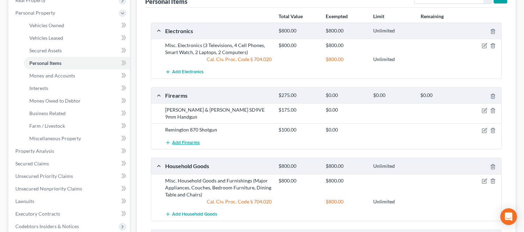
click at [198, 140] on span "Add Firearms" at bounding box center [186, 143] width 28 height 6
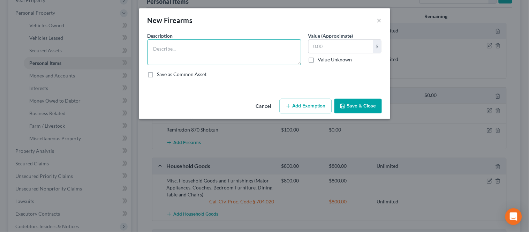
click at [215, 57] on textarea at bounding box center [225, 52] width 154 height 26
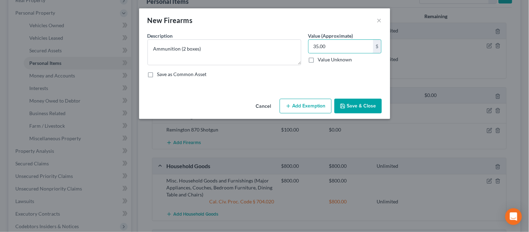
click at [354, 103] on button "Save & Close" at bounding box center [358, 106] width 47 height 15
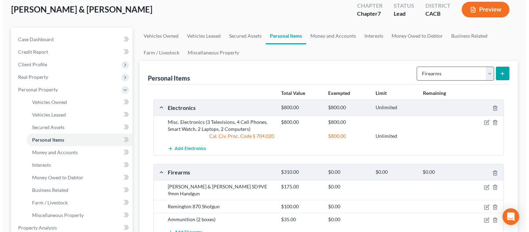
scroll to position [39, 0]
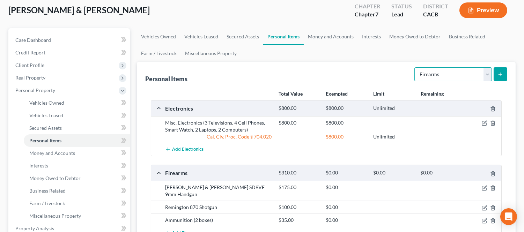
click at [433, 70] on select "Select Item Type Clothing Collectibles Of Value Electronics Firearms Household …" at bounding box center [452, 74] width 77 height 14
click at [415, 67] on select "Select Item Type Clothing Collectibles Of Value Electronics Firearms Household …" at bounding box center [452, 74] width 77 height 14
click at [437, 77] on select "Select Item Type Clothing Collectibles Of Value Electronics Firearms Household …" at bounding box center [452, 74] width 77 height 14
click at [415, 67] on select "Select Item Type Clothing Collectibles Of Value Electronics Firearms Household …" at bounding box center [452, 74] width 77 height 14
click at [498, 77] on icon "submit" at bounding box center [500, 75] width 6 height 6
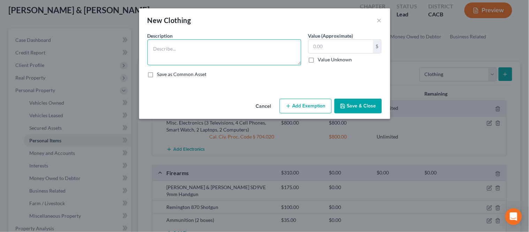
click at [259, 59] on textarea at bounding box center [225, 52] width 154 height 26
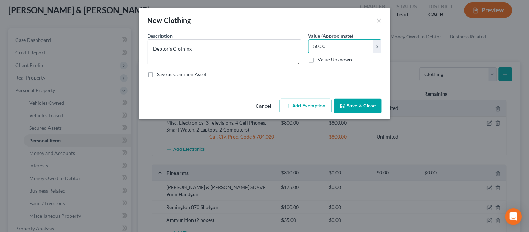
click at [304, 105] on button "Add Exemption" at bounding box center [306, 106] width 52 height 15
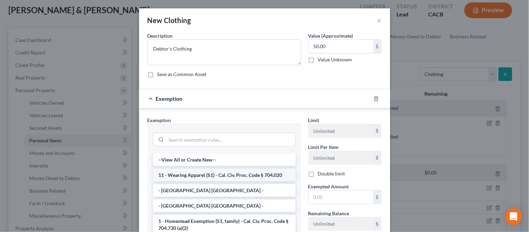
click at [228, 181] on li "11 - Wearing Apparel (S1) - Cal. Civ. Proc. Code § 704.020" at bounding box center [224, 175] width 143 height 13
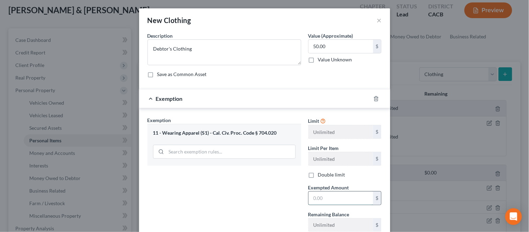
click at [322, 201] on input "text" at bounding box center [341, 198] width 65 height 13
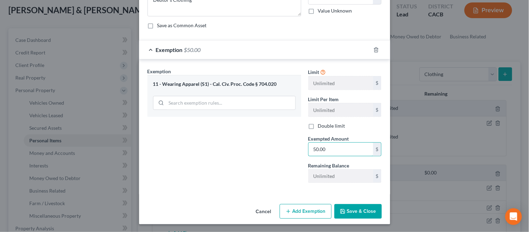
scroll to position [50, 0]
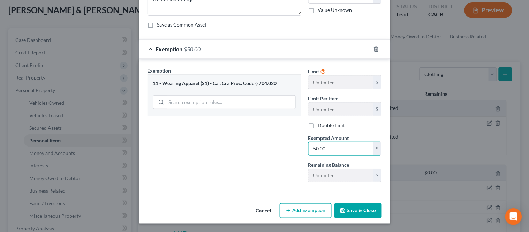
click at [343, 207] on button "Save & Close" at bounding box center [358, 210] width 47 height 15
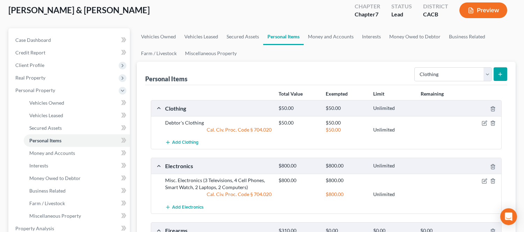
click at [187, 145] on button "Add Clothing" at bounding box center [182, 142] width 34 height 13
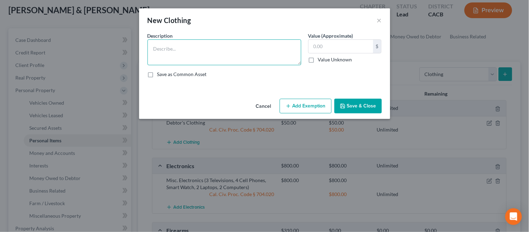
click at [226, 57] on textarea at bounding box center [225, 52] width 154 height 26
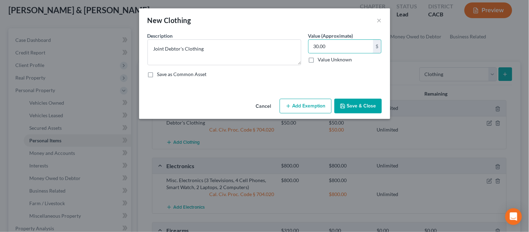
click at [280, 103] on button "Add Exemption" at bounding box center [306, 106] width 52 height 15
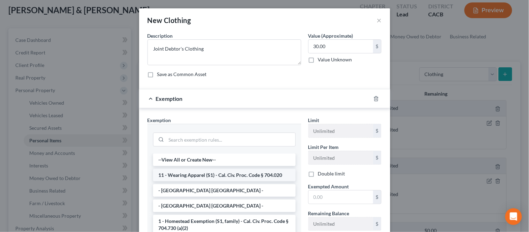
click at [196, 173] on li "11 - Wearing Apparel (S1) - Cal. Civ. Proc. Code § 704.020" at bounding box center [224, 175] width 143 height 13
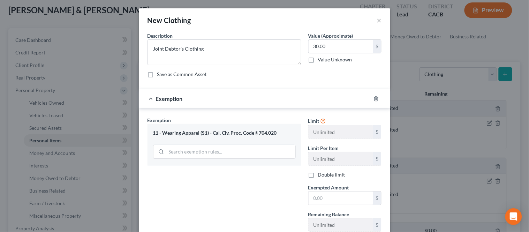
click at [375, 208] on div "Limit Unlimited $ Limit Per Item Unlimited $ Double limit Exempted Amount * $ R…" at bounding box center [345, 177] width 81 height 121
click at [348, 201] on input "text" at bounding box center [341, 198] width 65 height 13
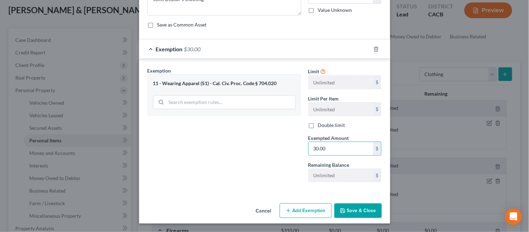
click at [364, 212] on button "Save & Close" at bounding box center [358, 210] width 47 height 15
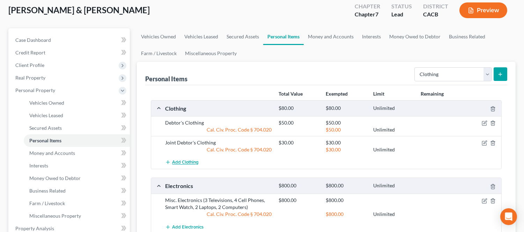
click at [193, 159] on button "Add Clothing" at bounding box center [182, 162] width 34 height 13
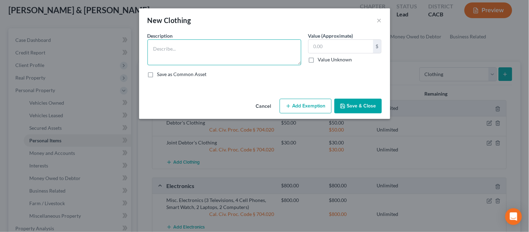
click at [216, 59] on textarea at bounding box center [225, 52] width 154 height 26
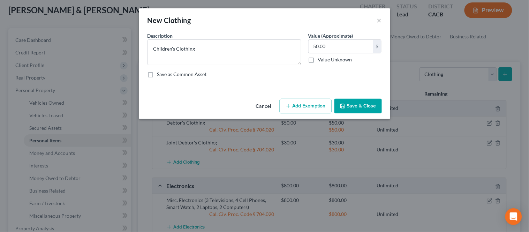
click at [306, 107] on button "Add Exemption" at bounding box center [306, 106] width 52 height 15
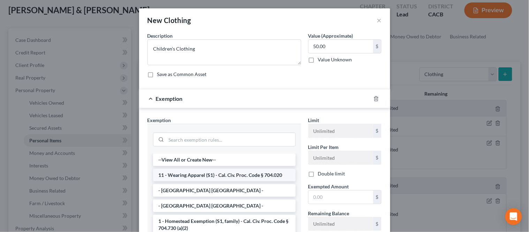
click at [196, 179] on li "11 - Wearing Apparel (S1) - Cal. Civ. Proc. Code § 704.020" at bounding box center [224, 175] width 143 height 13
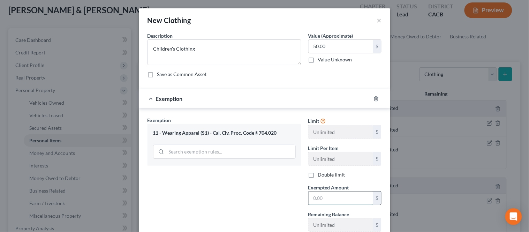
drag, startPoint x: 320, startPoint y: 198, endPoint x: 345, endPoint y: 205, distance: 25.3
click at [320, 199] on input "text" at bounding box center [341, 198] width 65 height 13
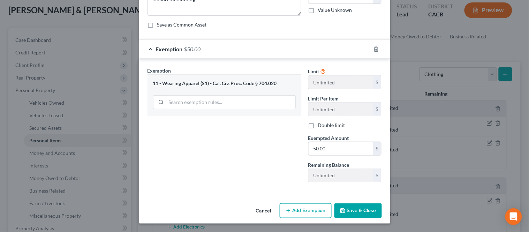
click at [364, 208] on button "Save & Close" at bounding box center [358, 210] width 47 height 15
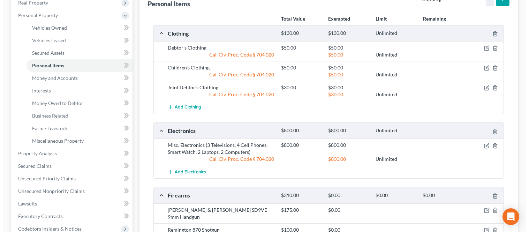
scroll to position [0, 0]
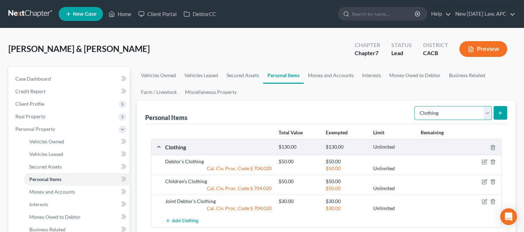
click at [451, 112] on select "Select Item Type Clothing Collectibles Of Value Electronics Firearms Household …" at bounding box center [452, 113] width 77 height 14
click at [415, 106] on select "Select Item Type Clothing Collectibles Of Value Electronics Firearms Household …" at bounding box center [452, 113] width 77 height 14
click at [499, 115] on icon "submit" at bounding box center [500, 113] width 6 height 6
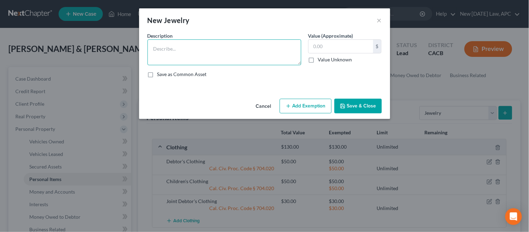
click at [189, 58] on textarea at bounding box center [225, 52] width 154 height 26
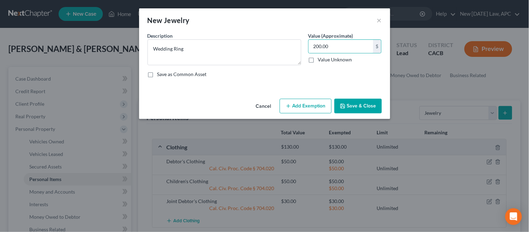
click at [282, 106] on button "Add Exemption" at bounding box center [306, 106] width 52 height 15
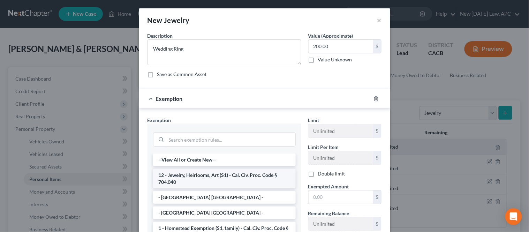
click at [206, 174] on li "12 - Jewelry, Heirlooms, Art (S1) - Cal. Civ. Proc. Code § 704.040" at bounding box center [224, 179] width 143 height 20
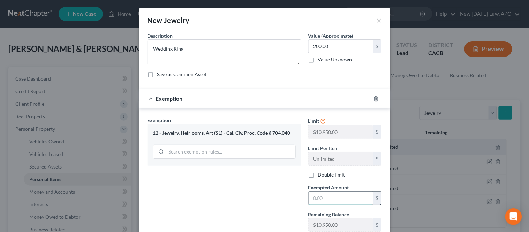
click at [327, 204] on input "text" at bounding box center [341, 198] width 65 height 13
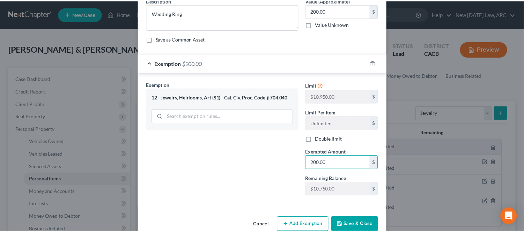
scroll to position [50, 0]
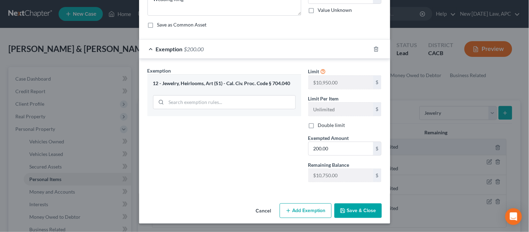
click at [348, 210] on button "Save & Close" at bounding box center [358, 210] width 47 height 15
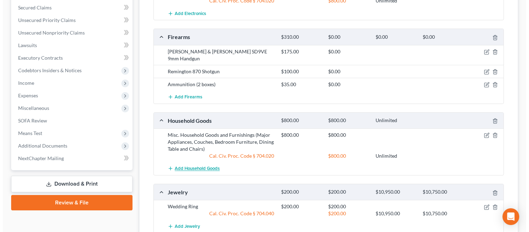
scroll to position [349, 0]
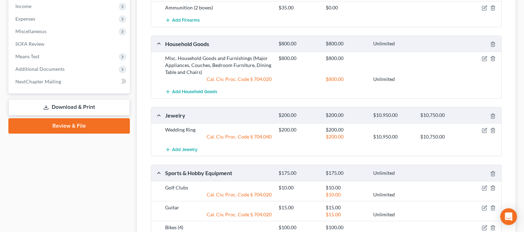
click at [188, 150] on div "Clothing $130.00 $130.00 Unlimited Debtor's Clothing $50.00 $50.00 Cal. Civ. Pr…" at bounding box center [326, 32] width 351 height 484
click at [187, 147] on span "Add Jewelry" at bounding box center [184, 150] width 25 height 6
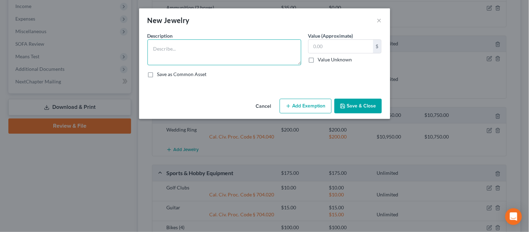
click at [232, 48] on textarea at bounding box center [225, 52] width 154 height 26
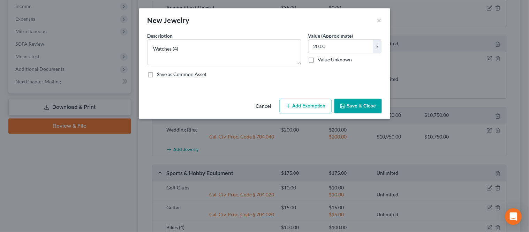
drag, startPoint x: 292, startPoint y: 105, endPoint x: 274, endPoint y: 117, distance: 22.1
click at [293, 105] on button "Add Exemption" at bounding box center [306, 106] width 52 height 15
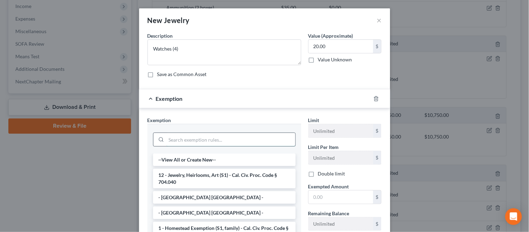
click at [200, 140] on input "search" at bounding box center [230, 139] width 129 height 13
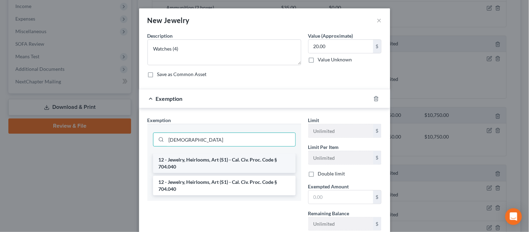
click at [204, 166] on li "12 - Jewelry, Heirlooms, Art (S1) - Cal. Civ. Proc. Code § 704.040" at bounding box center [224, 164] width 143 height 20
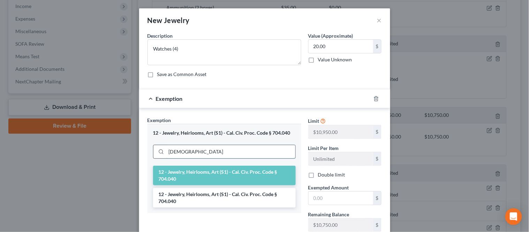
click at [217, 149] on input "[DEMOGRAPHIC_DATA]" at bounding box center [230, 151] width 129 height 13
click at [222, 194] on li "12 - Jewelry, Heirlooms, Art (S1) - Cal. Civ. Proc. Code § 704.040" at bounding box center [224, 198] width 143 height 20
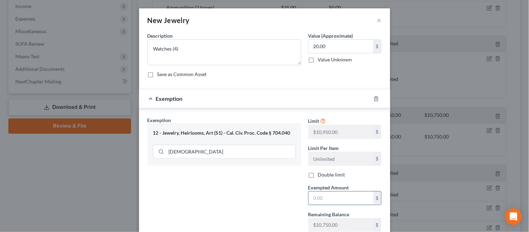
click at [328, 200] on input "text" at bounding box center [341, 198] width 65 height 13
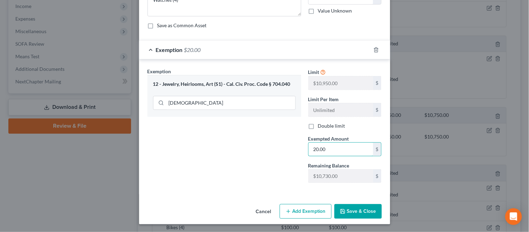
scroll to position [50, 0]
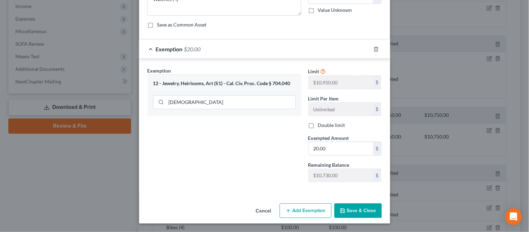
click at [343, 213] on button "Save & Close" at bounding box center [358, 210] width 47 height 15
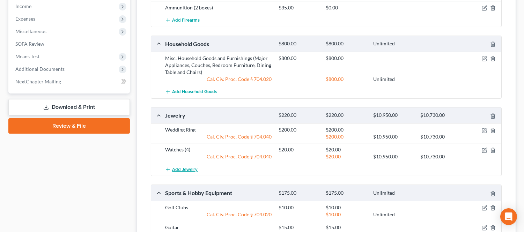
click at [191, 167] on span "Add Jewelry" at bounding box center [184, 170] width 25 height 6
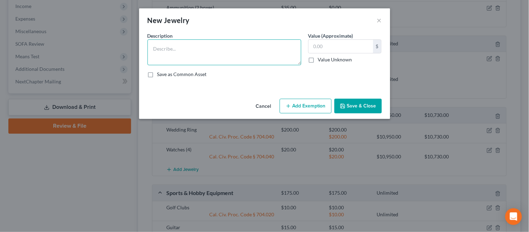
click at [242, 58] on textarea at bounding box center [225, 52] width 154 height 26
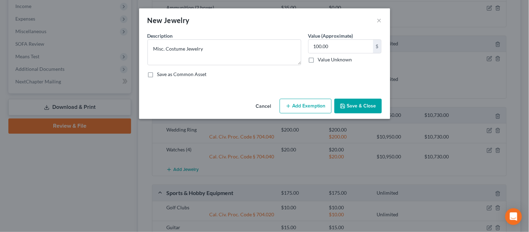
click at [288, 109] on button "Add Exemption" at bounding box center [306, 106] width 52 height 15
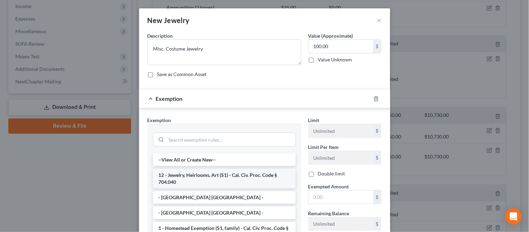
click at [219, 175] on li "12 - Jewelry, Heirlooms, Art (S1) - Cal. Civ. Proc. Code § 704.040" at bounding box center [224, 179] width 143 height 20
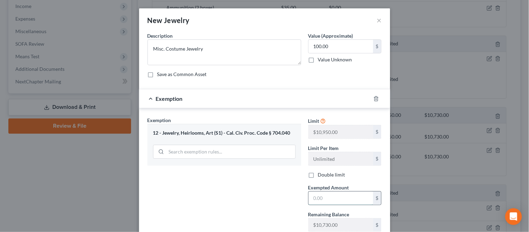
click at [318, 194] on input "text" at bounding box center [341, 198] width 65 height 13
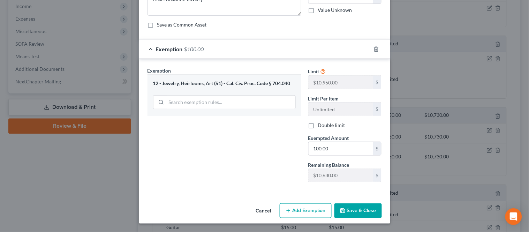
click at [360, 210] on button "Save & Close" at bounding box center [358, 210] width 47 height 15
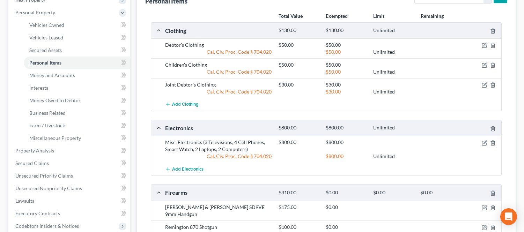
scroll to position [0, 0]
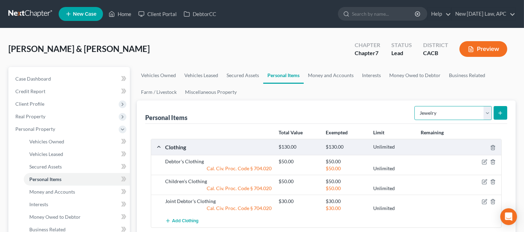
click at [437, 111] on select "Select Item Type Clothing Collectibles Of Value Electronics Firearms Household …" at bounding box center [452, 113] width 77 height 14
click at [415, 106] on select "Select Item Type Clothing Collectibles Of Value Electronics Firearms Household …" at bounding box center [452, 113] width 77 height 14
click at [496, 113] on button "submit" at bounding box center [500, 113] width 14 height 14
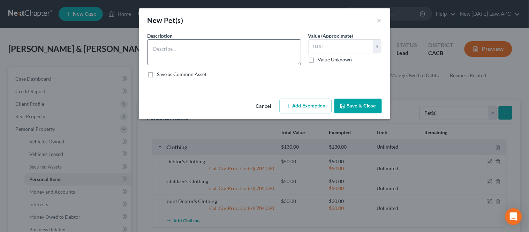
click at [244, 68] on div "Description * Value (Approximate) $ Value Unknown Balance Undetermined $ Value …" at bounding box center [265, 57] width 242 height 51
drag, startPoint x: 257, startPoint y: 58, endPoint x: 257, endPoint y: 52, distance: 6.3
click at [257, 56] on textarea at bounding box center [225, 52] width 154 height 26
click at [370, 98] on div "Cancel Add Exemption Save & Close" at bounding box center [264, 107] width 251 height 23
click at [364, 107] on button "Save & Close" at bounding box center [358, 106] width 47 height 15
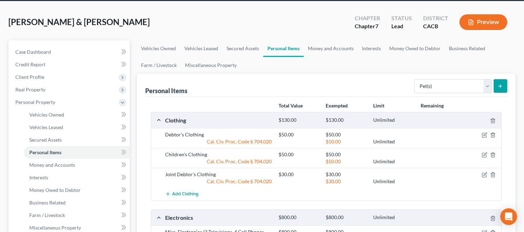
scroll to position [39, 0]
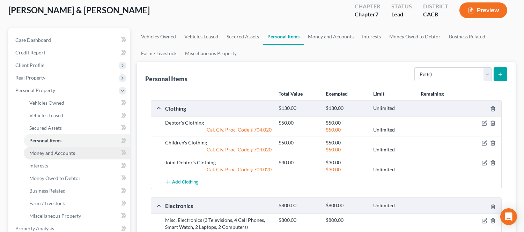
click at [63, 151] on span "Money and Accounts" at bounding box center [52, 153] width 46 height 6
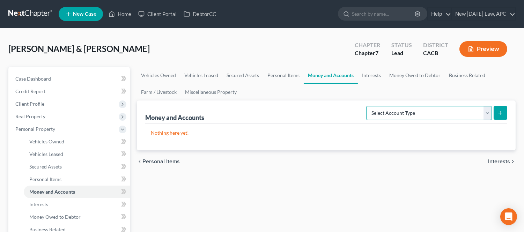
click at [439, 118] on select "Select Account Type Brokerage Cash on Hand Certificates of Deposit Checking Acc…" at bounding box center [429, 113] width 126 height 14
click at [367, 106] on select "Select Account Type Brokerage Cash on Hand Certificates of Deposit Checking Acc…" at bounding box center [429, 113] width 126 height 14
click at [507, 112] on div "Money and Accounts Select Account Type Brokerage Cash on Hand Certificates of D…" at bounding box center [326, 126] width 379 height 50
click at [501, 113] on line "submit" at bounding box center [500, 113] width 3 height 0
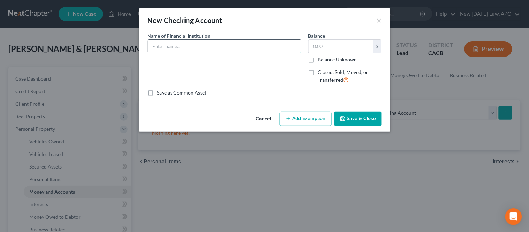
drag, startPoint x: 215, startPoint y: 50, endPoint x: 220, endPoint y: 51, distance: 5.0
click at [215, 50] on input "text" at bounding box center [224, 46] width 153 height 13
click at [314, 52] on input "text" at bounding box center [341, 46] width 65 height 13
click at [316, 112] on button "Add Exemption" at bounding box center [306, 119] width 52 height 15
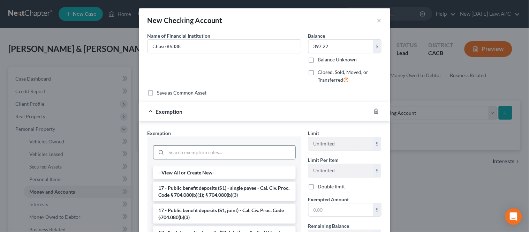
click at [212, 151] on input "search" at bounding box center [230, 152] width 129 height 13
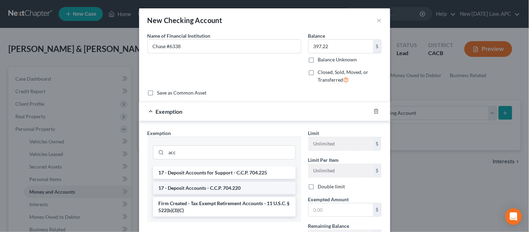
click at [206, 187] on li "17 - Deposit Accounts - C.C.P. 704.220" at bounding box center [224, 188] width 143 height 13
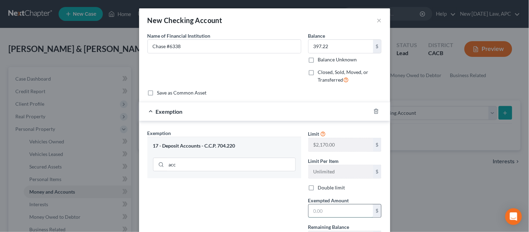
click at [324, 209] on input "text" at bounding box center [341, 211] width 65 height 13
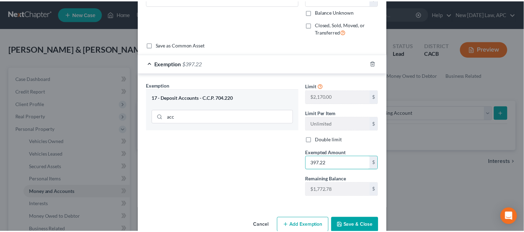
scroll to position [63, 0]
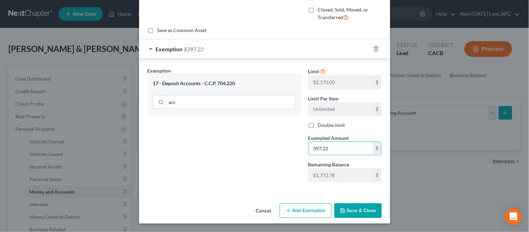
click at [342, 209] on icon "button" at bounding box center [343, 211] width 4 height 4
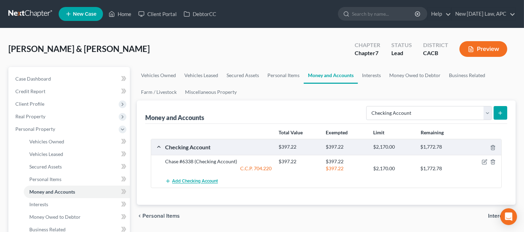
click at [209, 182] on span "Add Checking Account" at bounding box center [195, 182] width 46 height 6
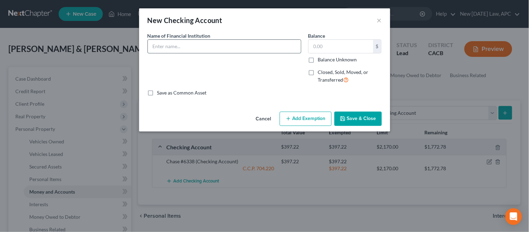
click at [190, 44] on input "text" at bounding box center [224, 46] width 153 height 13
click at [347, 114] on button "Save & Close" at bounding box center [358, 119] width 47 height 15
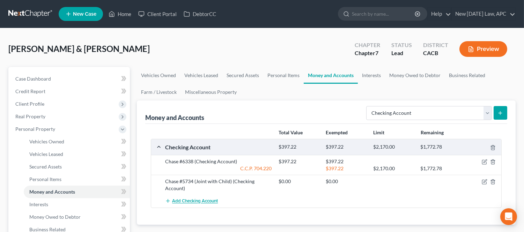
click at [209, 204] on button "Add Checking Account" at bounding box center [191, 201] width 53 height 13
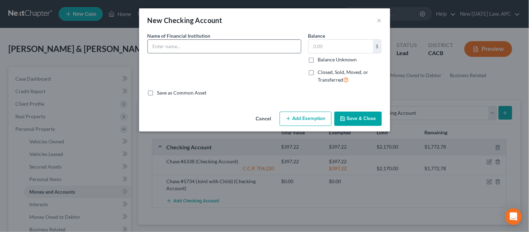
drag, startPoint x: 214, startPoint y: 50, endPoint x: 212, endPoint y: 46, distance: 3.6
click at [214, 50] on input "text" at bounding box center [224, 46] width 153 height 13
click at [357, 120] on button "Save & Close" at bounding box center [358, 119] width 47 height 15
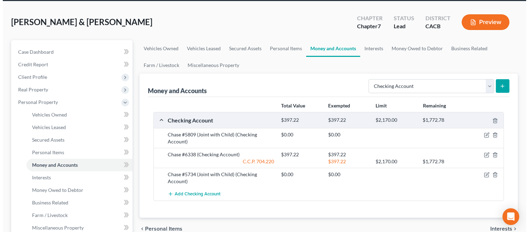
scroll to position [39, 0]
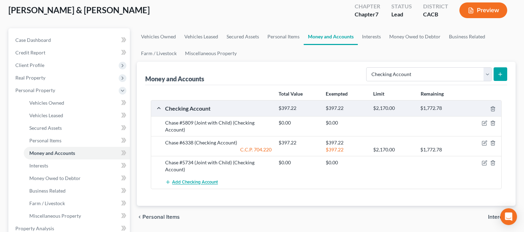
click at [191, 183] on span "Add Checking Account" at bounding box center [195, 183] width 46 height 6
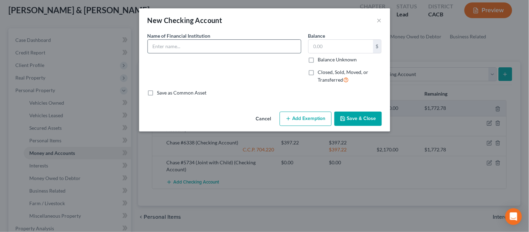
click at [259, 53] on input "text" at bounding box center [224, 46] width 153 height 13
click at [341, 46] on input "text" at bounding box center [341, 46] width 65 height 13
click at [299, 121] on button "Add Exemption" at bounding box center [306, 119] width 52 height 15
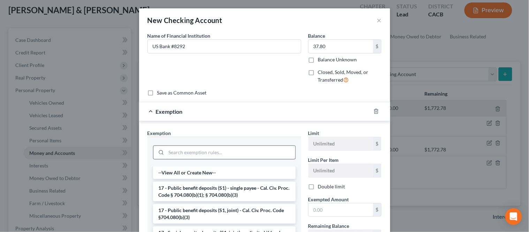
click at [218, 152] on input "search" at bounding box center [230, 152] width 129 height 13
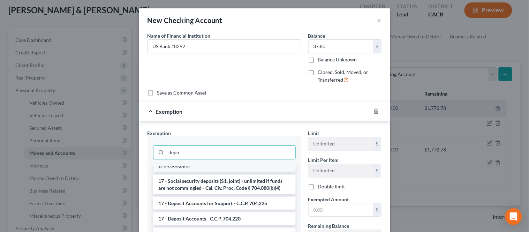
scroll to position [77, 0]
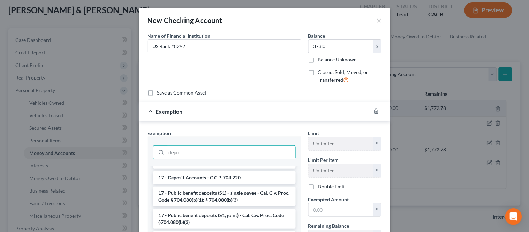
click at [205, 174] on li "17 - Deposit Accounts - C.C.P. 704.220" at bounding box center [224, 177] width 143 height 13
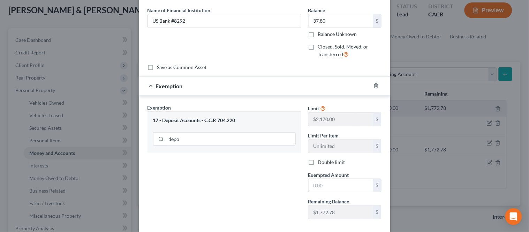
scroll to position [39, 0]
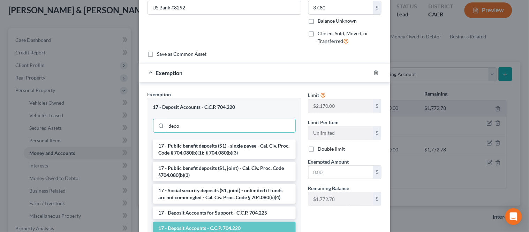
drag, startPoint x: 201, startPoint y: 125, endPoint x: 129, endPoint y: 131, distance: 72.1
click at [132, 131] on div "New Checking Account × An exemption set must first be selected from the Filing …" at bounding box center [264, 116] width 529 height 232
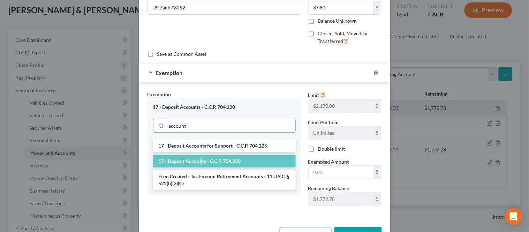
click at [199, 162] on li "17 - Deposit Accounts - C.C.P. 704.220" at bounding box center [224, 161] width 143 height 13
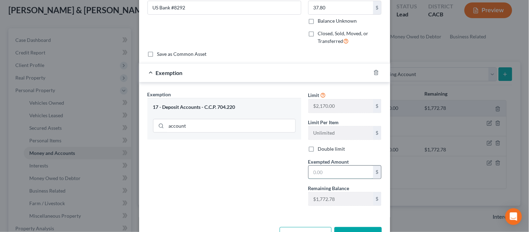
click at [329, 172] on input "text" at bounding box center [341, 172] width 65 height 13
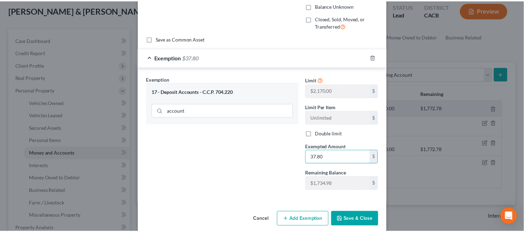
scroll to position [63, 0]
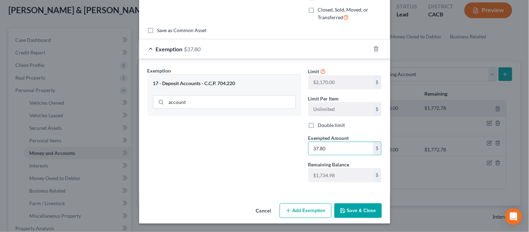
click at [350, 205] on button "Save & Close" at bounding box center [358, 210] width 47 height 15
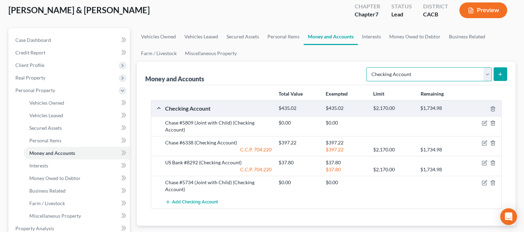
click at [414, 74] on select "Select Account Type Brokerage Cash on Hand Certificates of Deposit Checking Acc…" at bounding box center [429, 74] width 126 height 14
click at [367, 67] on select "Select Account Type Brokerage Cash on Hand Certificates of Deposit Checking Acc…" at bounding box center [429, 74] width 126 height 14
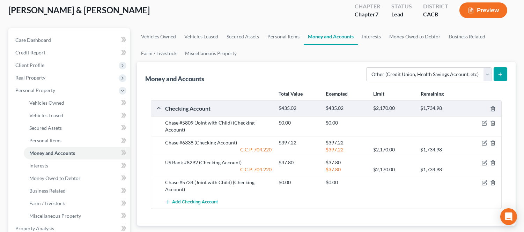
click at [501, 82] on div "Select Account Type Brokerage Cash on Hand Certificates of Deposit Checking Acc…" at bounding box center [435, 74] width 144 height 18
click at [501, 76] on icon "submit" at bounding box center [500, 75] width 6 height 6
click at [365, 37] on link "Interests" at bounding box center [371, 36] width 27 height 17
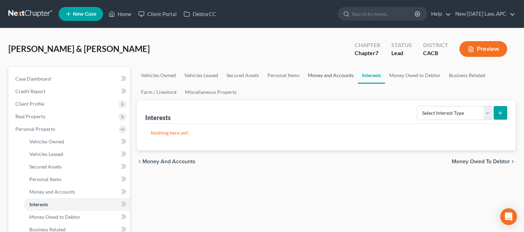
click at [324, 78] on link "Money and Accounts" at bounding box center [331, 75] width 54 height 17
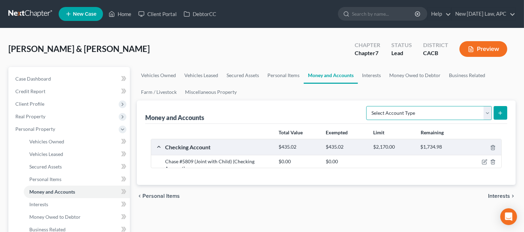
click at [435, 115] on select "Select Account Type Brokerage Cash on Hand Certificates of Deposit Checking Acc…" at bounding box center [429, 113] width 126 height 14
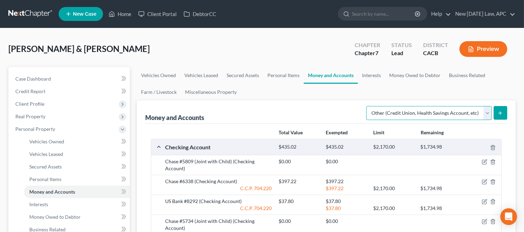
click at [367, 106] on select "Select Account Type Brokerage Cash on Hand Certificates of Deposit Checking Acc…" at bounding box center [429, 113] width 126 height 14
click at [498, 105] on div "Select Account Type Brokerage Cash on Hand Certificates of Deposit Checking Acc…" at bounding box center [435, 112] width 144 height 18
click at [497, 110] on button "submit" at bounding box center [500, 113] width 14 height 14
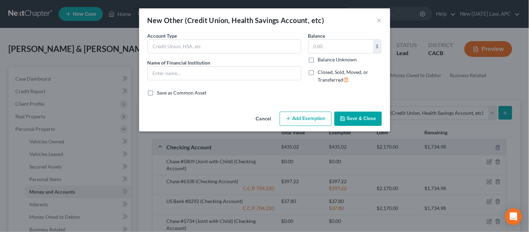
click at [180, 55] on div "Account Type Name of Financial Institution *" at bounding box center [224, 60] width 161 height 57
click at [182, 50] on input "text" at bounding box center [224, 46] width 153 height 13
drag, startPoint x: 182, startPoint y: 50, endPoint x: 176, endPoint y: 58, distance: 10.2
drag, startPoint x: 176, startPoint y: 58, endPoint x: 188, endPoint y: 29, distance: 31.3
click at [188, 29] on div "New Other (Credit Union, Health Savings Account, etc) ×" at bounding box center [264, 20] width 251 height 24
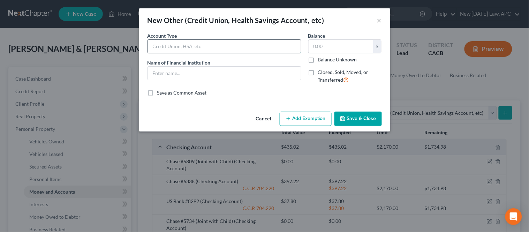
click at [183, 41] on input "text" at bounding box center [224, 46] width 153 height 13
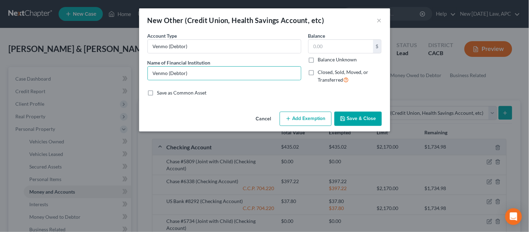
click at [349, 120] on button "Save & Close" at bounding box center [358, 119] width 47 height 15
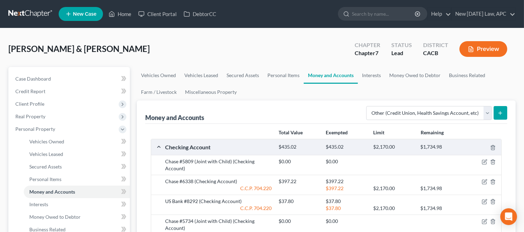
click at [476, 54] on button "Preview" at bounding box center [483, 49] width 48 height 16
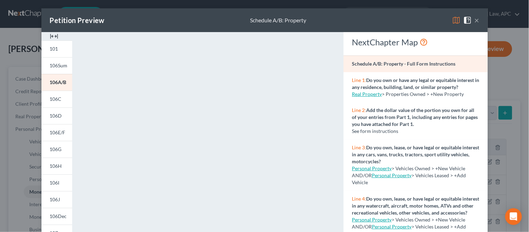
click at [471, 18] on span at bounding box center [469, 20] width 11 height 6
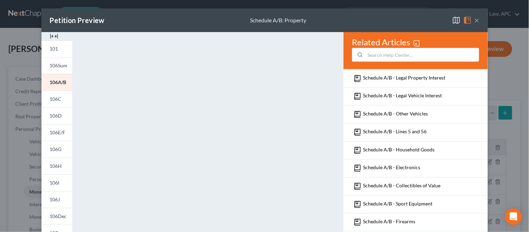
click at [475, 20] on button "×" at bounding box center [477, 20] width 5 height 8
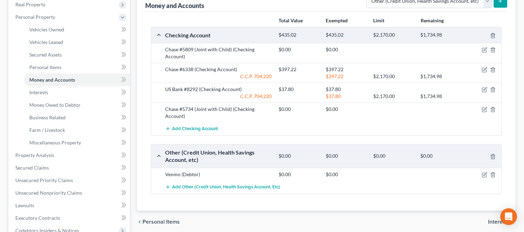
scroll to position [116, 0]
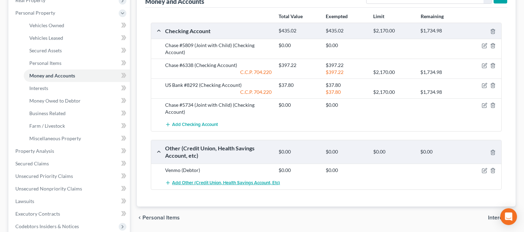
click at [228, 183] on span "Add Other (Credit Union, Health Savings Account, etc)" at bounding box center [226, 183] width 108 height 6
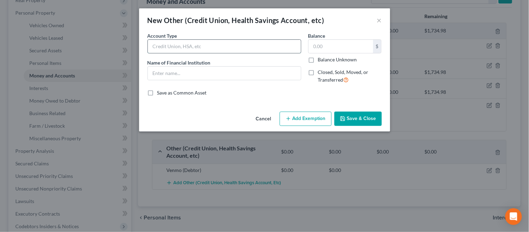
click at [185, 46] on input "text" at bounding box center [224, 46] width 153 height 13
click at [198, 72] on input "text" at bounding box center [224, 73] width 153 height 13
click at [345, 124] on button "Save & Close" at bounding box center [358, 119] width 47 height 15
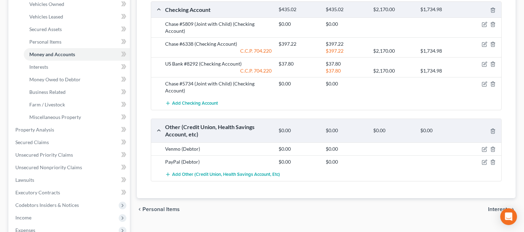
scroll to position [155, 0]
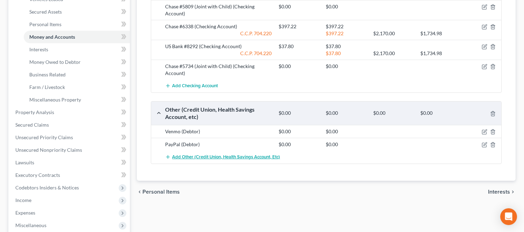
click at [194, 161] on button "Add Other (Credit Union, Health Savings Account, etc)" at bounding box center [222, 157] width 115 height 13
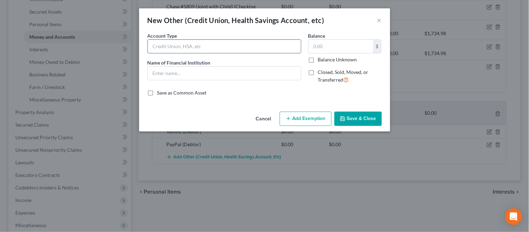
click at [179, 50] on input "text" at bounding box center [224, 46] width 153 height 13
click at [219, 76] on input "text" at bounding box center [224, 73] width 153 height 13
click at [186, 73] on input "Cash App" at bounding box center [224, 73] width 153 height 13
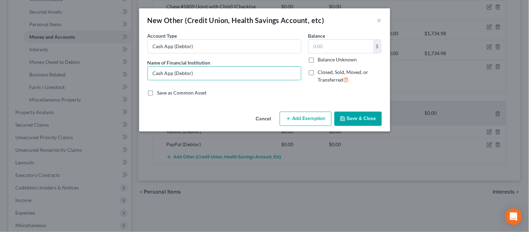
click at [361, 113] on button "Save & Close" at bounding box center [358, 119] width 47 height 15
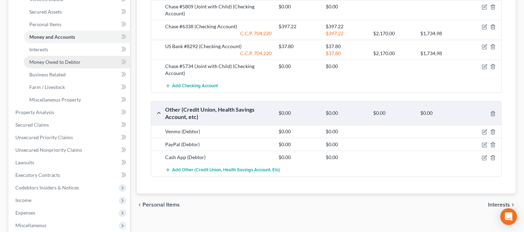
click at [66, 56] on link "Money Owed to Debtor" at bounding box center [77, 62] width 106 height 13
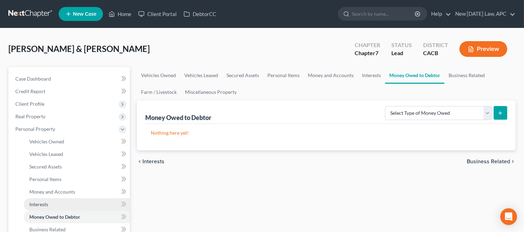
click at [40, 201] on span "Interests" at bounding box center [38, 204] width 19 height 6
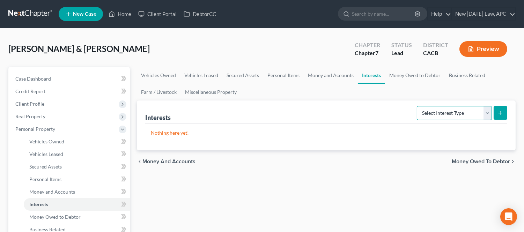
click at [454, 115] on select "Select Interest Type 401K Annuity Bond Education IRA Government Bond Government…" at bounding box center [454, 113] width 75 height 14
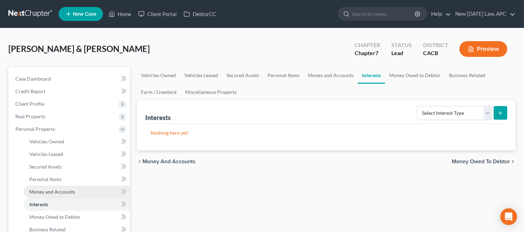
click at [49, 194] on link "Money and Accounts" at bounding box center [77, 192] width 106 height 13
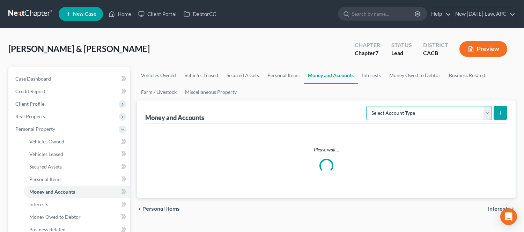
click at [473, 110] on select "Select Account Type Brokerage Cash on Hand Certificates of Deposit Checking Acc…" at bounding box center [429, 113] width 126 height 14
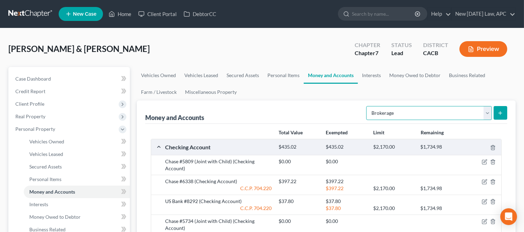
click at [367, 106] on select "Select Account Type Brokerage Cash on Hand Certificates of Deposit Checking Acc…" at bounding box center [429, 113] width 126 height 14
click at [495, 113] on button "submit" at bounding box center [500, 113] width 14 height 14
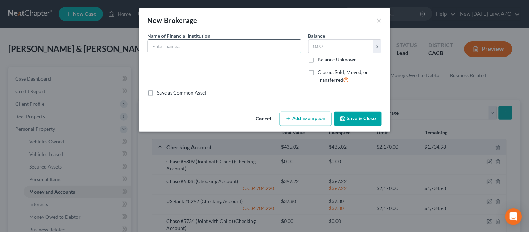
click at [218, 51] on input "text" at bounding box center [224, 46] width 153 height 13
click at [346, 117] on icon "button" at bounding box center [343, 119] width 6 height 6
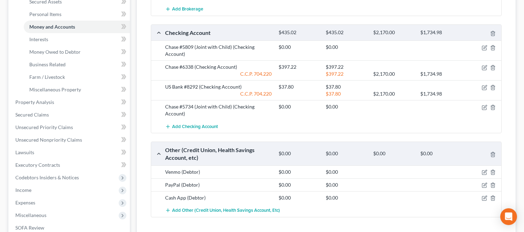
scroll to position [155, 0]
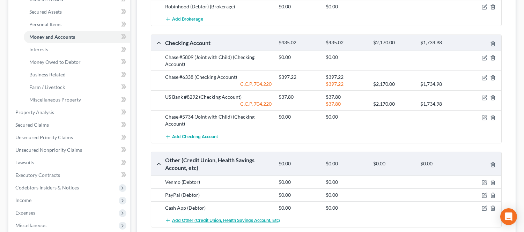
click at [211, 219] on span "Add Other (Credit Union, Health Savings Account, etc)" at bounding box center [226, 221] width 108 height 6
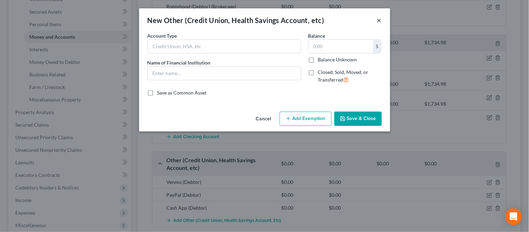
click at [380, 19] on button "×" at bounding box center [379, 20] width 5 height 8
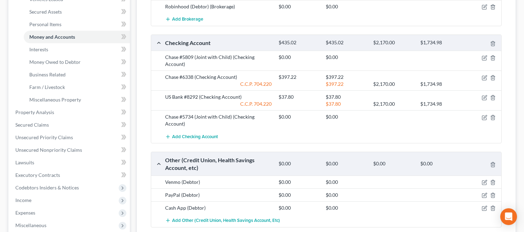
scroll to position [77, 0]
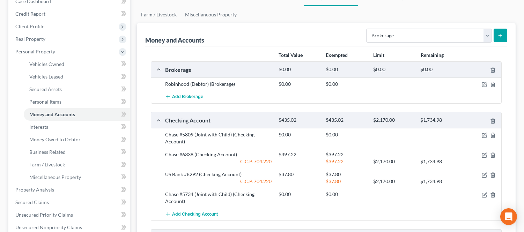
click at [200, 102] on button "Add Brokerage" at bounding box center [184, 96] width 38 height 13
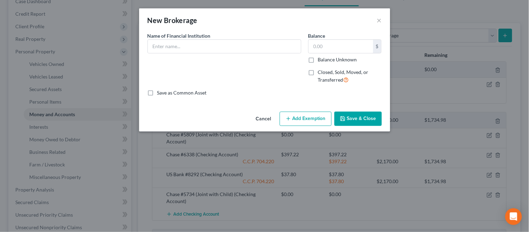
click at [223, 39] on div "Name of Financial Institution *" at bounding box center [225, 42] width 154 height 21
click at [218, 47] on input "text" at bounding box center [224, 46] width 153 height 13
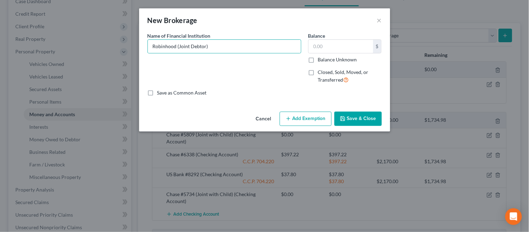
click at [341, 118] on icon "button" at bounding box center [343, 119] width 4 height 4
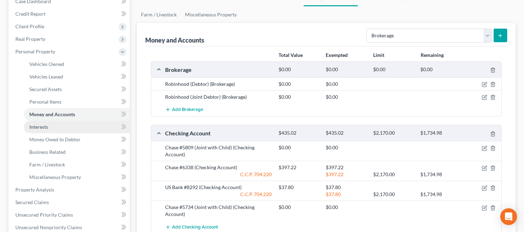
click at [40, 124] on span "Interests" at bounding box center [38, 127] width 19 height 6
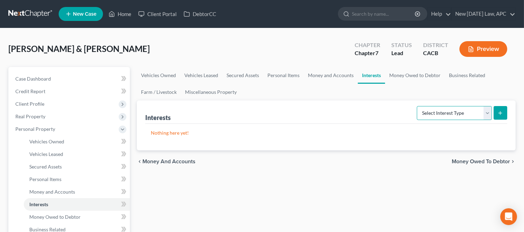
click at [430, 110] on select "Select Interest Type 401K Annuity Bond Education IRA Government Bond Government…" at bounding box center [454, 113] width 75 height 14
click at [417, 106] on select "Select Interest Type 401K Annuity Bond Education IRA Government Bond Government…" at bounding box center [454, 113] width 75 height 14
click at [490, 111] on select "Select Interest Type 401K Annuity Bond Education IRA Government Bond Government…" at bounding box center [454, 113] width 75 height 14
click at [500, 112] on icon "submit" at bounding box center [500, 113] width 6 height 6
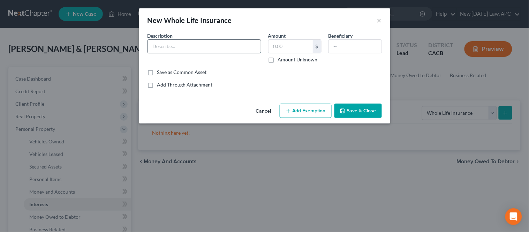
click at [230, 49] on input "text" at bounding box center [204, 46] width 113 height 13
click at [336, 45] on input "text" at bounding box center [355, 46] width 53 height 13
click at [309, 109] on button "Add Exemption" at bounding box center [306, 111] width 52 height 15
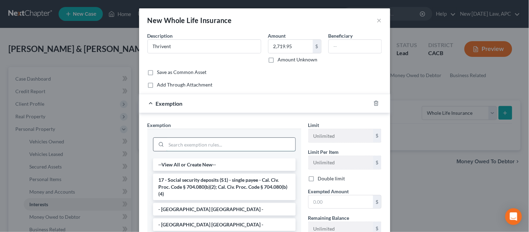
click at [214, 145] on input "search" at bounding box center [230, 144] width 129 height 13
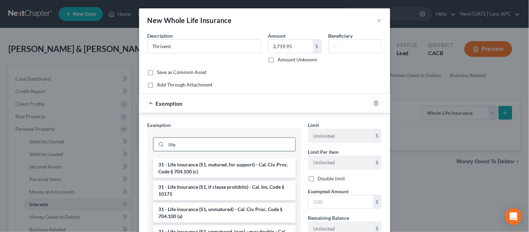
scroll to position [39, 0]
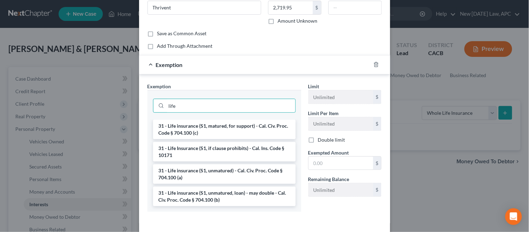
click at [266, 84] on div "Exemption * life 31 - Life insurance (S1, matured, for support) - Cal. Civ. Pro…" at bounding box center [225, 147] width 154 height 129
click at [148, 63] on div "Exemption" at bounding box center [255, 64] width 232 height 18
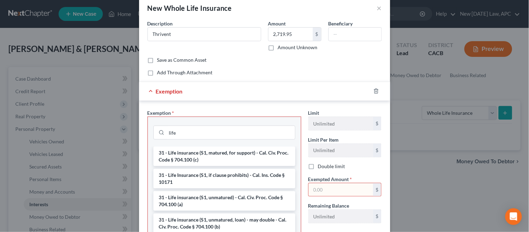
scroll to position [0, 0]
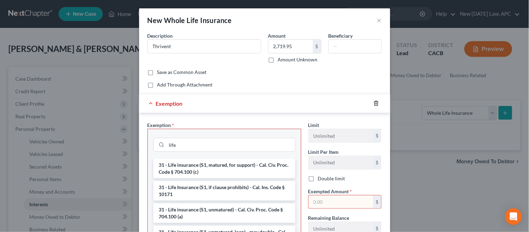
click at [374, 103] on icon "button" at bounding box center [377, 104] width 6 height 6
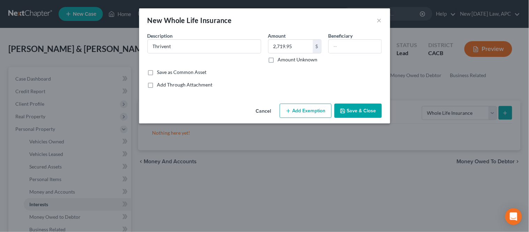
click at [358, 110] on button "Save & Close" at bounding box center [358, 111] width 47 height 15
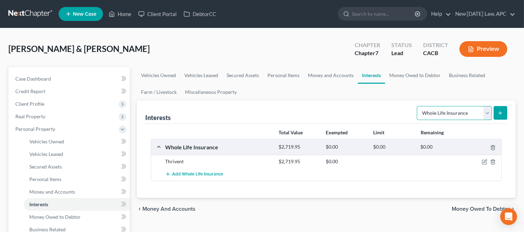
click at [451, 114] on select "Select Interest Type 401K Annuity Bond Education IRA Government Bond Government…" at bounding box center [454, 113] width 75 height 14
click at [417, 106] on select "Select Interest Type 401K Annuity Bond Education IRA Government Bond Government…" at bounding box center [454, 113] width 75 height 14
click at [501, 110] on button "submit" at bounding box center [500, 113] width 14 height 14
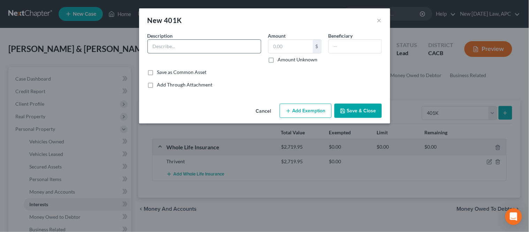
click at [201, 49] on input "text" at bounding box center [204, 46] width 113 height 13
click at [227, 48] on input "[PERSON_NAME] [PERSON_NAME] and Lasalle - Fidelity" at bounding box center [204, 46] width 113 height 13
click at [338, 48] on input "text" at bounding box center [355, 46] width 53 height 13
click at [284, 44] on input "text" at bounding box center [291, 46] width 44 height 13
click at [311, 114] on button "Add Exemption" at bounding box center [306, 111] width 52 height 15
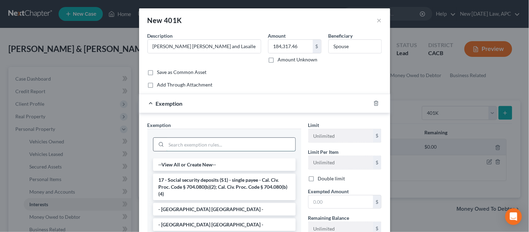
click at [207, 143] on input "search" at bounding box center [230, 144] width 129 height 13
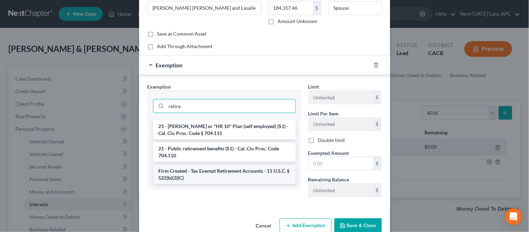
scroll to position [39, 0]
click at [217, 174] on li "Firm Created - Tax Exempt Retirement Accounts - 11 U.S.C. § 522(b)(3)(C)" at bounding box center [224, 174] width 143 height 20
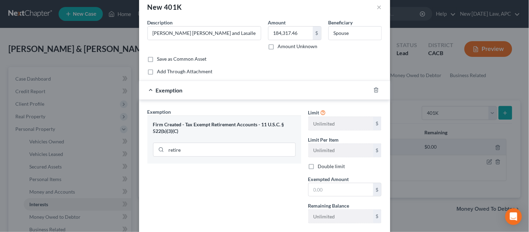
scroll to position [0, 0]
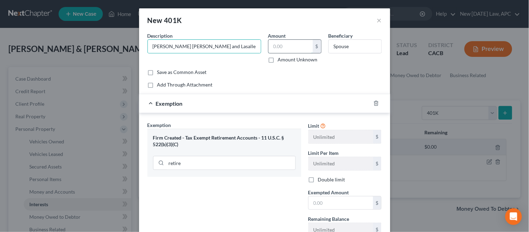
click at [279, 46] on input "text" at bounding box center [291, 46] width 44 height 13
paste input "184,317.46"
click at [323, 200] on input "text" at bounding box center [341, 202] width 65 height 13
paste input "184,317.46"
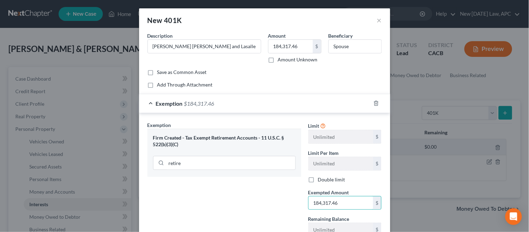
click at [281, 198] on div "Exemption Set must be selected for CA. Exemption * Firm Created - Tax Exempt Re…" at bounding box center [224, 181] width 161 height 121
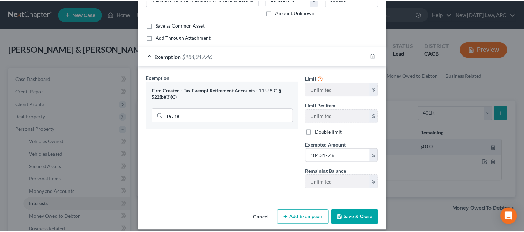
scroll to position [54, 0]
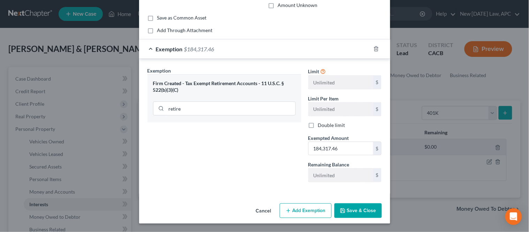
drag, startPoint x: 332, startPoint y: 207, endPoint x: 340, endPoint y: 209, distance: 8.4
click at [333, 207] on div "Cancel Add Exemption Save & Close" at bounding box center [264, 212] width 251 height 23
click at [341, 210] on icon "button" at bounding box center [343, 211] width 6 height 6
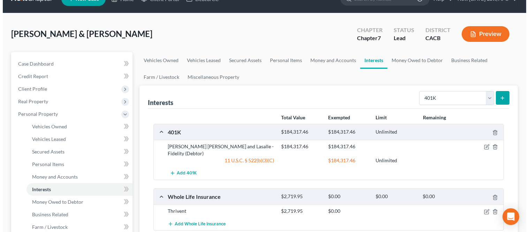
scroll to position [39, 0]
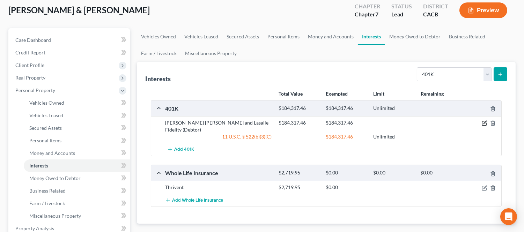
click at [483, 123] on icon "button" at bounding box center [485, 123] width 6 height 6
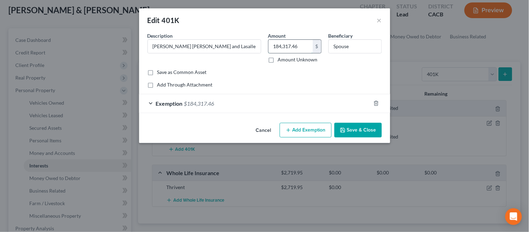
click at [305, 48] on input "184,317.46" at bounding box center [291, 46] width 44 height 13
drag, startPoint x: 305, startPoint y: 48, endPoint x: 268, endPoint y: 47, distance: 37.4
click at [268, 47] on div "Amount 178,002.75 $ Amount Unknown" at bounding box center [295, 47] width 60 height 31
click at [242, 105] on div "Exemption $184,317.46" at bounding box center [255, 103] width 232 height 18
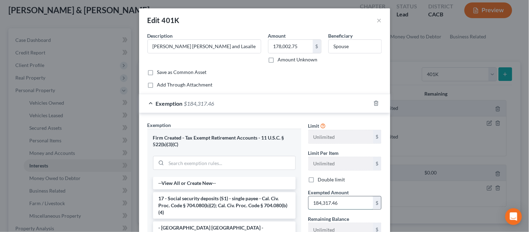
click at [347, 209] on input "184,317.46" at bounding box center [341, 202] width 65 height 13
paste input "78,002.75"
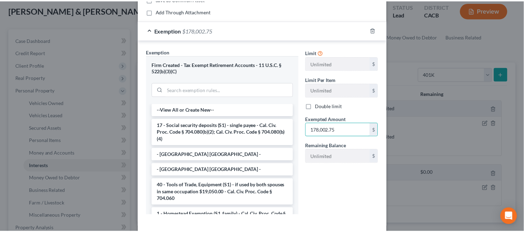
scroll to position [106, 0]
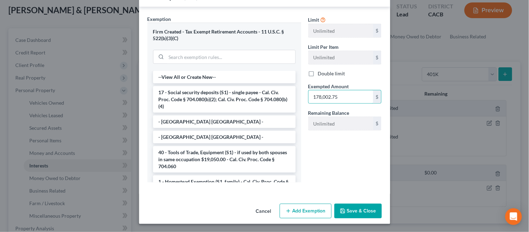
click at [350, 210] on button "Save & Close" at bounding box center [358, 211] width 47 height 15
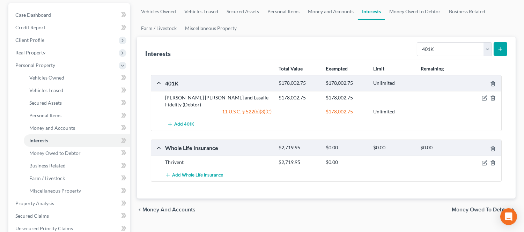
scroll to position [77, 0]
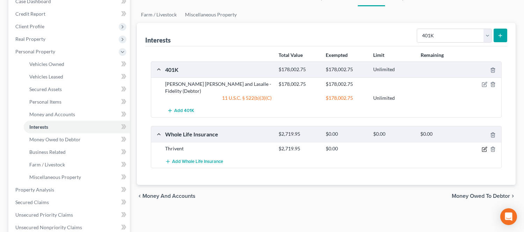
click at [485, 147] on icon "button" at bounding box center [485, 150] width 6 height 6
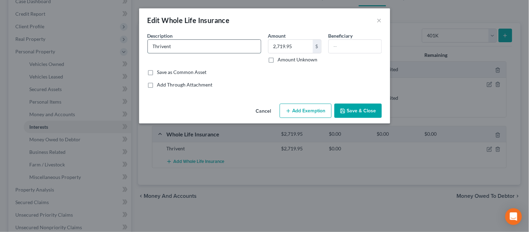
click at [222, 42] on input "Thrivent" at bounding box center [204, 46] width 113 height 13
click at [357, 46] on input "text" at bounding box center [355, 46] width 53 height 13
click at [363, 106] on button "Save & Close" at bounding box center [358, 111] width 47 height 15
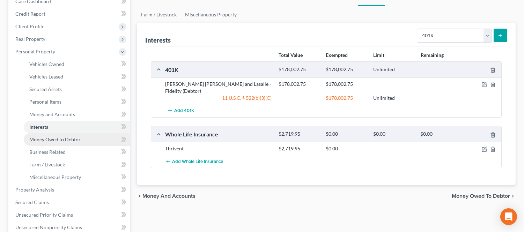
click at [53, 136] on span "Money Owed to Debtor" at bounding box center [54, 139] width 51 height 6
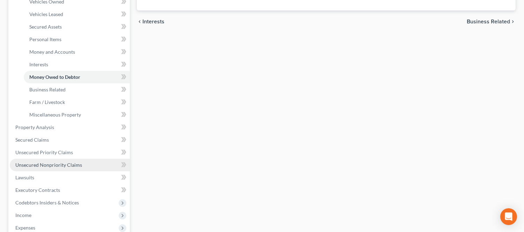
scroll to position [155, 0]
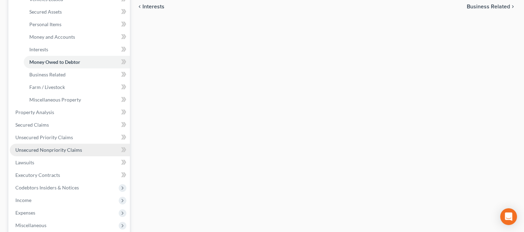
click at [47, 149] on span "Unsecured Nonpriority Claims" at bounding box center [48, 150] width 67 height 6
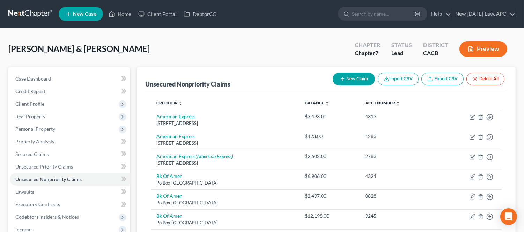
click at [345, 81] on button "New Claim" at bounding box center [354, 79] width 42 height 13
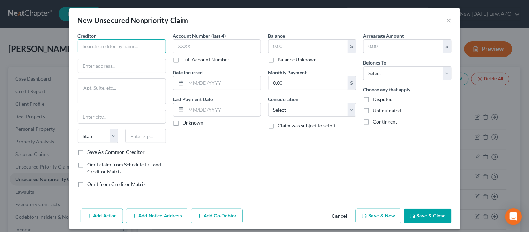
click at [123, 47] on input "text" at bounding box center [122, 46] width 88 height 14
click at [285, 110] on select "Select Cable / Satellite Services Collection Agency Credit Card Debt Debt Couns…" at bounding box center [312, 110] width 88 height 14
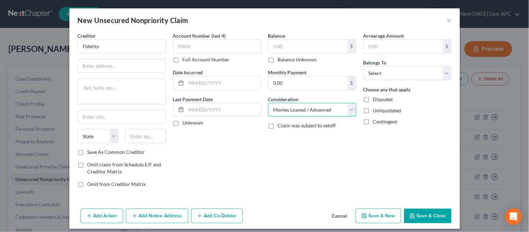
click at [268, 103] on select "Select Cable / Satellite Services Collection Agency Credit Card Debt Debt Couns…" at bounding box center [312, 110] width 88 height 14
click at [305, 107] on select "Select Cable / Satellite Services Collection Agency Credit Card Debt Debt Couns…" at bounding box center [312, 110] width 88 height 14
click at [246, 157] on div "Account Number (last 4) Full Account Number Date Incurred Last Payment Date Unk…" at bounding box center [217, 112] width 95 height 161
drag, startPoint x: 369, startPoint y: 75, endPoint x: 371, endPoint y: 79, distance: 5.2
click at [369, 75] on select "Select Debtor 1 Only Debtor 2 Only Debtor 1 And Debtor 2 Only At Least One Of T…" at bounding box center [408, 73] width 88 height 14
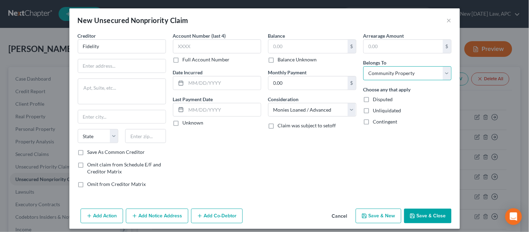
click at [364, 66] on select "Select Debtor 1 Only Debtor 2 Only Debtor 1 And Debtor 2 Only At Least One Of T…" at bounding box center [408, 73] width 88 height 14
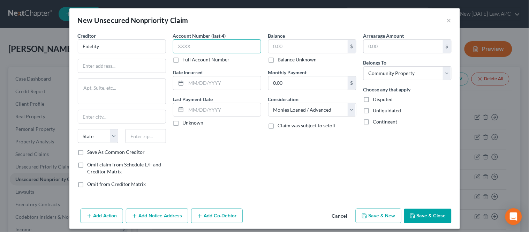
click at [202, 49] on input "text" at bounding box center [217, 46] width 88 height 14
click at [204, 85] on input "text" at bounding box center [223, 82] width 75 height 13
click at [281, 50] on input "text" at bounding box center [308, 46] width 79 height 13
click at [289, 81] on input "0.00" at bounding box center [308, 82] width 79 height 13
click at [206, 157] on div "Account Number (last 4) Full Account Number Date Incurred [DATE] Last Payment D…" at bounding box center [217, 112] width 95 height 161
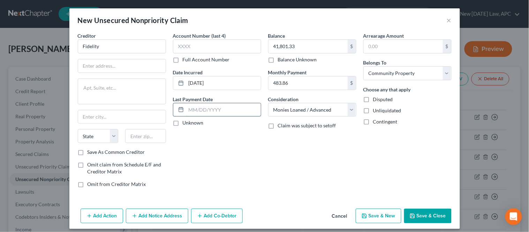
click at [196, 112] on input "text" at bounding box center [223, 109] width 75 height 13
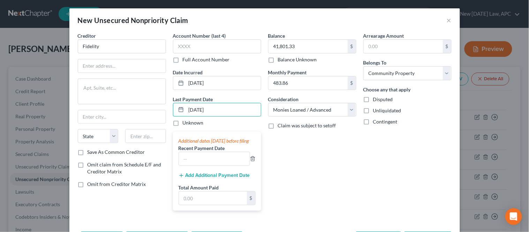
click at [309, 180] on div "Balance 41,801.33 $ Balance Unknown Balance Undetermined 41,801.33 $ Balance Un…" at bounding box center [312, 124] width 95 height 184
click at [139, 46] on input "Fidelity" at bounding box center [122, 46] width 88 height 14
paste input "PO Box 770001"
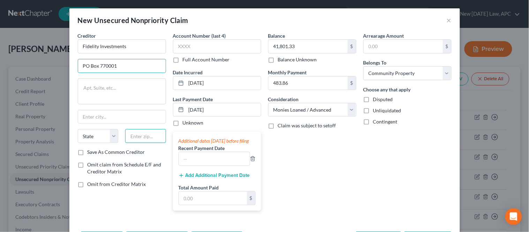
click at [140, 136] on input "text" at bounding box center [145, 136] width 41 height 14
paste input "45277"
click at [165, 151] on div "Creditor * Fidelity Investments PO Box [GEOGRAPHIC_DATA][US_STATE] CA CO CT DE …" at bounding box center [121, 124] width 95 height 184
click at [151, 137] on input "45277" at bounding box center [145, 136] width 41 height 14
click at [147, 203] on div "Creditor * Fidelity Investments PO Box [GEOGRAPHIC_DATA][US_STATE] AZ CA CO [GE…" at bounding box center [121, 124] width 95 height 184
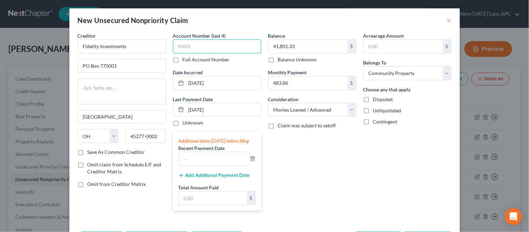
click at [204, 48] on input "text" at bounding box center [217, 46] width 88 height 14
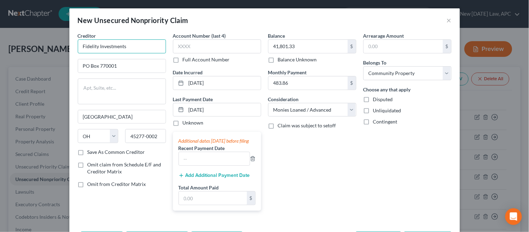
click at [130, 46] on input "Fidelity Investments" at bounding box center [122, 46] width 88 height 14
drag, startPoint x: 130, startPoint y: 44, endPoint x: 99, endPoint y: 48, distance: 31.3
click at [99, 48] on input "Fidelity Investments" at bounding box center [122, 46] width 88 height 14
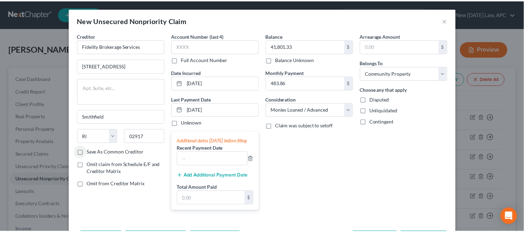
scroll to position [35, 0]
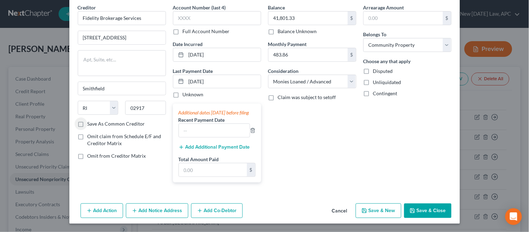
click at [425, 207] on button "Save & Close" at bounding box center [427, 210] width 47 height 15
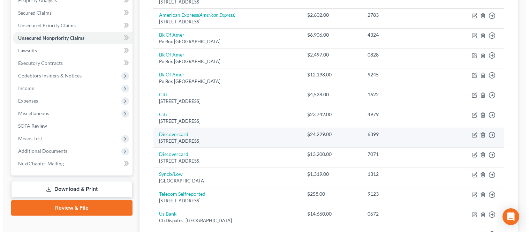
scroll to position [155, 0]
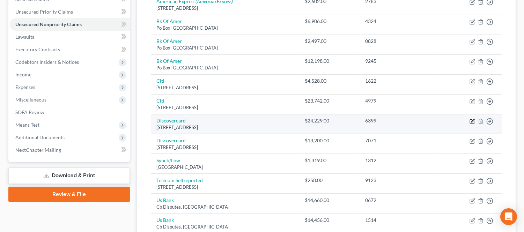
click at [472, 120] on icon "button" at bounding box center [472, 122] width 6 height 6
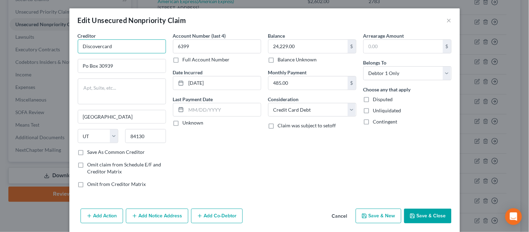
drag, startPoint x: 122, startPoint y: 46, endPoint x: 65, endPoint y: 50, distance: 57.4
click at [65, 50] on div "Edit Unsecured Nonpriority Claim × Creditor * Discovercard Po Box 30939 [GEOGRA…" at bounding box center [264, 116] width 529 height 232
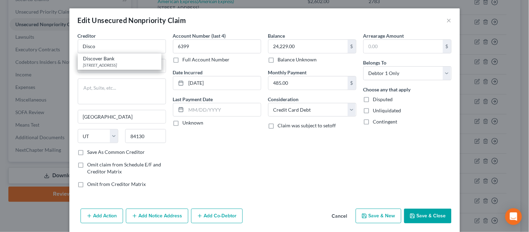
click at [102, 32] on div "Creditor * Disco Discover [GEOGRAPHIC_DATA]-0943" at bounding box center [122, 42] width 88 height 21
click at [93, 46] on input "Disco" at bounding box center [122, 46] width 88 height 14
click at [113, 32] on div "Creditor * Discover Discover [GEOGRAPHIC_DATA]-0943" at bounding box center [122, 42] width 88 height 21
click at [86, 66] on input "Po Box 30939" at bounding box center [122, 65] width 88 height 13
click at [201, 81] on input "[DATE]" at bounding box center [223, 82] width 75 height 13
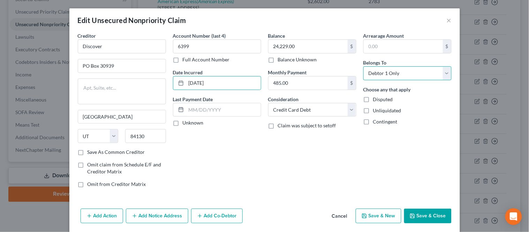
click at [371, 78] on select "Select Debtor 1 Only Debtor 2 Only Debtor 1 And Debtor 2 Only At Least One Of T…" at bounding box center [408, 73] width 88 height 14
click at [364, 66] on select "Select Debtor 1 Only Debtor 2 Only Debtor 1 And Debtor 2 Only At Least One Of T…" at bounding box center [408, 73] width 88 height 14
click at [239, 147] on div "Account Number (last 4) 6399 Full Account Number Date Incurred [DATE] Last Paym…" at bounding box center [217, 112] width 95 height 161
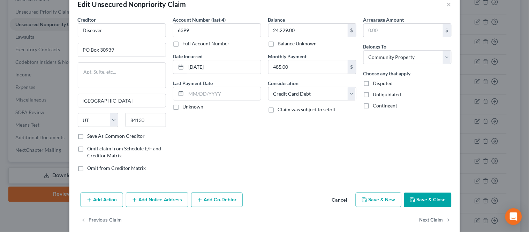
scroll to position [25, 0]
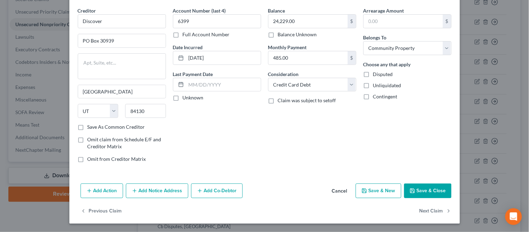
click at [153, 190] on button "Add Notice Address" at bounding box center [157, 191] width 62 height 15
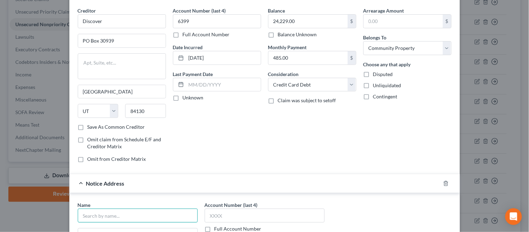
click at [112, 217] on input "text" at bounding box center [138, 216] width 120 height 14
click at [95, 229] on div "Discover Bank" at bounding box center [119, 227] width 73 height 7
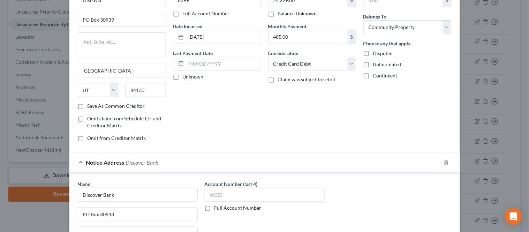
scroll to position [64, 0]
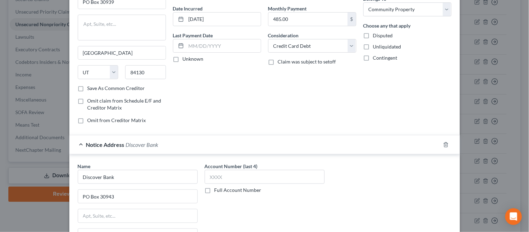
click at [221, 168] on label "Account Number (last 4)" at bounding box center [231, 166] width 53 height 7
click at [221, 176] on input "text" at bounding box center [265, 177] width 120 height 14
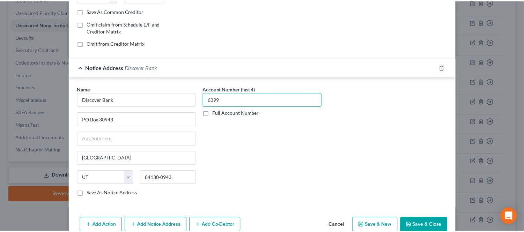
scroll to position [141, 0]
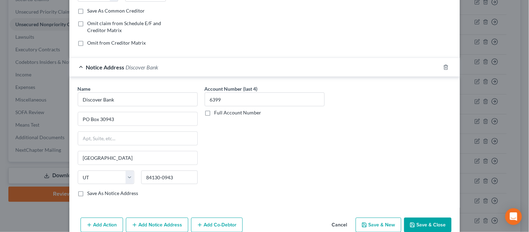
click at [420, 225] on button "Save & Close" at bounding box center [427, 225] width 47 height 15
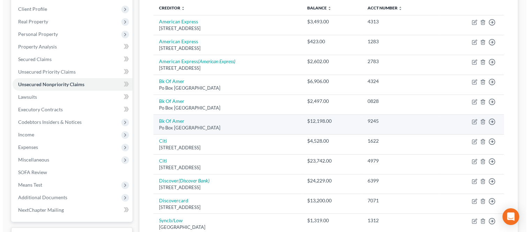
scroll to position [77, 0]
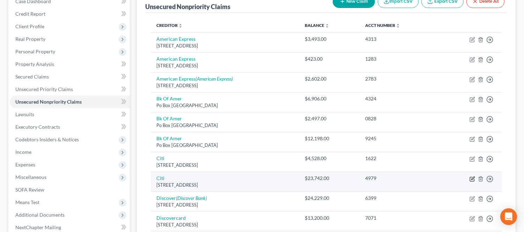
click at [469, 179] on icon "button" at bounding box center [472, 179] width 6 height 6
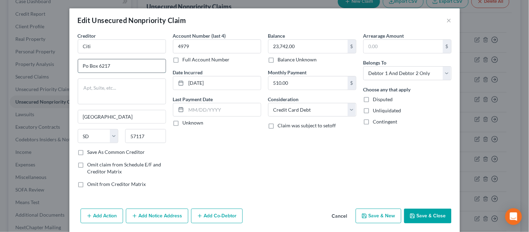
drag, startPoint x: 85, startPoint y: 66, endPoint x: 131, endPoint y: 67, distance: 46.1
click at [85, 66] on input "Po Box 6217" at bounding box center [122, 65] width 88 height 13
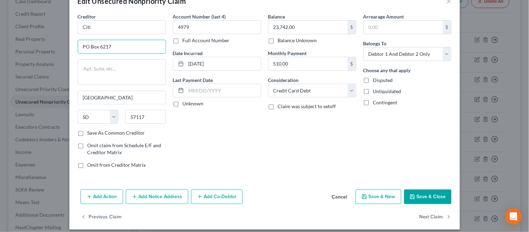
scroll to position [25, 0]
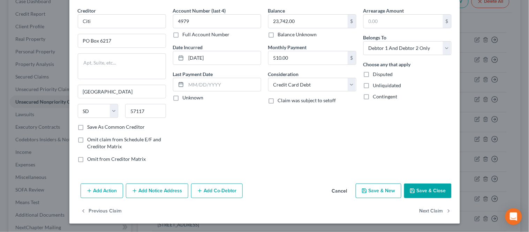
click at [141, 190] on button "Add Notice Address" at bounding box center [157, 191] width 62 height 15
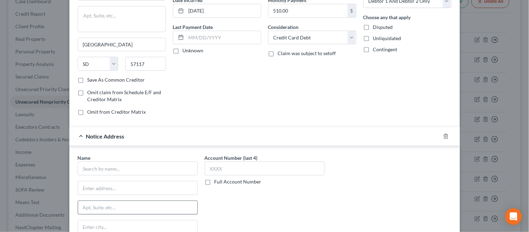
scroll to position [103, 0]
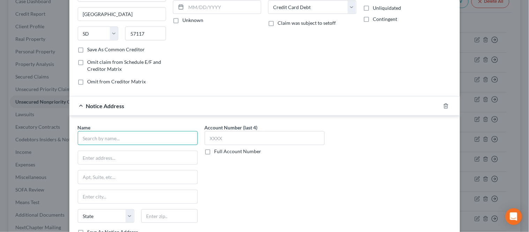
click at [92, 136] on input "text" at bounding box center [138, 138] width 120 height 14
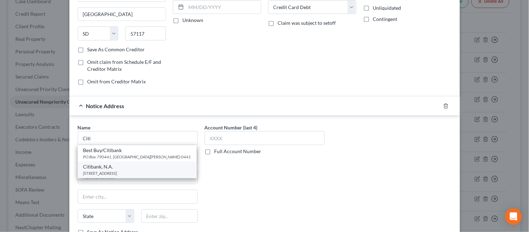
click at [103, 170] on div "Citibank, N.A." at bounding box center [137, 166] width 108 height 7
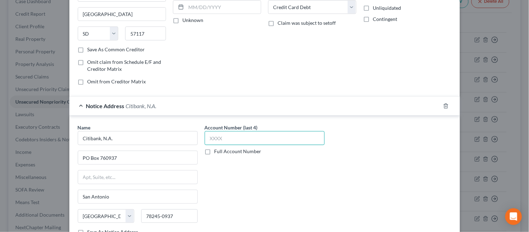
click at [232, 139] on input "text" at bounding box center [265, 138] width 120 height 14
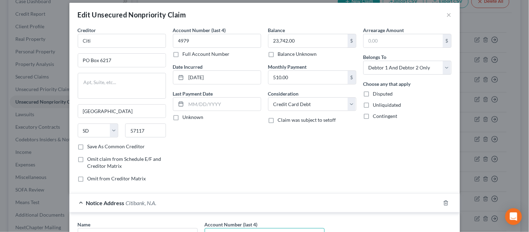
scroll to position [0, 0]
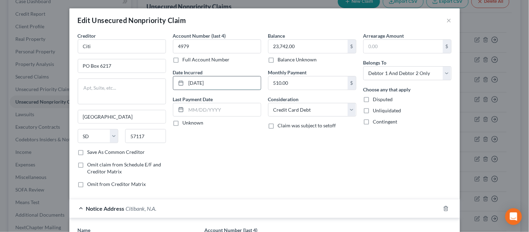
click at [201, 83] on input "[DATE]" at bounding box center [223, 82] width 75 height 13
click at [394, 72] on select "Select Debtor 1 Only Debtor 2 Only Debtor 1 And Debtor 2 Only At Least One Of T…" at bounding box center [408, 73] width 88 height 14
click at [364, 66] on select "Select Debtor 1 Only Debtor 2 Only Debtor 1 And Debtor 2 Only At Least One Of T…" at bounding box center [408, 73] width 88 height 14
click at [260, 157] on div "Account Number (last 4) 4979 Full Account Number Date Incurred [DATE] Last Paym…" at bounding box center [217, 112] width 95 height 161
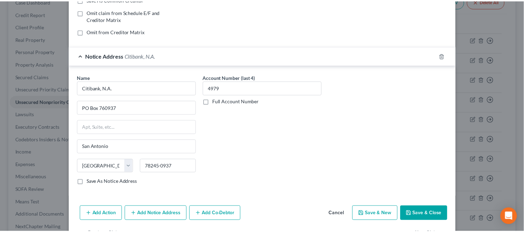
scroll to position [155, 0]
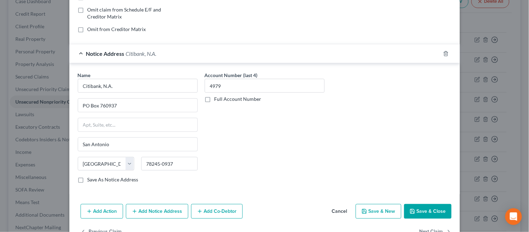
click at [418, 215] on button "Save & Close" at bounding box center [427, 211] width 47 height 15
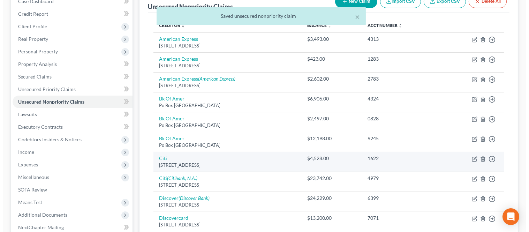
scroll to position [116, 0]
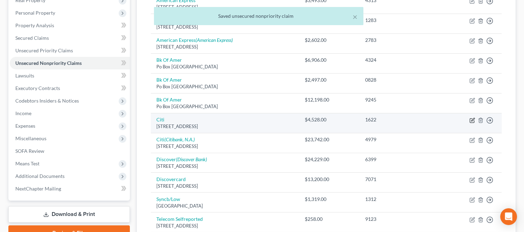
click at [473, 120] on icon "button" at bounding box center [472, 119] width 3 height 3
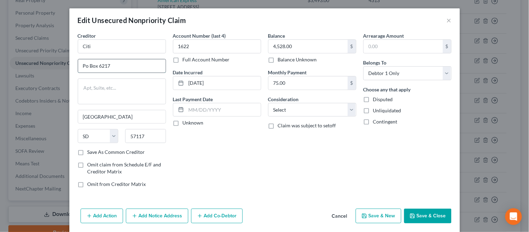
drag, startPoint x: 86, startPoint y: 68, endPoint x: 94, endPoint y: 68, distance: 8.0
click at [86, 68] on input "Po Box 6217" at bounding box center [122, 65] width 88 height 13
click at [201, 81] on input "[DATE]" at bounding box center [223, 82] width 75 height 13
click at [310, 110] on select "Select Cable / Satellite Services Collection Agency Credit Card Debt Debt Couns…" at bounding box center [312, 110] width 88 height 14
click at [268, 103] on select "Select Cable / Satellite Services Collection Agency Credit Card Debt Debt Couns…" at bounding box center [312, 110] width 88 height 14
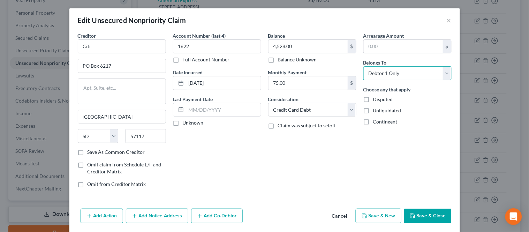
drag, startPoint x: 378, startPoint y: 71, endPoint x: 386, endPoint y: 79, distance: 11.6
click at [378, 71] on select "Select Debtor 1 Only Debtor 2 Only Debtor 1 And Debtor 2 Only At Least One Of T…" at bounding box center [408, 73] width 88 height 14
click at [364, 66] on select "Select Debtor 1 Only Debtor 2 Only Debtor 1 And Debtor 2 Only At Least One Of T…" at bounding box center [408, 73] width 88 height 14
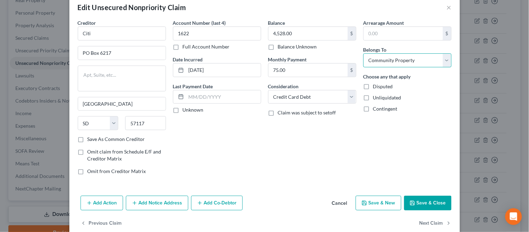
scroll to position [25, 0]
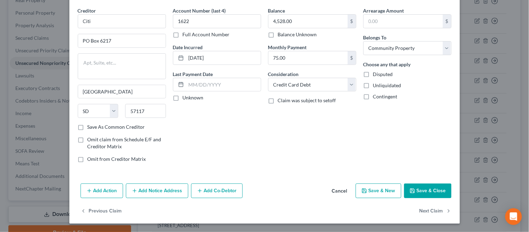
click at [141, 197] on button "Add Notice Address" at bounding box center [157, 191] width 62 height 15
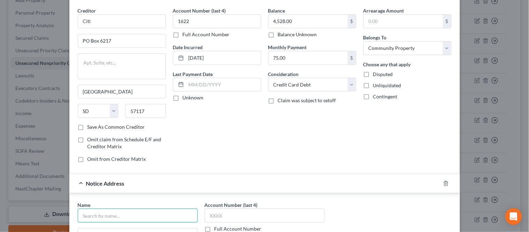
click at [107, 215] on input "text" at bounding box center [138, 216] width 120 height 14
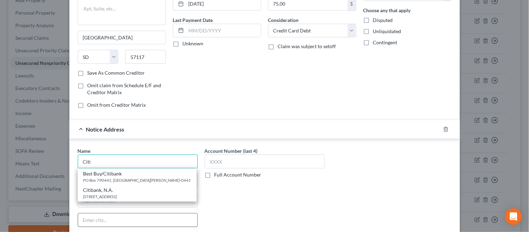
scroll to position [103, 0]
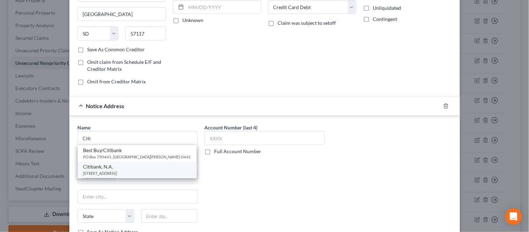
click at [95, 171] on div "[STREET_ADDRESS]" at bounding box center [137, 173] width 108 height 6
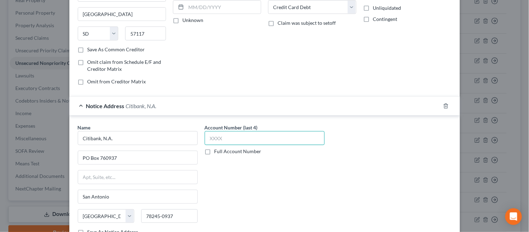
click at [217, 141] on input "text" at bounding box center [265, 138] width 120 height 14
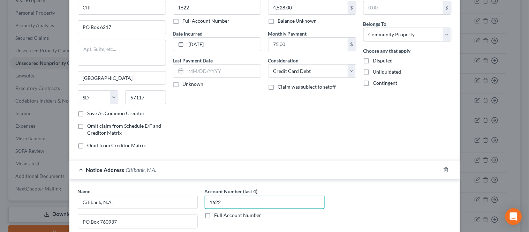
scroll to position [155, 0]
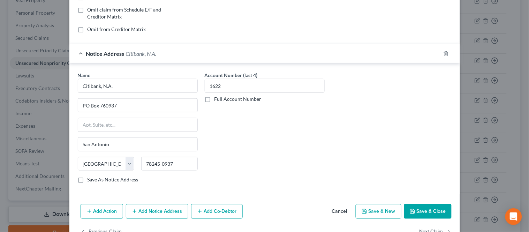
click at [428, 211] on button "Save & Close" at bounding box center [427, 211] width 47 height 15
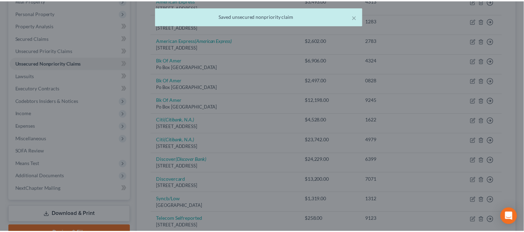
scroll to position [0, 0]
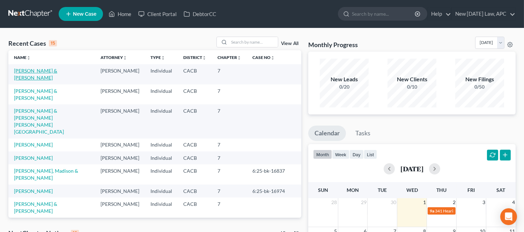
click at [41, 71] on link "Danley, Brian & Andrea" at bounding box center [35, 74] width 43 height 13
select select "6"
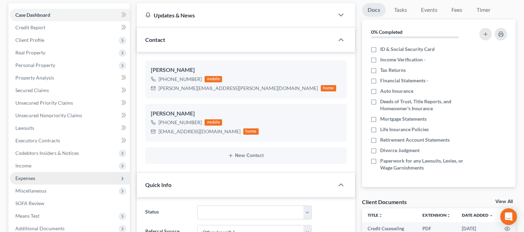
scroll to position [77, 0]
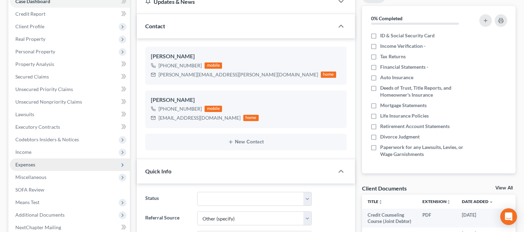
click at [30, 159] on span "Expenses" at bounding box center [70, 164] width 120 height 13
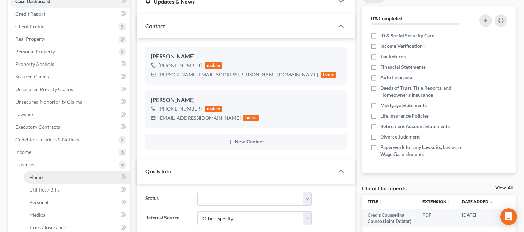
click at [46, 175] on link "Home" at bounding box center [77, 177] width 106 height 13
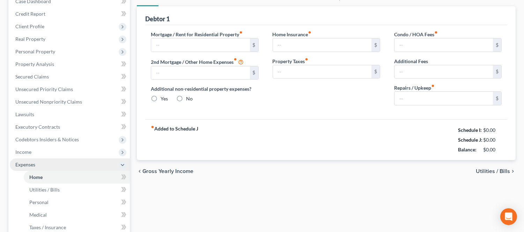
scroll to position [11, 0]
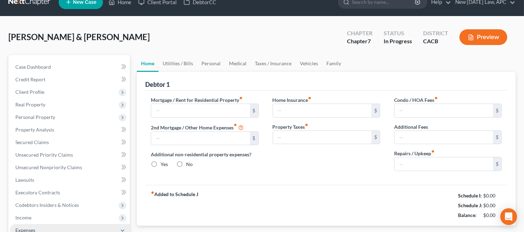
type input "2,671.32"
type input "0.00"
radio input "true"
type input "0.00"
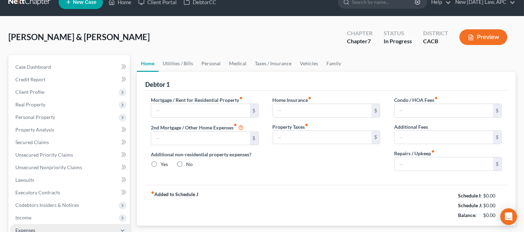
type input "140.00"
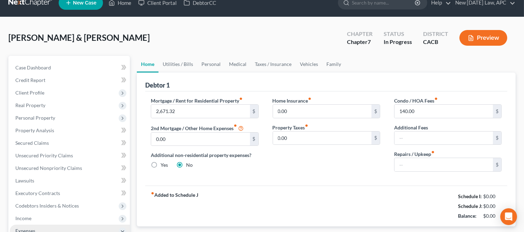
type input "0.00"
type input "100.00"
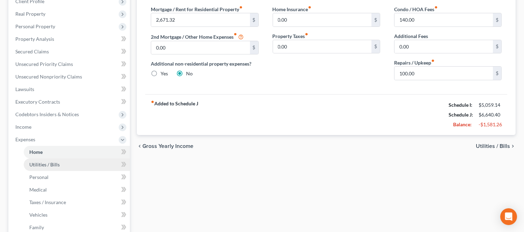
scroll to position [116, 0]
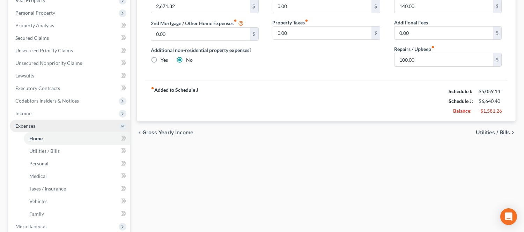
click at [26, 127] on span "Expenses" at bounding box center [25, 126] width 20 height 6
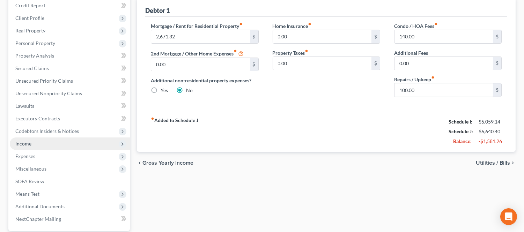
scroll to position [77, 0]
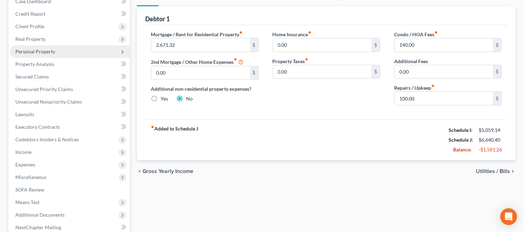
click at [34, 50] on span "Personal Property" at bounding box center [35, 52] width 40 height 6
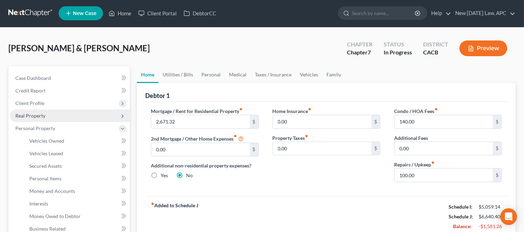
scroll to position [0, 0]
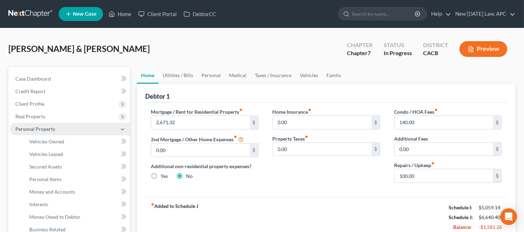
click at [34, 128] on span "Personal Property" at bounding box center [35, 129] width 40 height 6
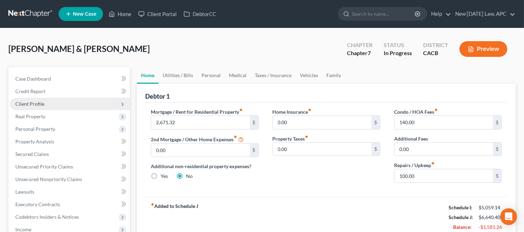
click at [34, 102] on span "Client Profile" at bounding box center [29, 104] width 29 height 6
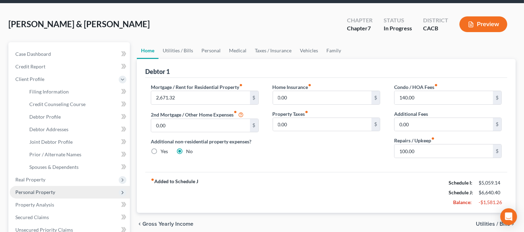
scroll to position [39, 0]
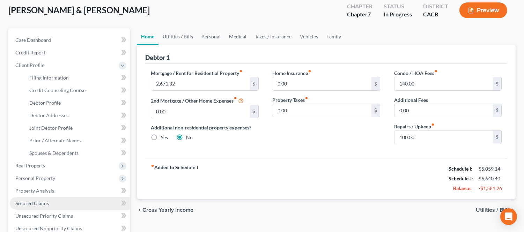
click at [20, 201] on span "Secured Claims" at bounding box center [32, 203] width 34 height 6
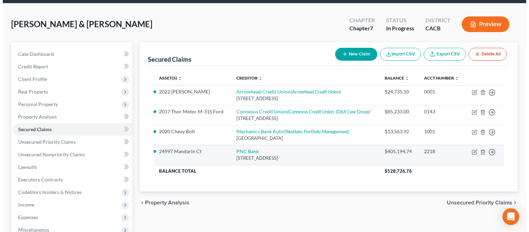
scroll to position [39, 0]
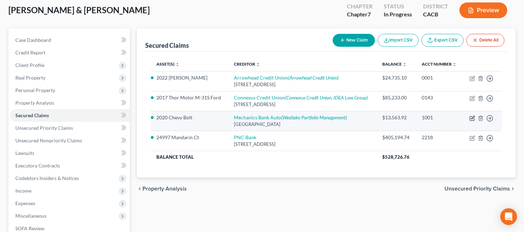
click at [469, 118] on icon "button" at bounding box center [472, 119] width 6 height 6
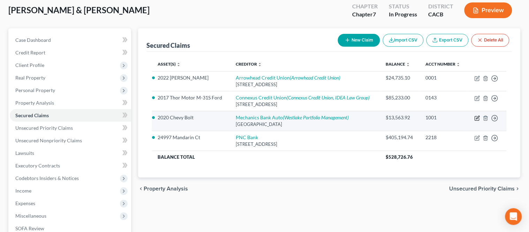
select select "4"
select select "0"
select select "4"
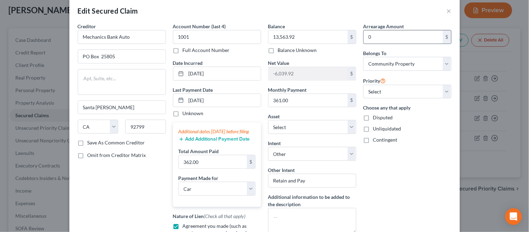
scroll to position [0, 0]
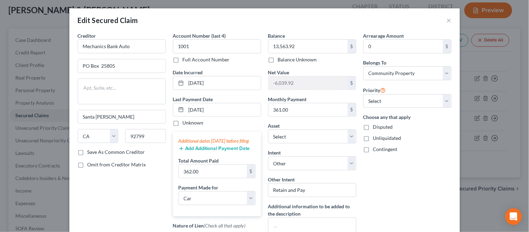
click at [450, 21] on div "Edit Secured Claim ×" at bounding box center [264, 20] width 391 height 24
click at [447, 21] on button "×" at bounding box center [449, 20] width 5 height 8
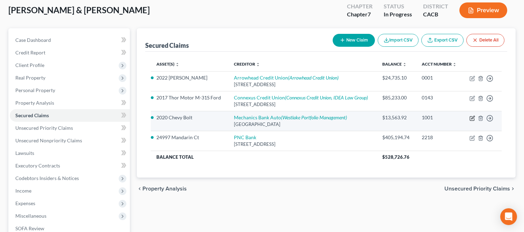
click at [470, 117] on icon "button" at bounding box center [472, 119] width 6 height 6
select select "4"
select select "0"
select select "2"
select select "4"
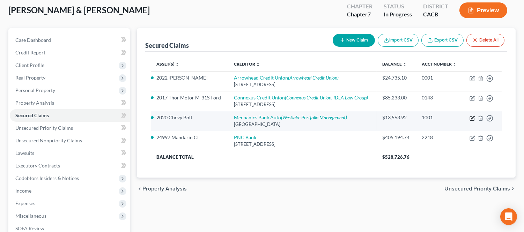
select select "4"
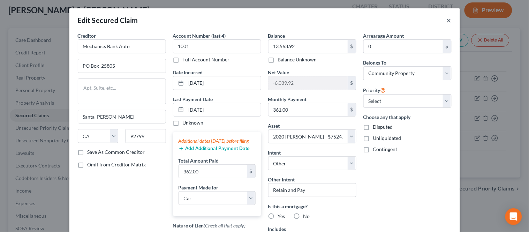
click at [447, 19] on button "×" at bounding box center [449, 20] width 5 height 8
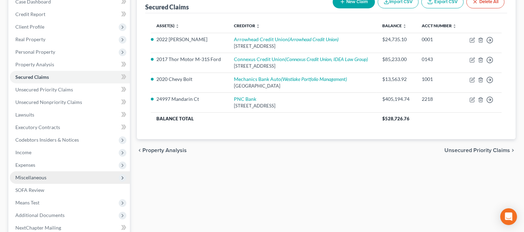
scroll to position [116, 0]
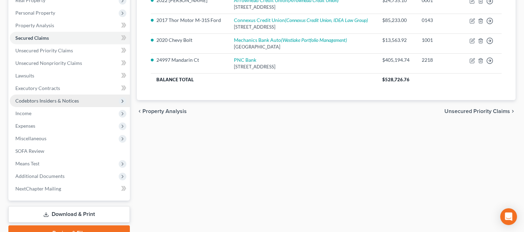
click at [59, 98] on span "Codebtors Insiders & Notices" at bounding box center [47, 101] width 64 height 6
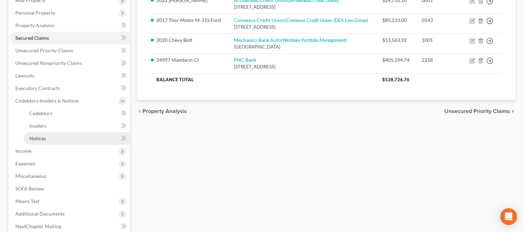
click at [54, 137] on link "Notices" at bounding box center [77, 138] width 106 height 13
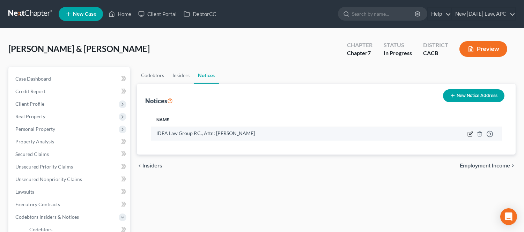
click at [469, 134] on icon "button" at bounding box center [470, 133] width 3 height 3
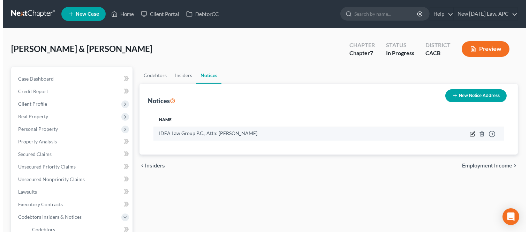
select select "4"
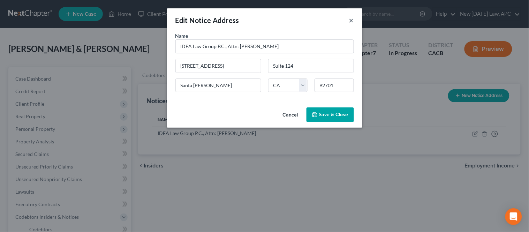
click at [352, 17] on button "×" at bounding box center [351, 20] width 5 height 8
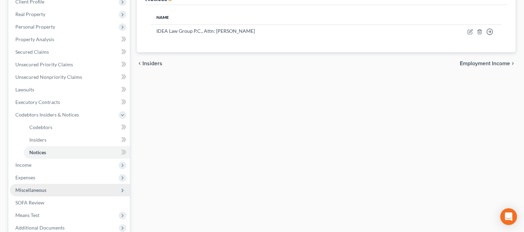
scroll to position [116, 0]
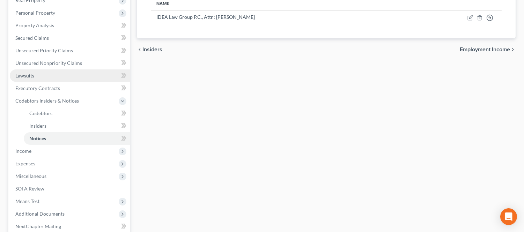
click at [44, 78] on link "Lawsuits" at bounding box center [70, 75] width 120 height 13
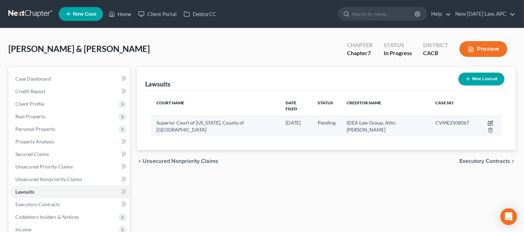
click at [488, 121] on icon "button" at bounding box center [490, 123] width 4 height 4
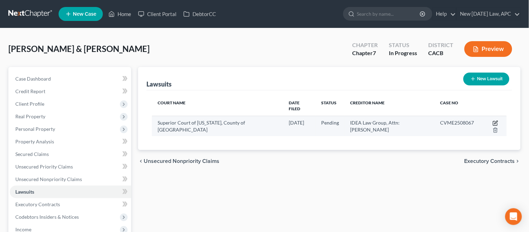
select select "4"
select select "0"
select select "4"
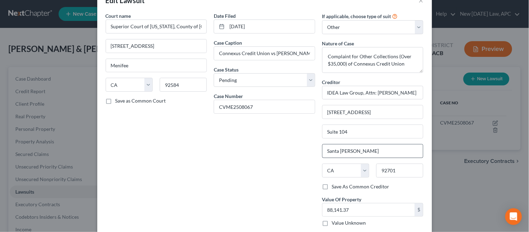
scroll to position [39, 0]
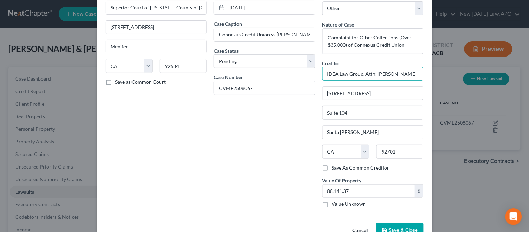
click at [348, 72] on input "IDEA Law Group, Attn: Bentzion Krugliak" at bounding box center [373, 74] width 102 height 14
drag, startPoint x: 291, startPoint y: 123, endPoint x: 315, endPoint y: 109, distance: 27.5
click at [291, 123] on div "Date Filed 07/18/2025 Case Caption Connexus Credit Union vs Danley Case Status …" at bounding box center [264, 103] width 109 height 220
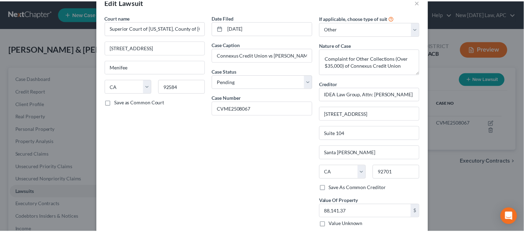
scroll to position [0, 0]
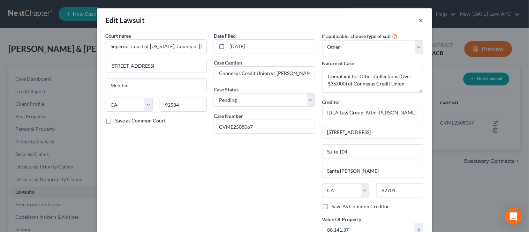
click at [419, 21] on button "×" at bounding box center [421, 20] width 5 height 8
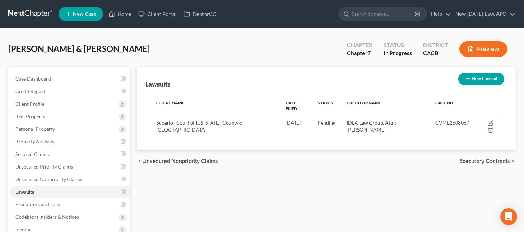
click at [483, 81] on button "New Lawsuit" at bounding box center [481, 79] width 46 height 13
select select "0"
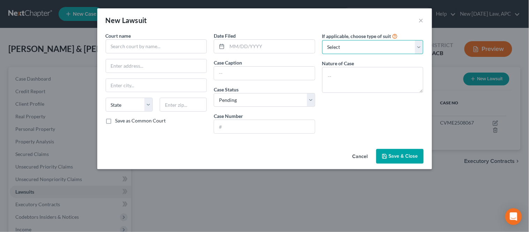
click at [346, 50] on select "Select Repossession Garnishment Foreclosure Attached, Seized, Or Levied Other" at bounding box center [373, 47] width 102 height 14
select select "4"
click at [322, 40] on select "Select Repossession Garnishment Foreclosure Attached, Seized, Or Levied Other" at bounding box center [373, 47] width 102 height 14
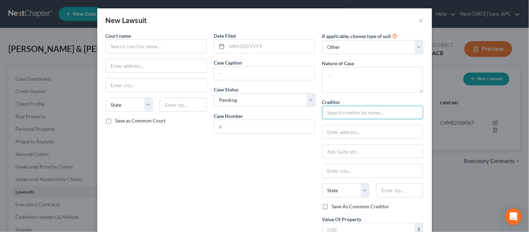
click at [347, 114] on input "text" at bounding box center [373, 113] width 102 height 14
type input "I"
click at [421, 20] on button "×" at bounding box center [421, 20] width 5 height 8
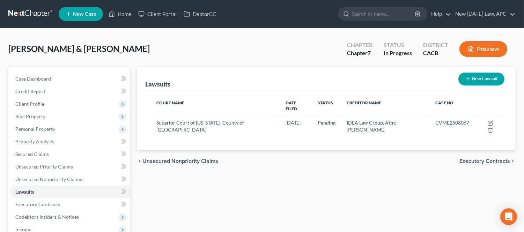
click at [294, 191] on div "Lawsuits New Lawsuit Court Name Date Filed Status Creditor Name Case No Superio…" at bounding box center [326, 212] width 386 height 290
click at [478, 19] on link "New [DATE] Law, APC" at bounding box center [484, 14] width 64 height 13
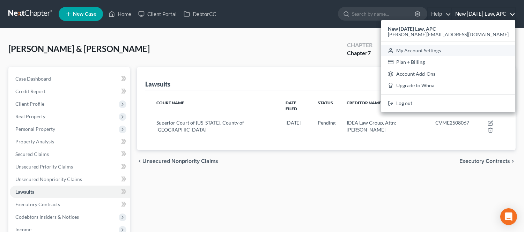
click at [473, 53] on link "My Account Settings" at bounding box center [448, 51] width 134 height 12
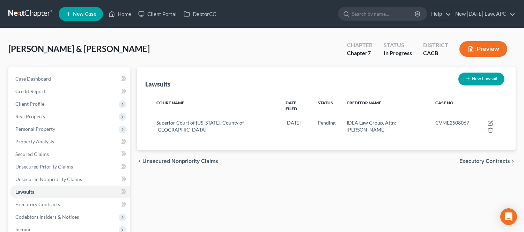
select select "29"
select select "4"
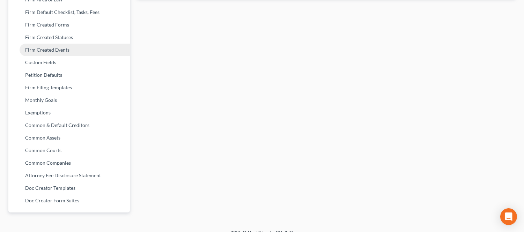
scroll to position [297, 0]
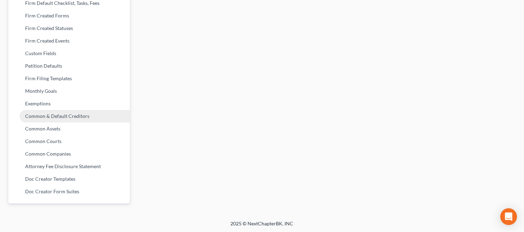
click at [64, 112] on link "Common & Default Creditors" at bounding box center [68, 116] width 121 height 13
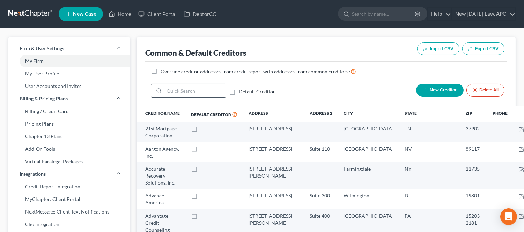
click at [187, 90] on input "search" at bounding box center [195, 90] width 62 height 13
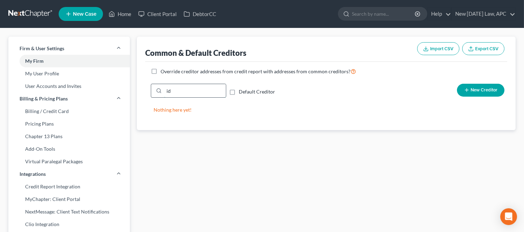
type input "i"
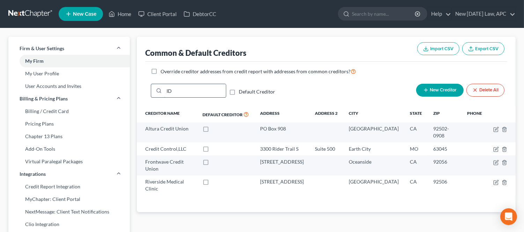
type input "I"
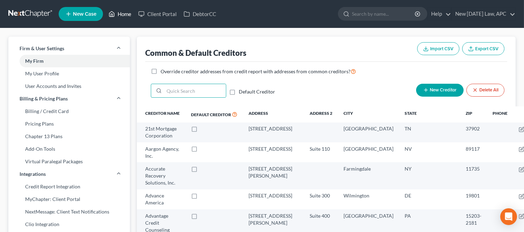
click at [123, 17] on link "Home" at bounding box center [120, 14] width 30 height 13
